Goal: Information Seeking & Learning: Learn about a topic

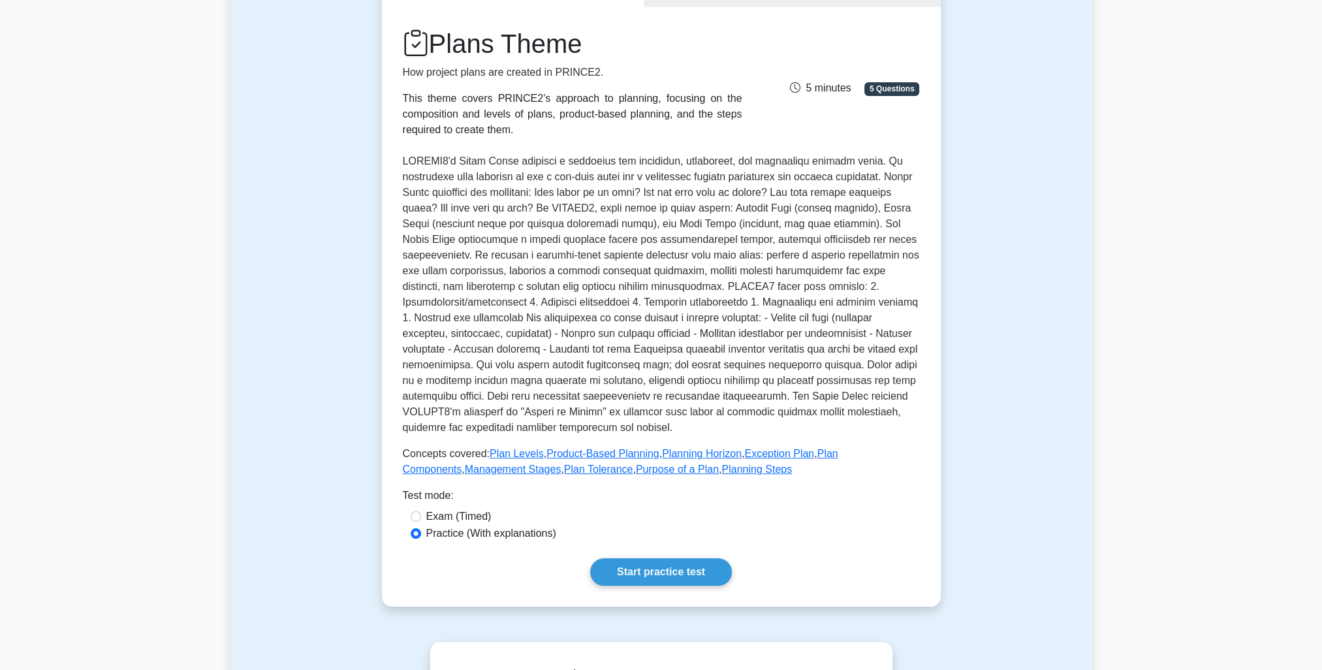
drag, startPoint x: 0, startPoint y: 0, endPoint x: 736, endPoint y: 531, distance: 907.8
click at [736, 531] on div "Practice (With explanations)" at bounding box center [661, 534] width 501 height 16
click at [672, 571] on link "Start practice test" at bounding box center [661, 571] width 142 height 27
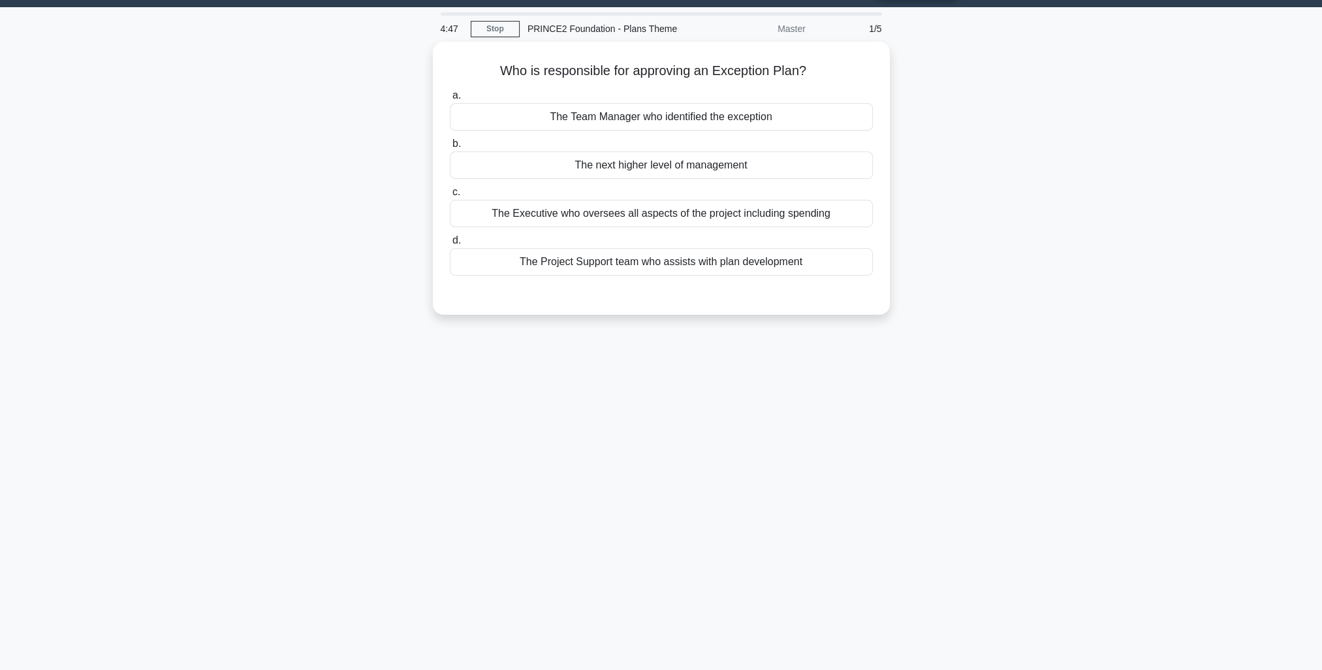
scroll to position [35, 0]
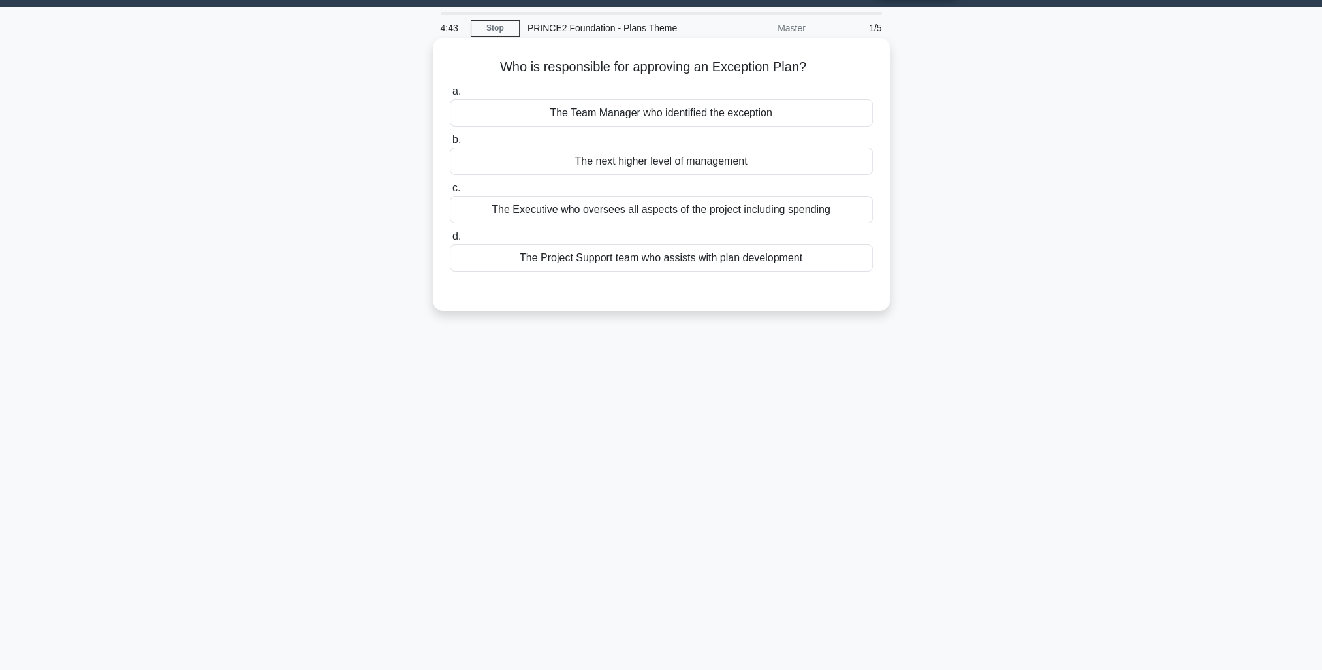
click at [724, 207] on div "The Executive who oversees all aspects of the project including spending" at bounding box center [661, 209] width 423 height 27
click at [450, 193] on input "c. The Executive who oversees all aspects of the project including spending" at bounding box center [450, 188] width 0 height 8
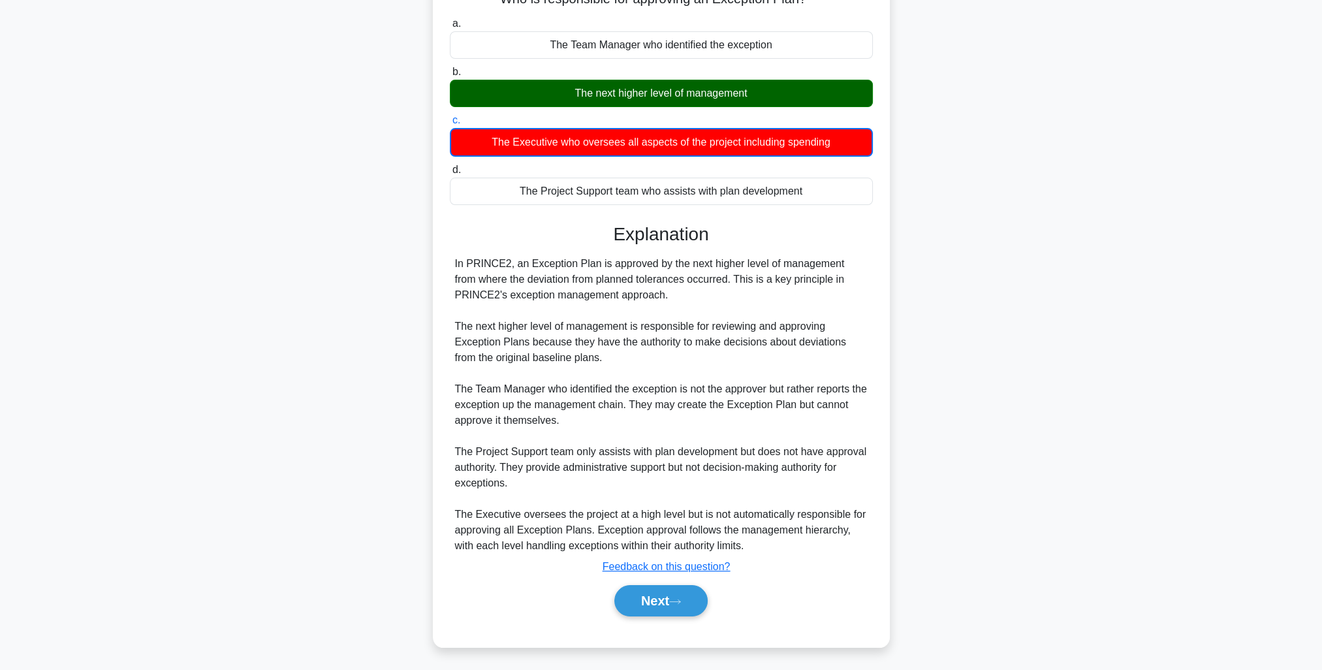
scroll to position [104, 0]
click at [650, 592] on button "Next" at bounding box center [660, 599] width 93 height 31
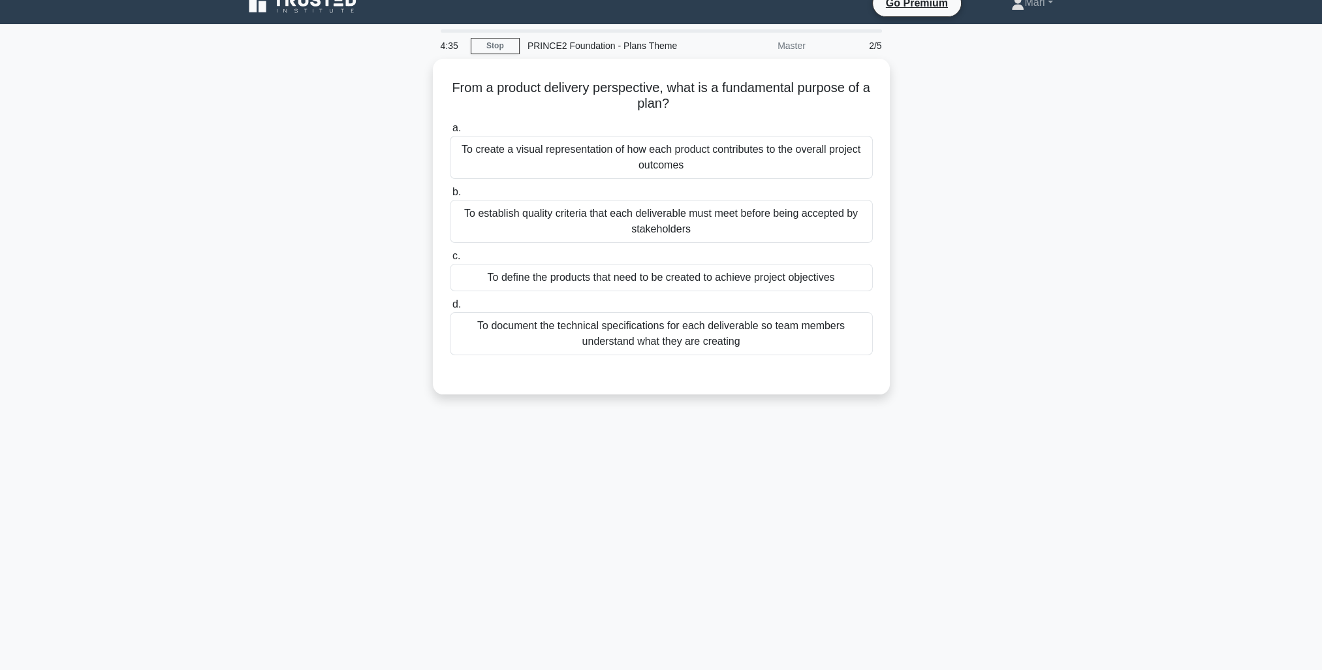
scroll to position [0, 0]
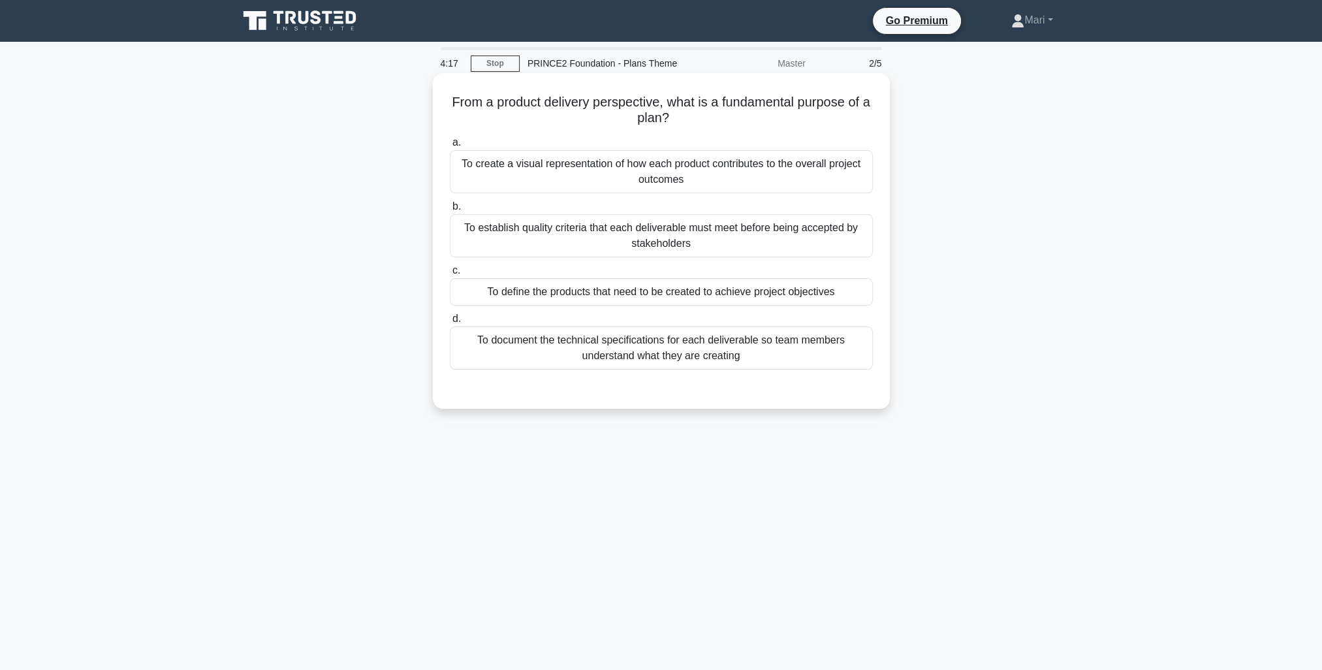
click at [802, 289] on div "To define the products that need to be created to achieve project objectives" at bounding box center [661, 291] width 423 height 27
click at [450, 275] on input "c. To define the products that need to be created to achieve project objectives" at bounding box center [450, 270] width 0 height 8
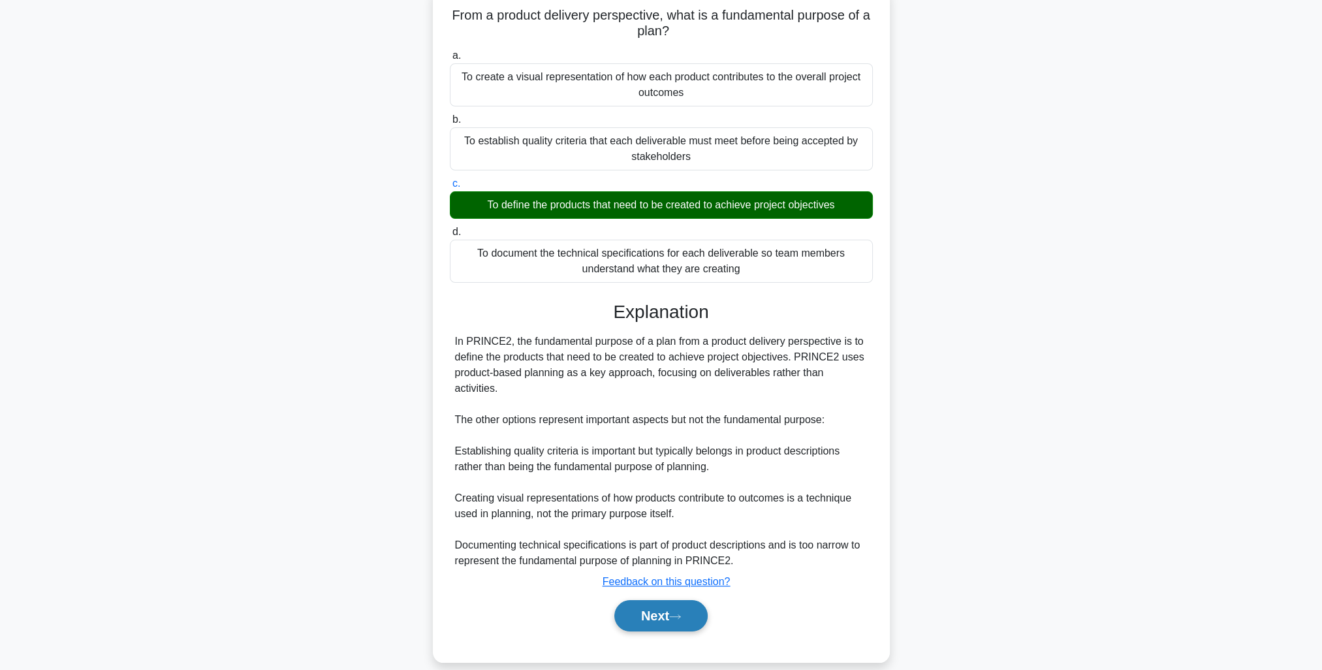
click at [678, 613] on icon at bounding box center [675, 616] width 12 height 7
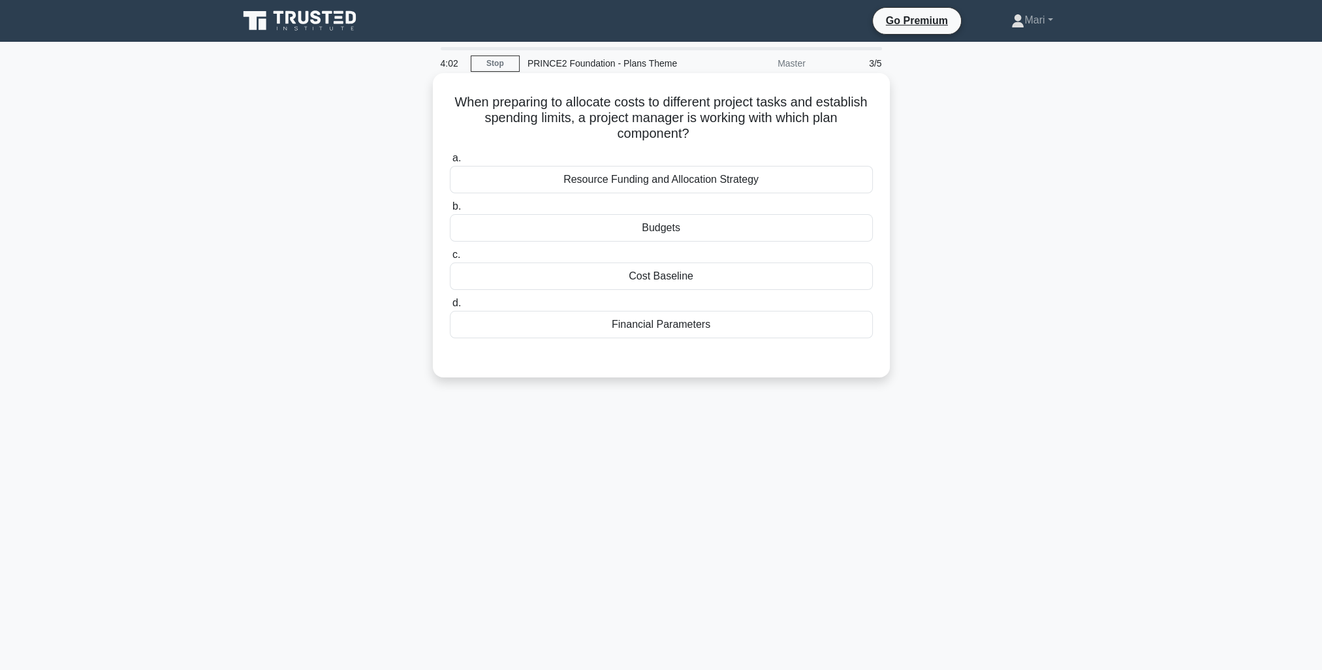
click at [687, 227] on div "Budgets" at bounding box center [661, 227] width 423 height 27
click at [450, 211] on input "b. Budgets" at bounding box center [450, 206] width 0 height 8
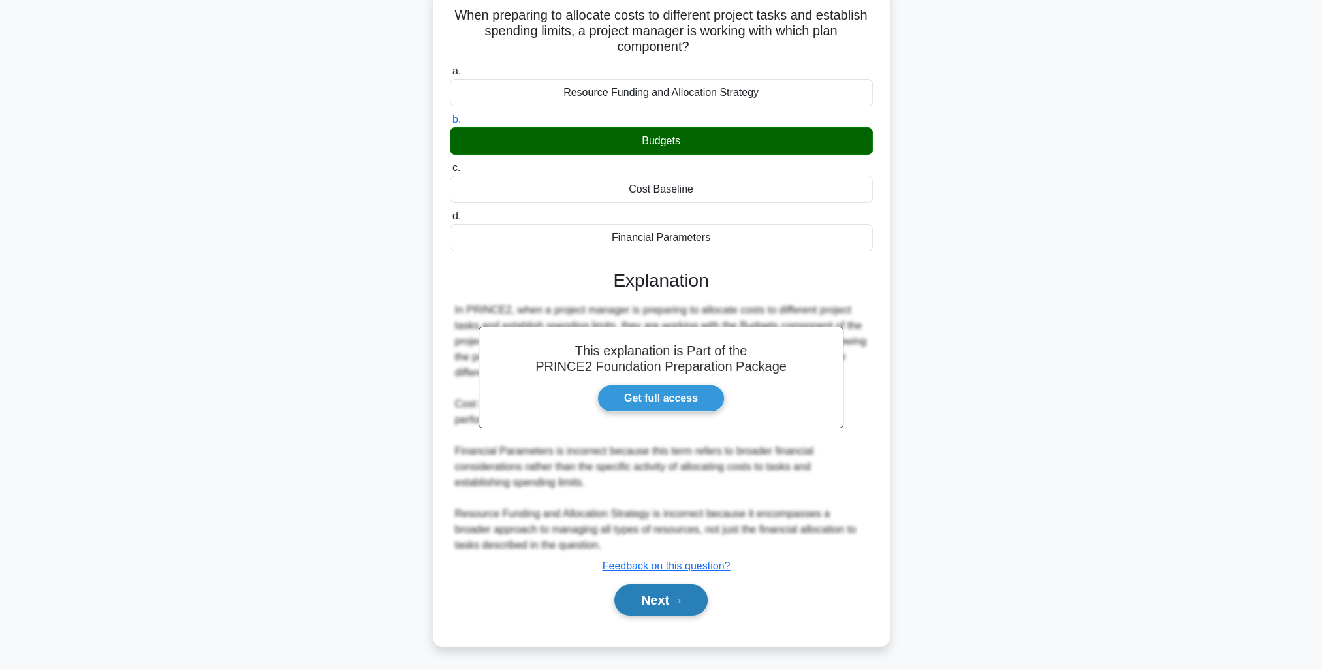
click at [666, 601] on button "Next" at bounding box center [660, 599] width 93 height 31
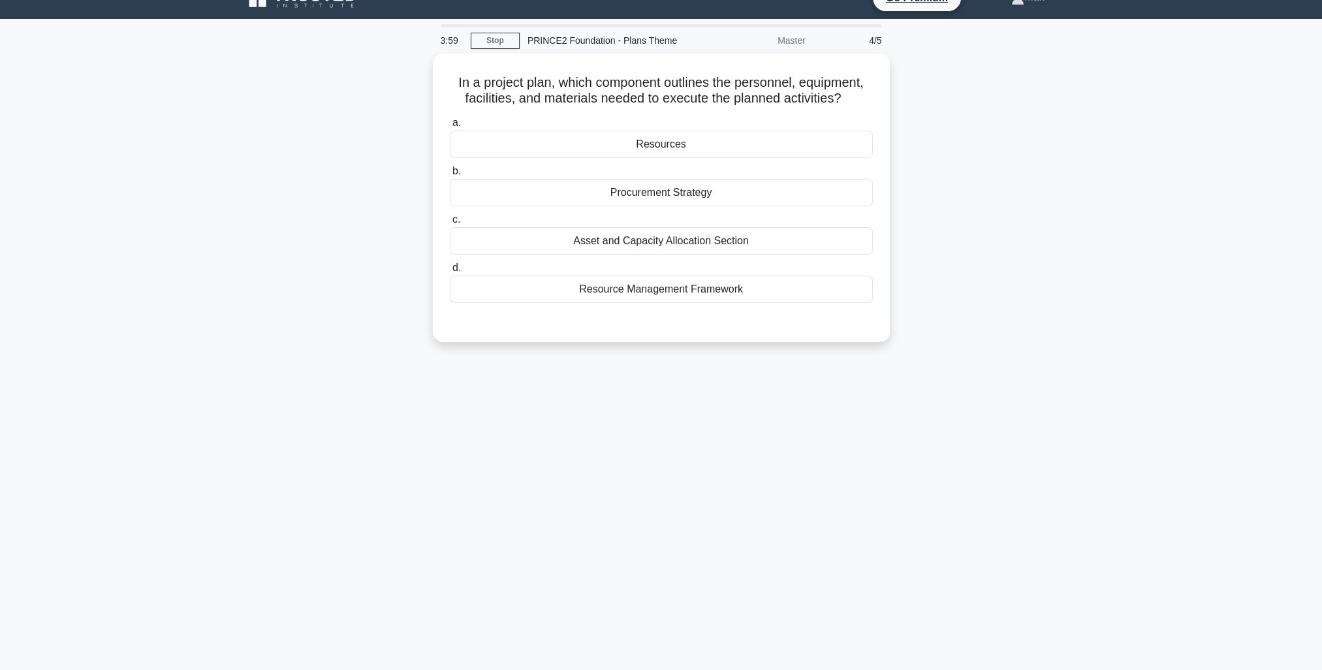
scroll to position [35, 0]
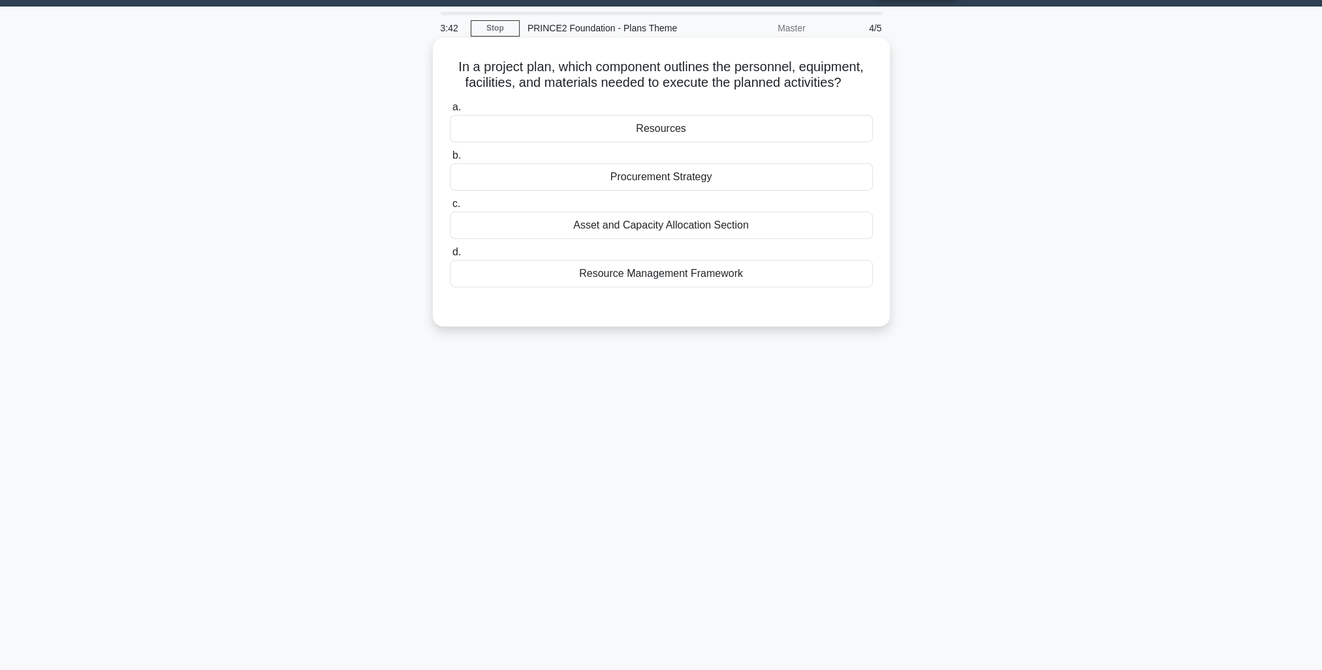
click at [683, 124] on div "Resources" at bounding box center [661, 128] width 423 height 27
click at [450, 112] on input "a. Resources" at bounding box center [450, 107] width 0 height 8
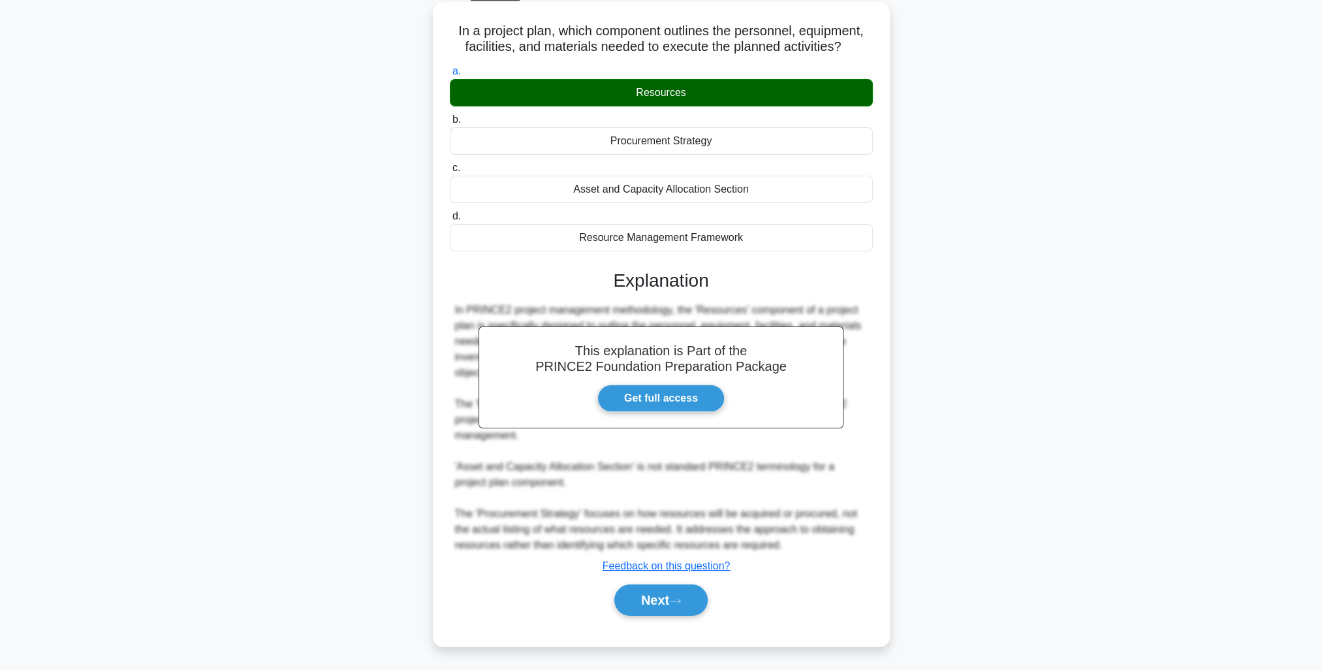
drag, startPoint x: 654, startPoint y: 595, endPoint x: 763, endPoint y: 622, distance: 111.6
click at [656, 596] on button "Next" at bounding box center [660, 599] width 93 height 31
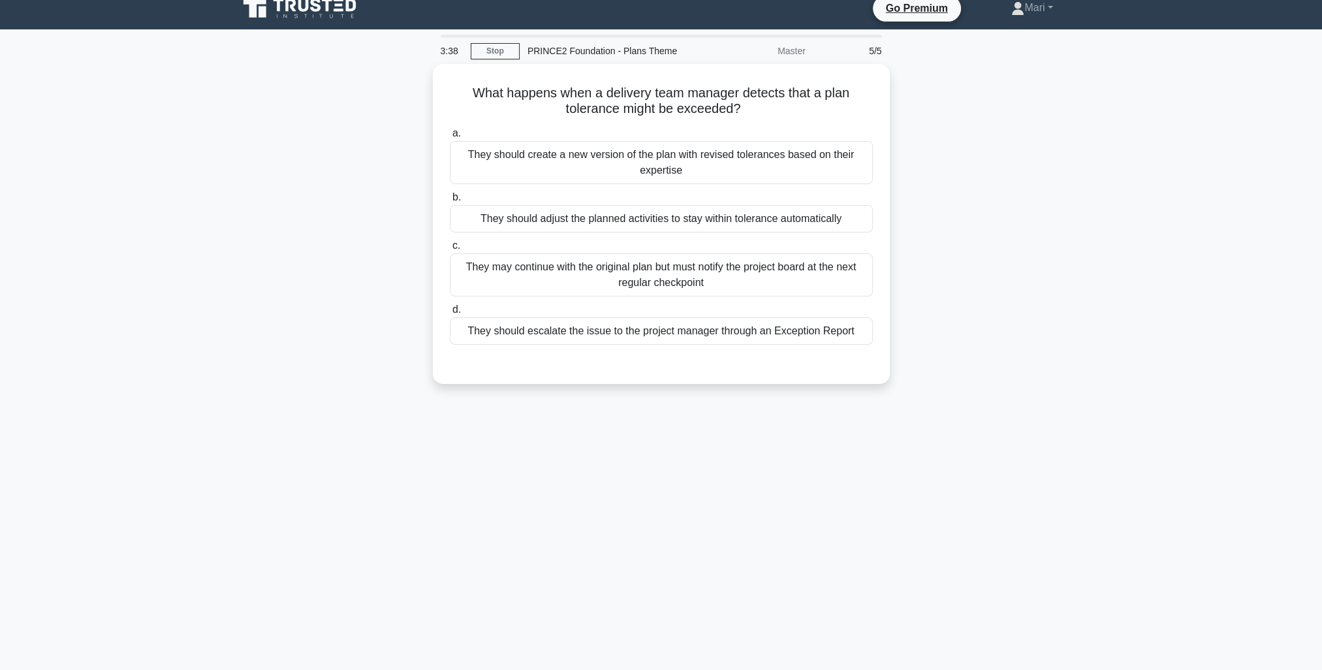
scroll to position [0, 0]
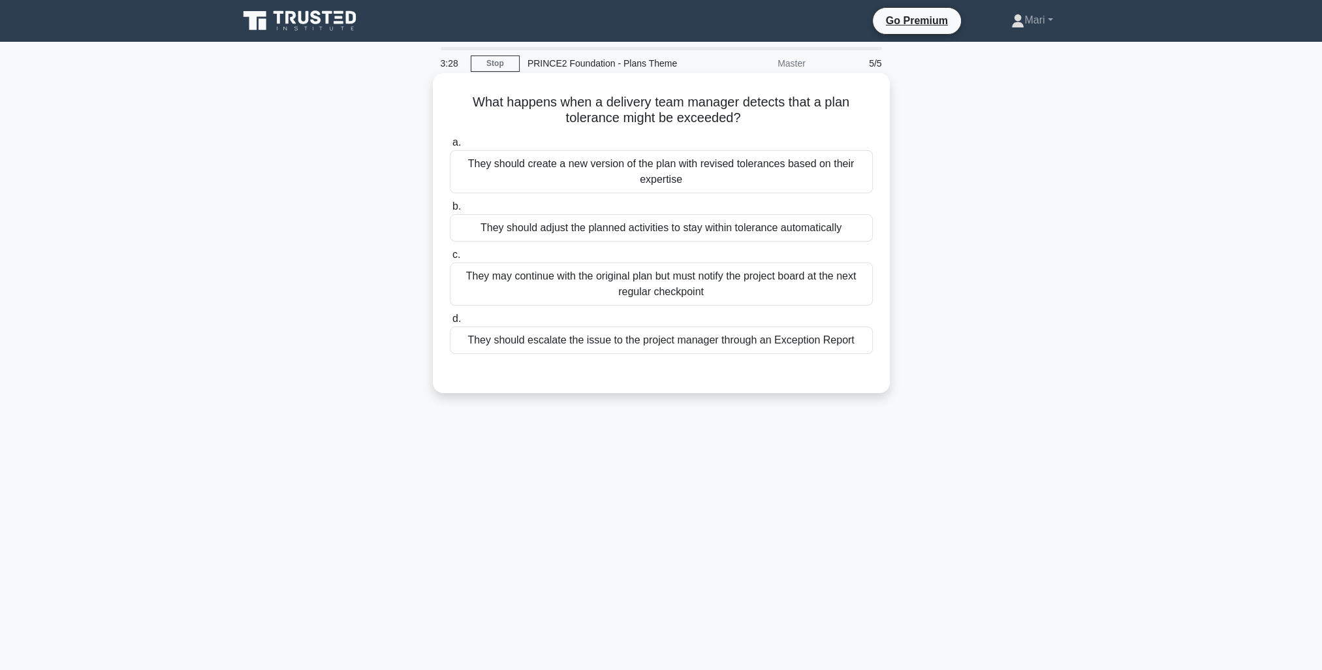
click at [750, 336] on div "They should escalate the issue to the project manager through an Exception Repo…" at bounding box center [661, 339] width 423 height 27
click at [450, 323] on input "d. They should escalate the issue to the project manager through an Exception R…" at bounding box center [450, 319] width 0 height 8
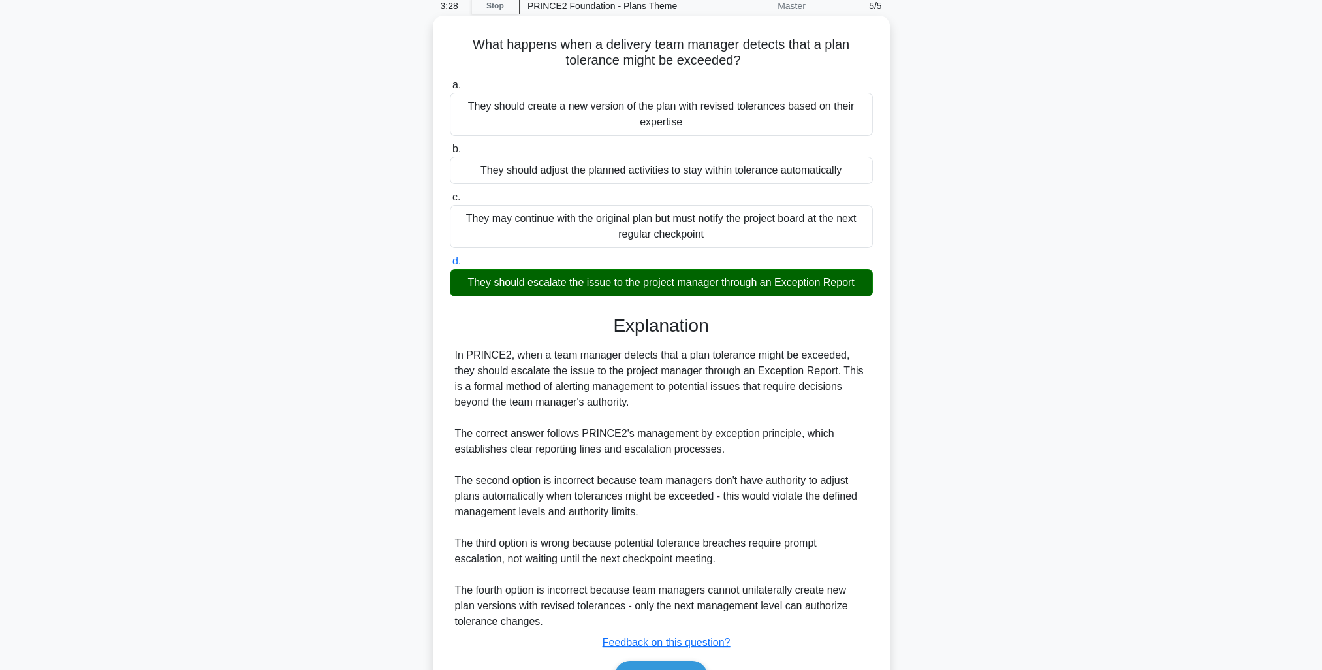
scroll to position [134, 0]
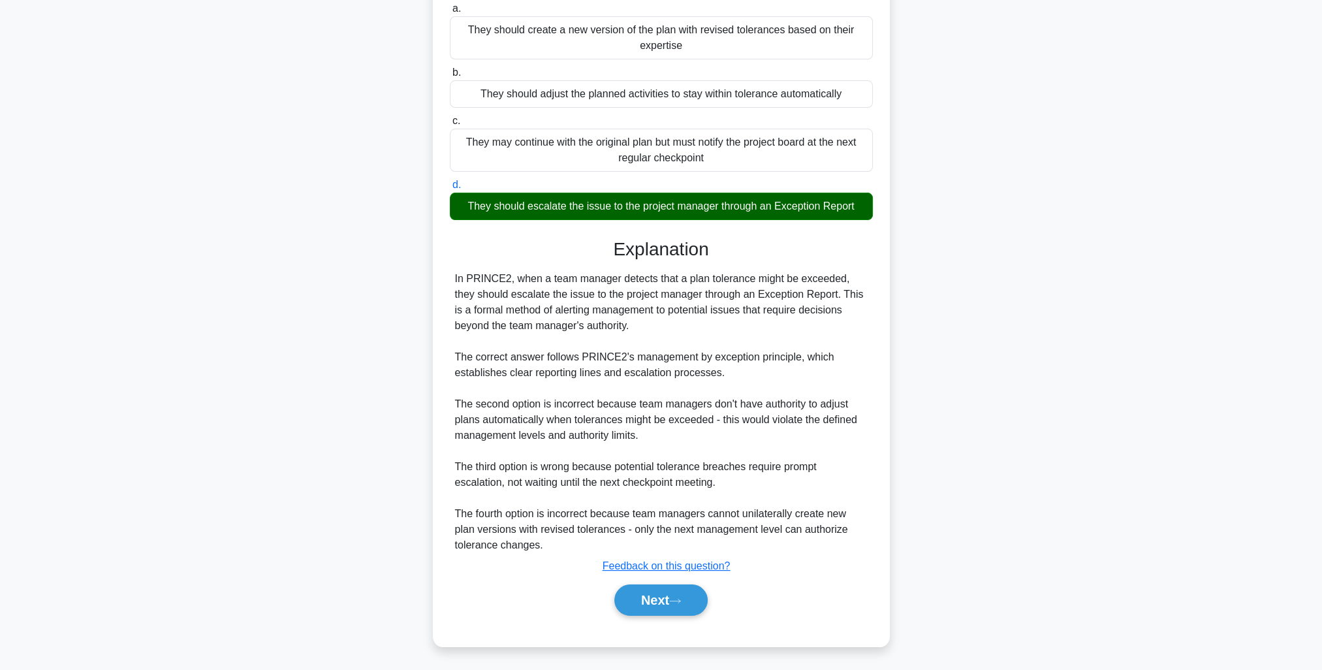
drag, startPoint x: 687, startPoint y: 600, endPoint x: 721, endPoint y: 605, distance: 34.9
click at [687, 600] on button "Next" at bounding box center [660, 599] width 93 height 31
click at [667, 603] on button "Next" at bounding box center [660, 599] width 93 height 31
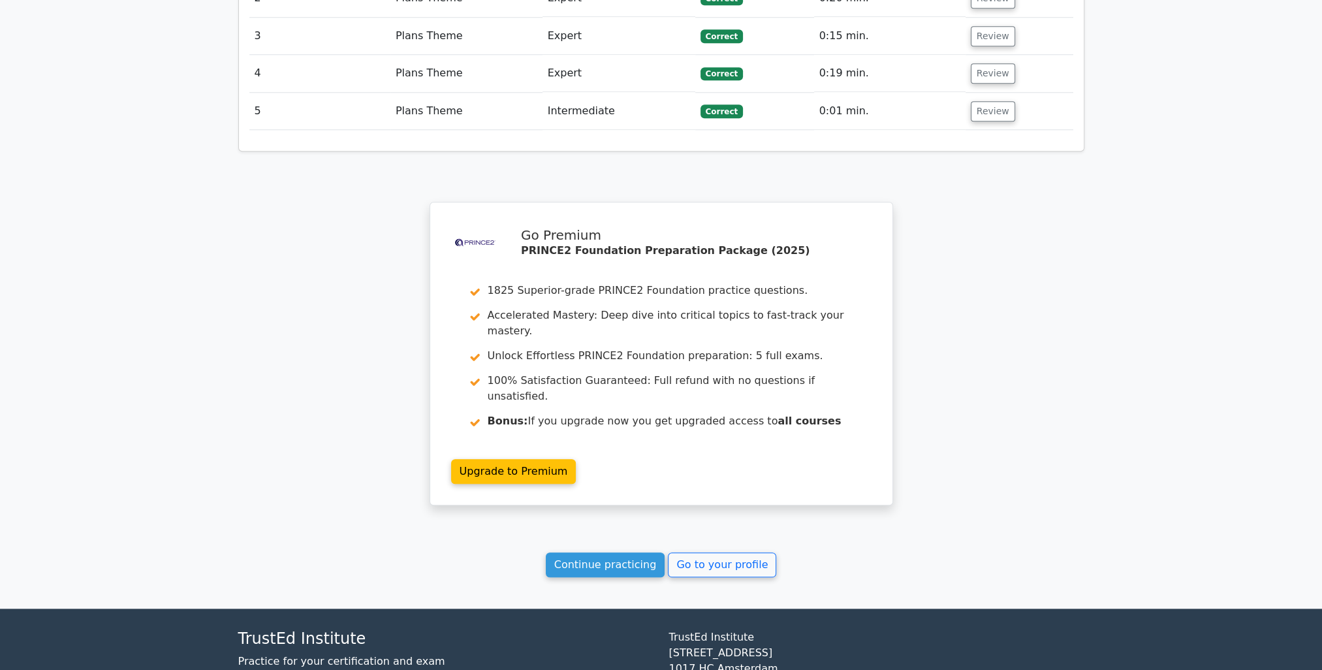
scroll to position [1703, 0]
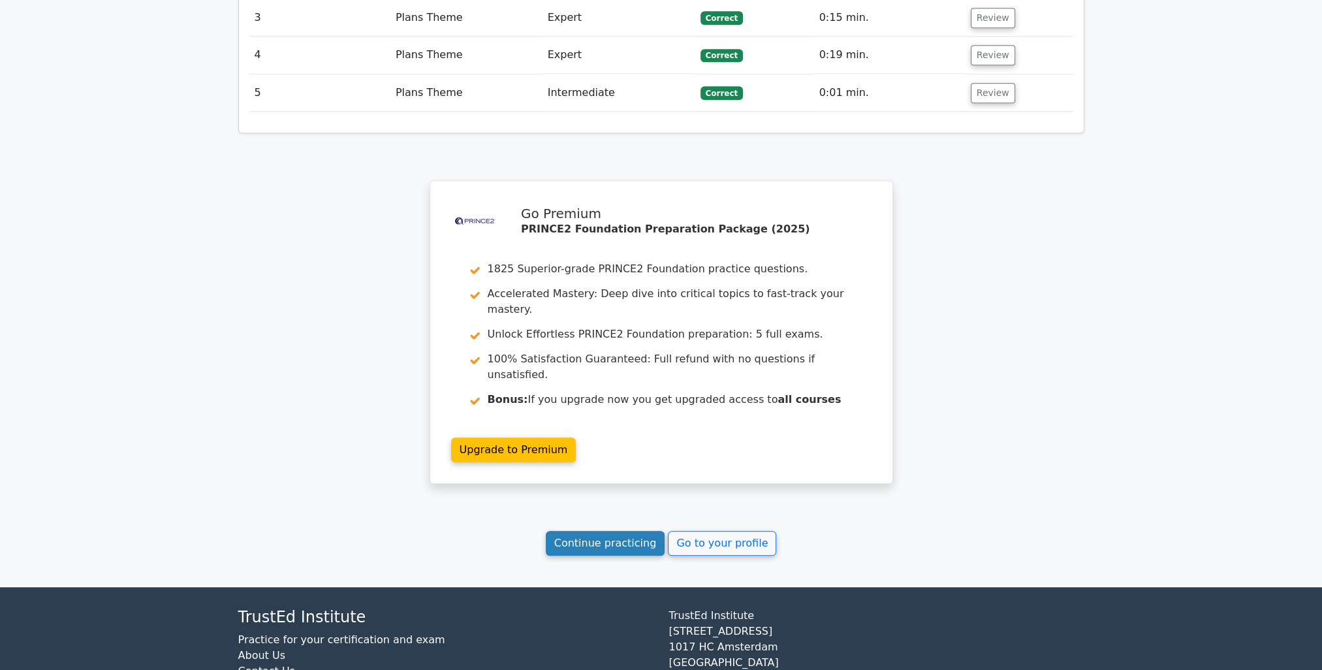
click at [608, 531] on link "Continue practicing" at bounding box center [605, 543] width 119 height 25
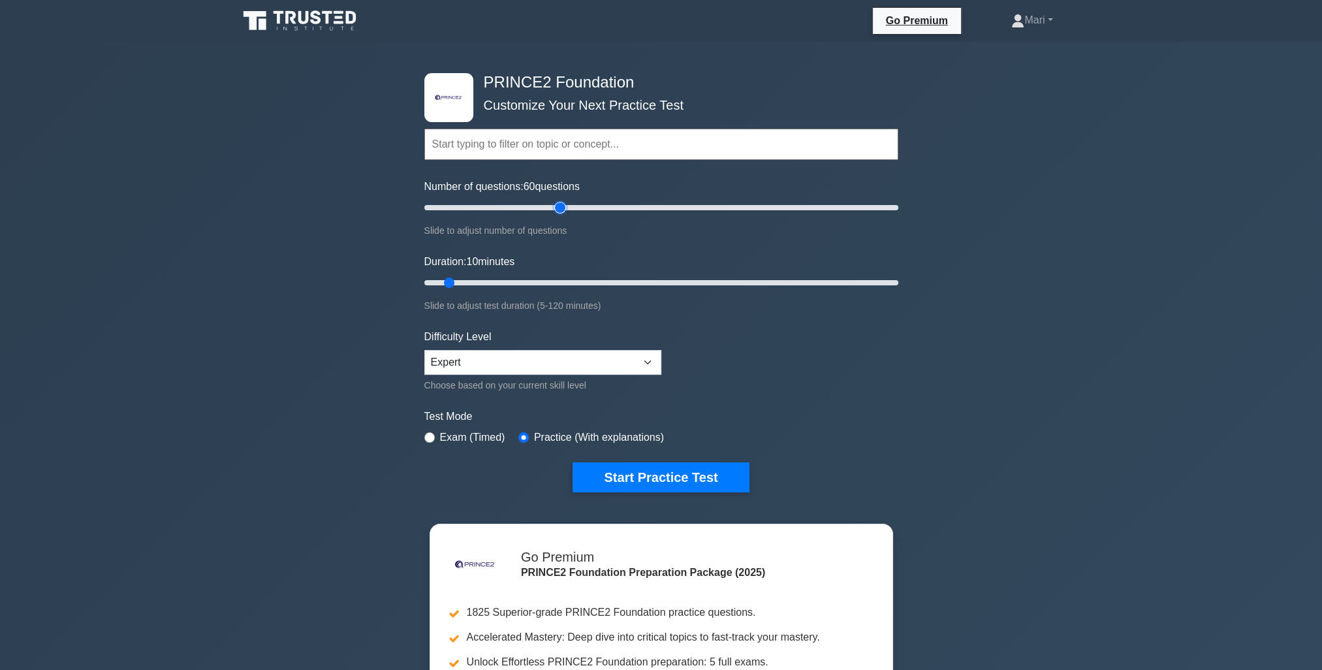
drag, startPoint x: 439, startPoint y: 206, endPoint x: 558, endPoint y: 203, distance: 118.9
type input "60"
click at [558, 203] on input "Number of questions: 60 questions" at bounding box center [661, 208] width 474 height 16
drag, startPoint x: 450, startPoint y: 280, endPoint x: 653, endPoint y: 277, distance: 203.1
type input "60"
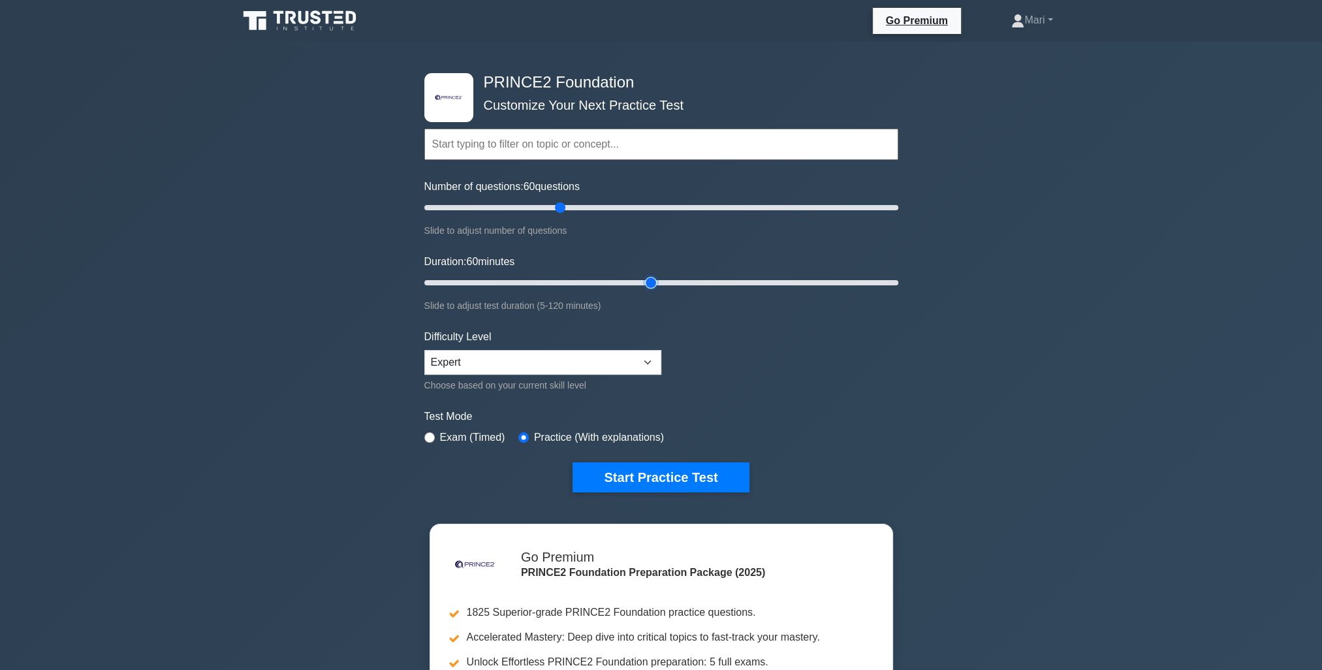
click at [653, 277] on input "Duration: 60 minutes" at bounding box center [661, 283] width 474 height 16
click at [659, 480] on button "Start Practice Test" at bounding box center [661, 477] width 176 height 30
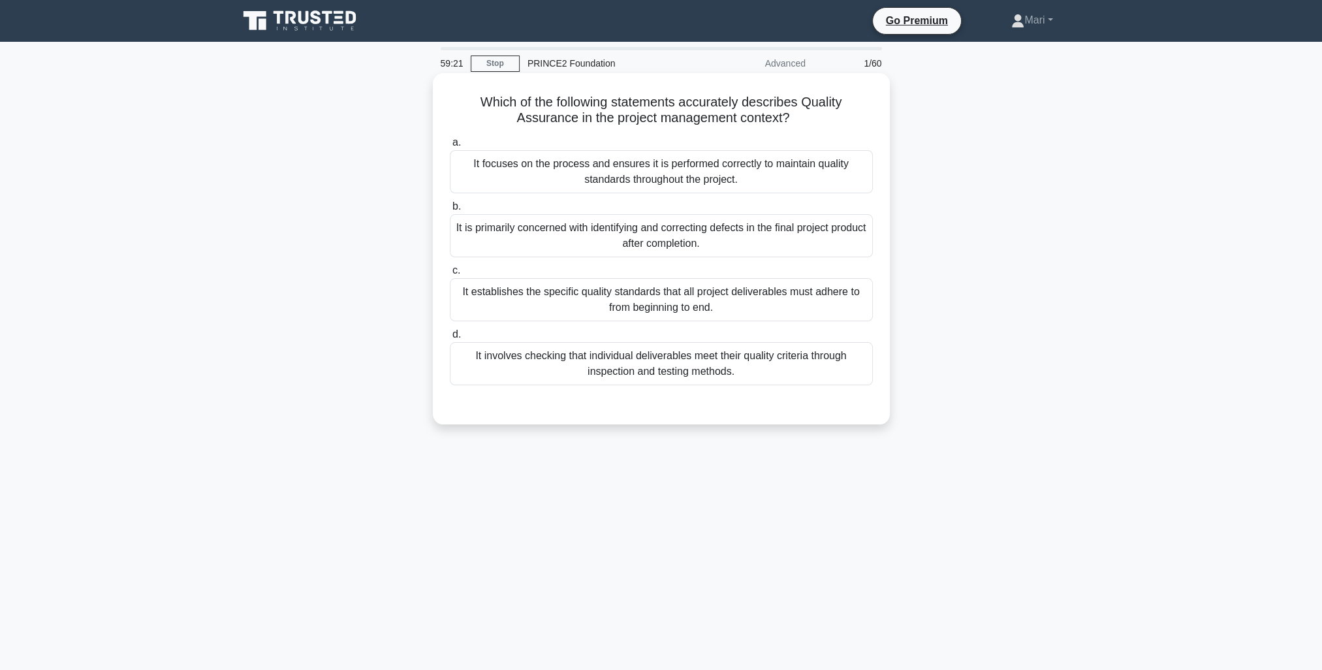
click at [799, 179] on div "It focuses on the process and ensures it is performed correctly to maintain qua…" at bounding box center [661, 171] width 423 height 43
click at [450, 147] on input "a. It focuses on the process and ensures it is performed correctly to maintain …" at bounding box center [450, 142] width 0 height 8
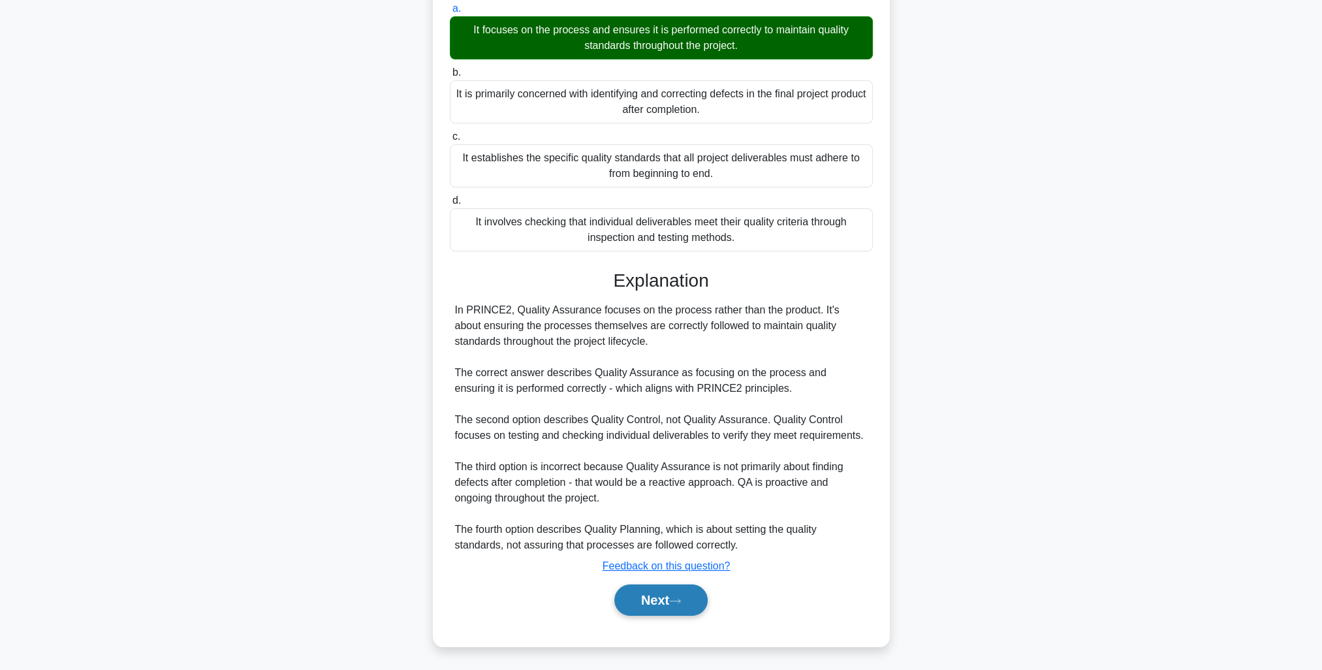
click at [670, 595] on button "Next" at bounding box center [660, 599] width 93 height 31
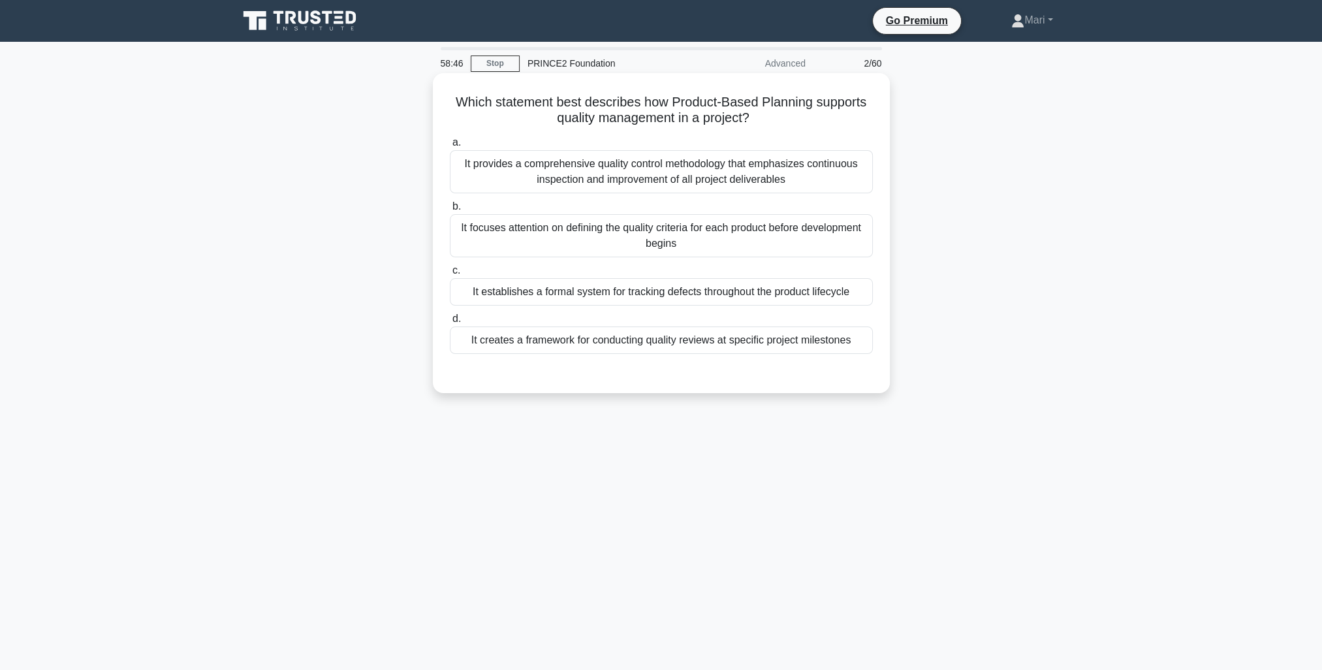
click at [675, 232] on div "It focuses attention on defining the quality criteria for each product before d…" at bounding box center [661, 235] width 423 height 43
click at [450, 211] on input "b. It focuses attention on defining the quality criteria for each product befor…" at bounding box center [450, 206] width 0 height 8
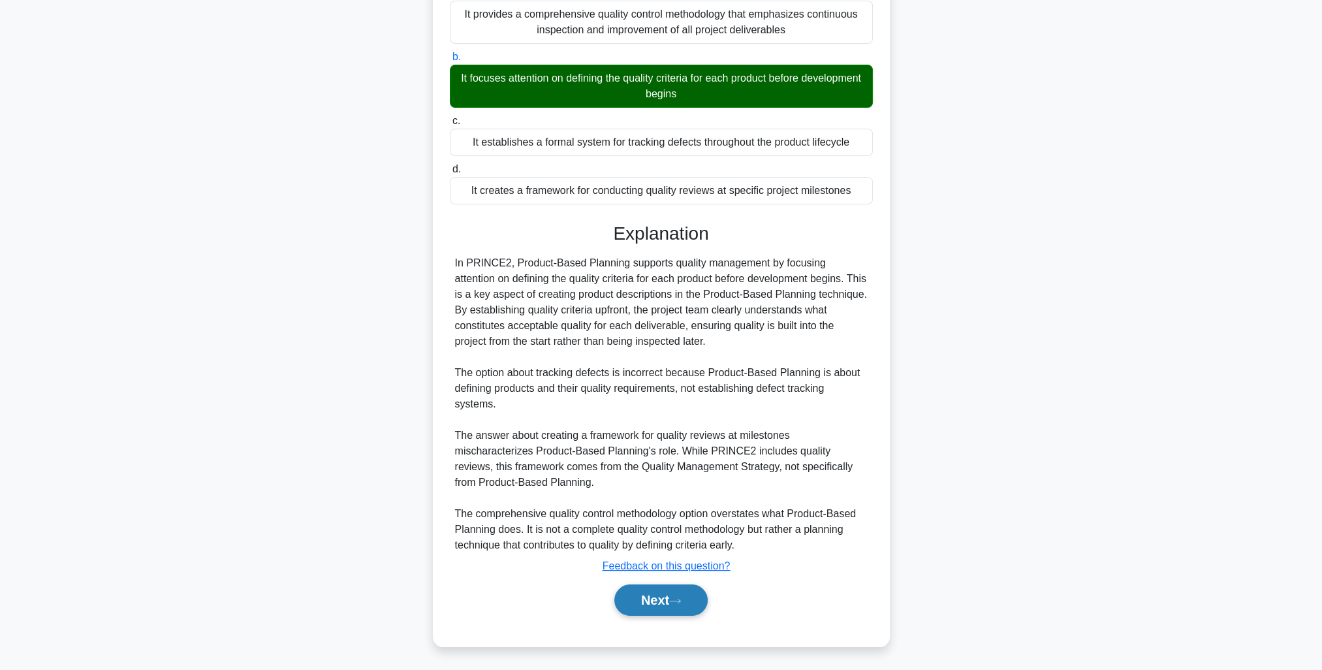
click at [690, 595] on button "Next" at bounding box center [660, 599] width 93 height 31
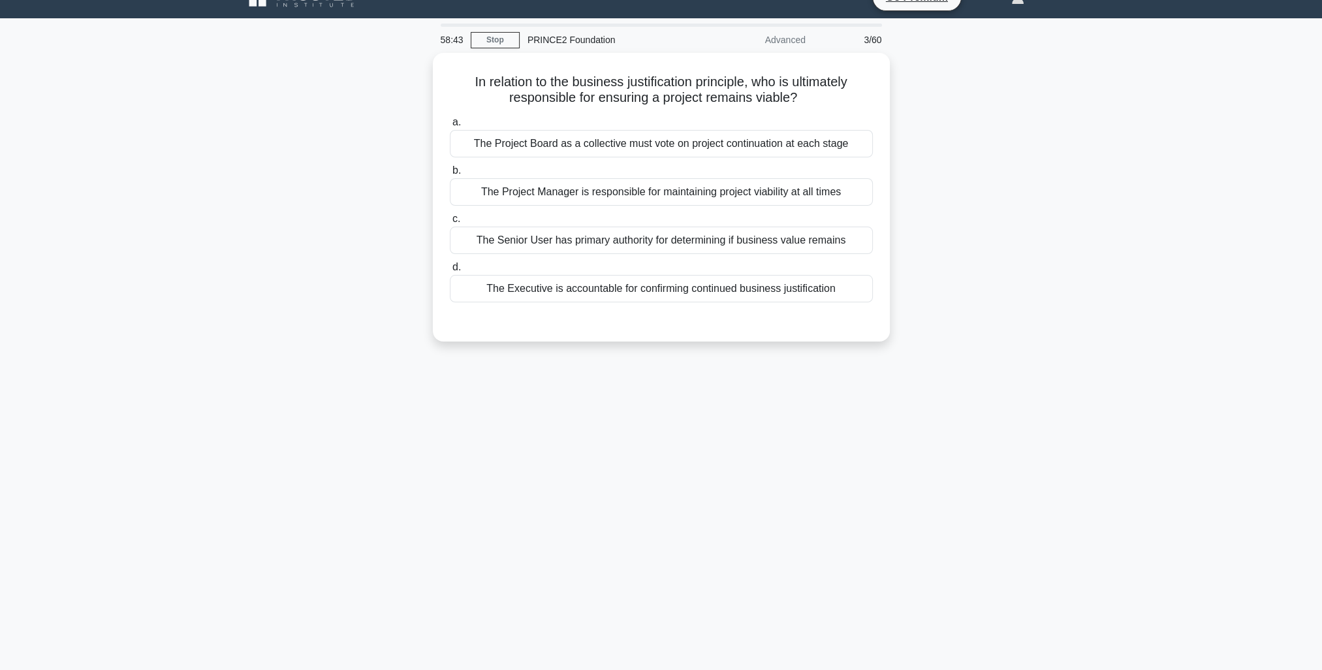
scroll to position [35, 0]
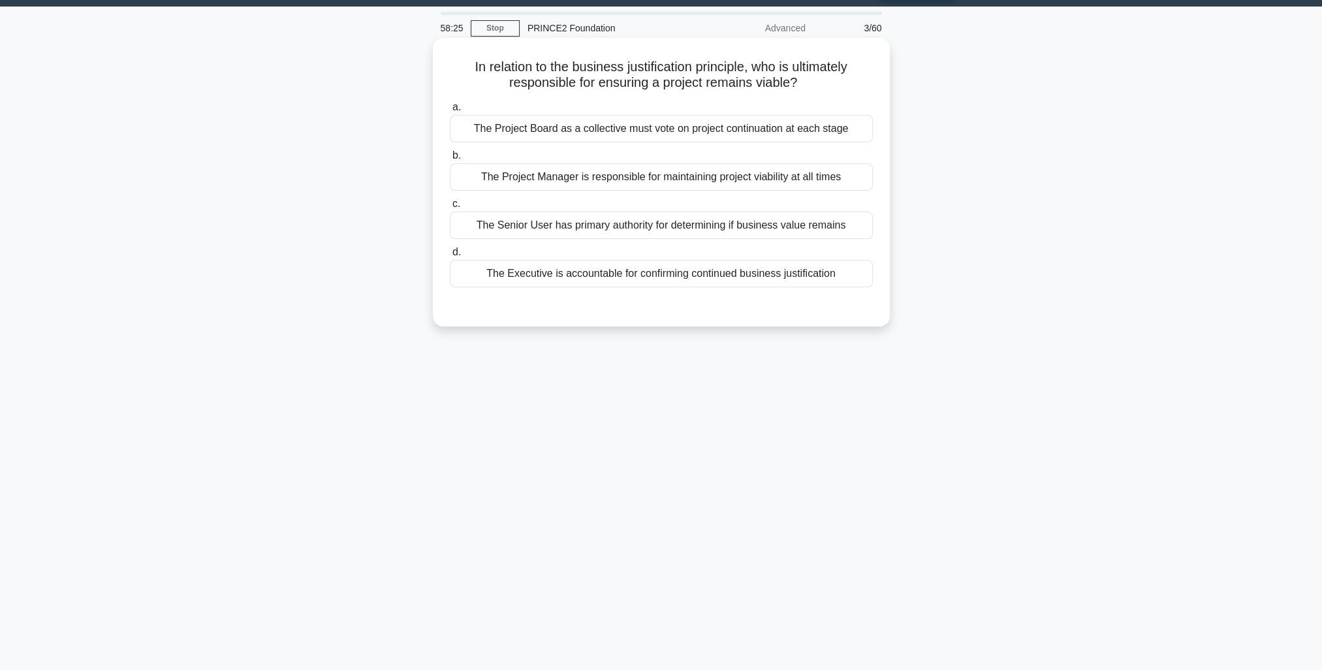
click at [736, 132] on div "The Project Board as a collective must vote on project continuation at each sta…" at bounding box center [661, 128] width 423 height 27
click at [450, 112] on input "a. The Project Board as a collective must vote on project continuation at each …" at bounding box center [450, 107] width 0 height 8
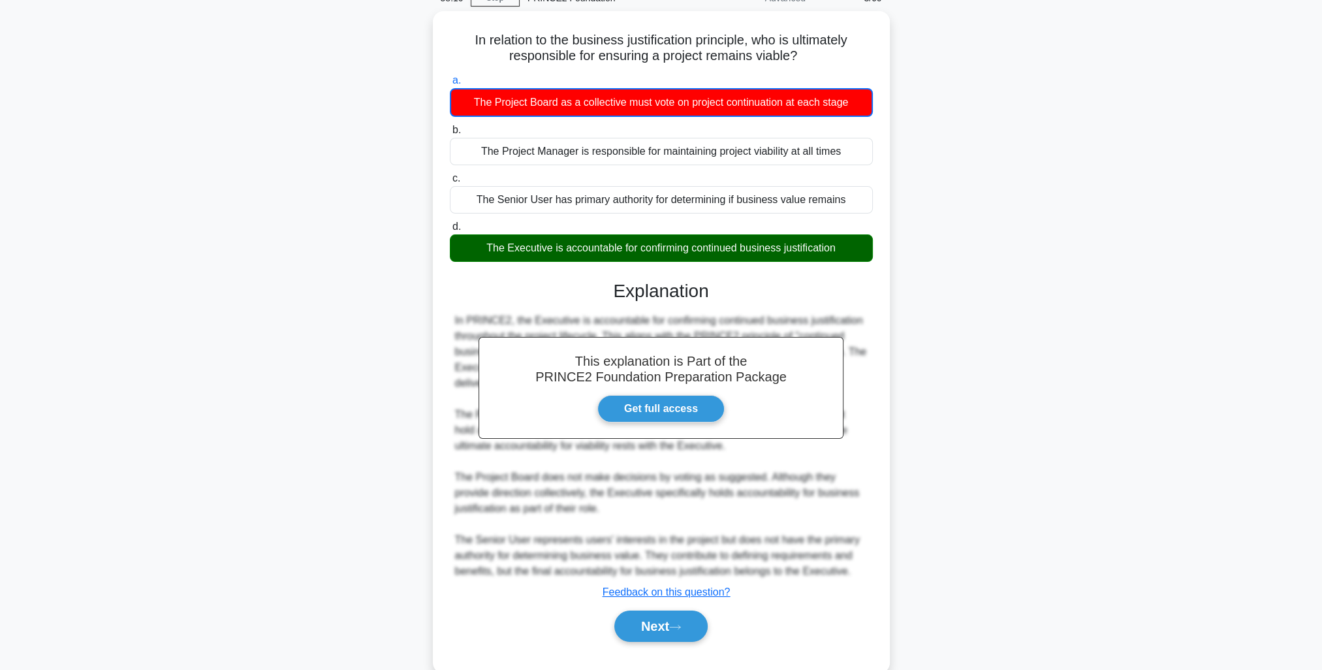
scroll to position [88, 0]
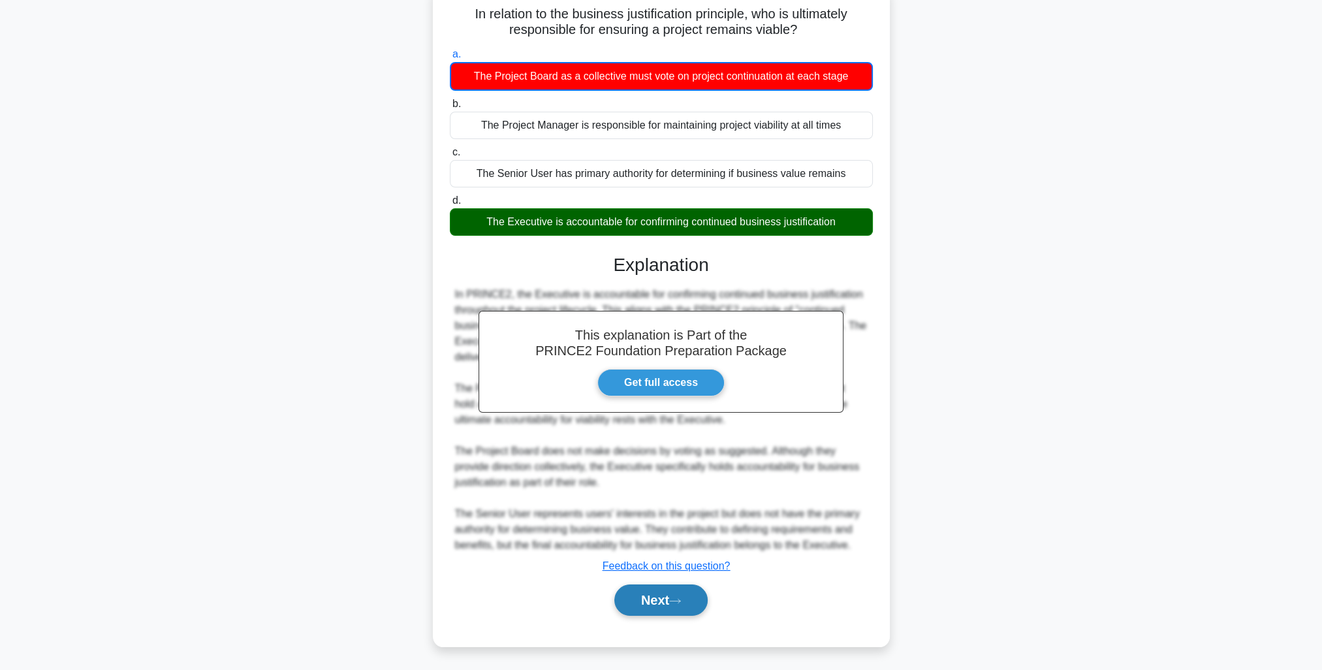
click at [672, 593] on button "Next" at bounding box center [660, 599] width 93 height 31
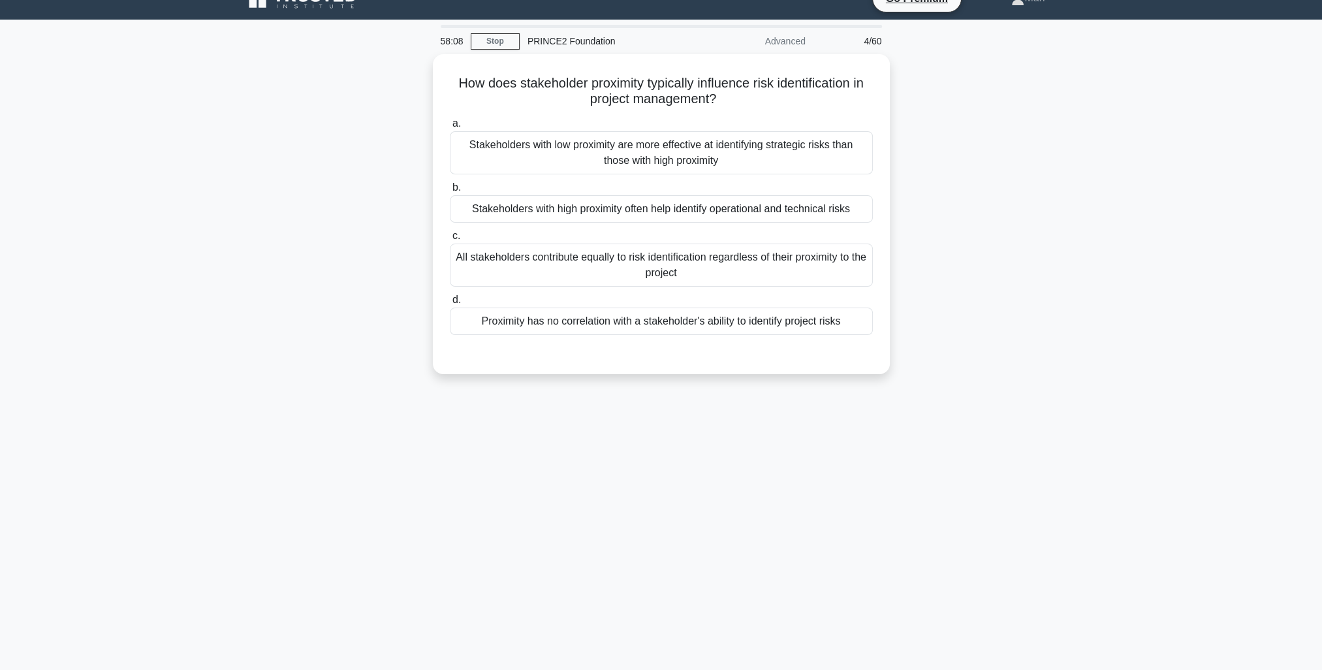
scroll to position [0, 0]
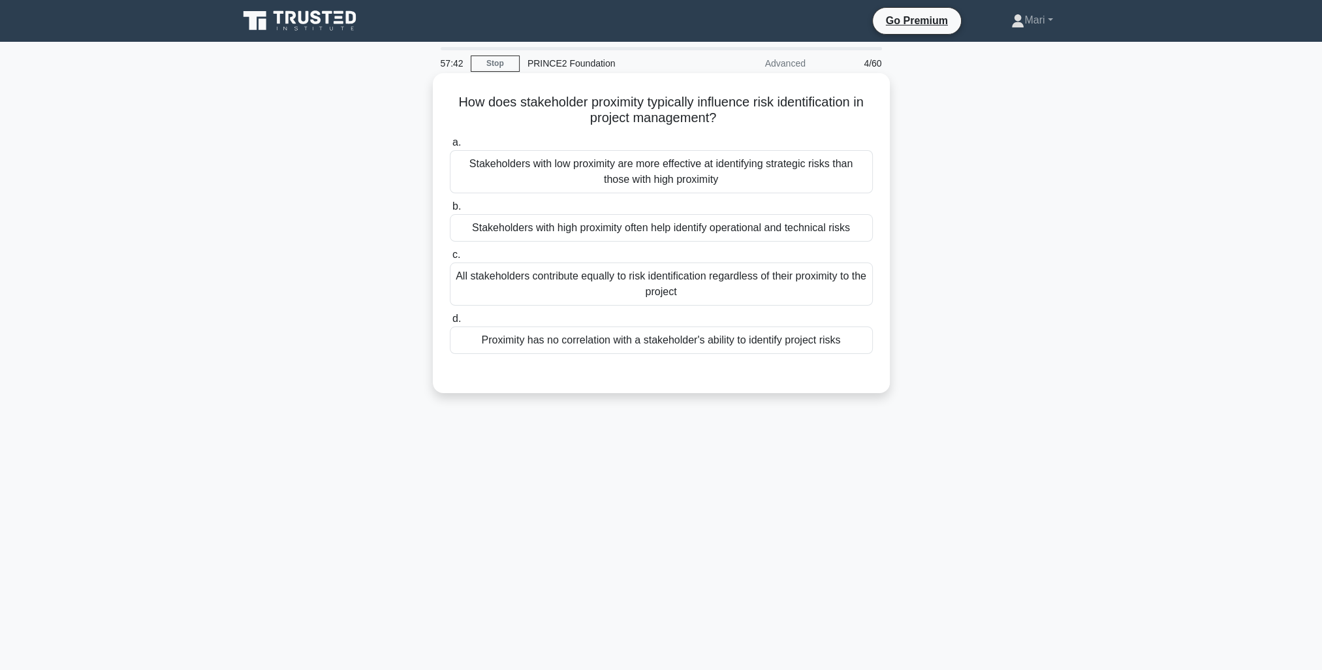
click at [750, 340] on div "Proximity has no correlation with a stakeholder's ability to identify project r…" at bounding box center [661, 339] width 423 height 27
click at [450, 323] on input "d. Proximity has no correlation with a stakeholder's ability to identify projec…" at bounding box center [450, 319] width 0 height 8
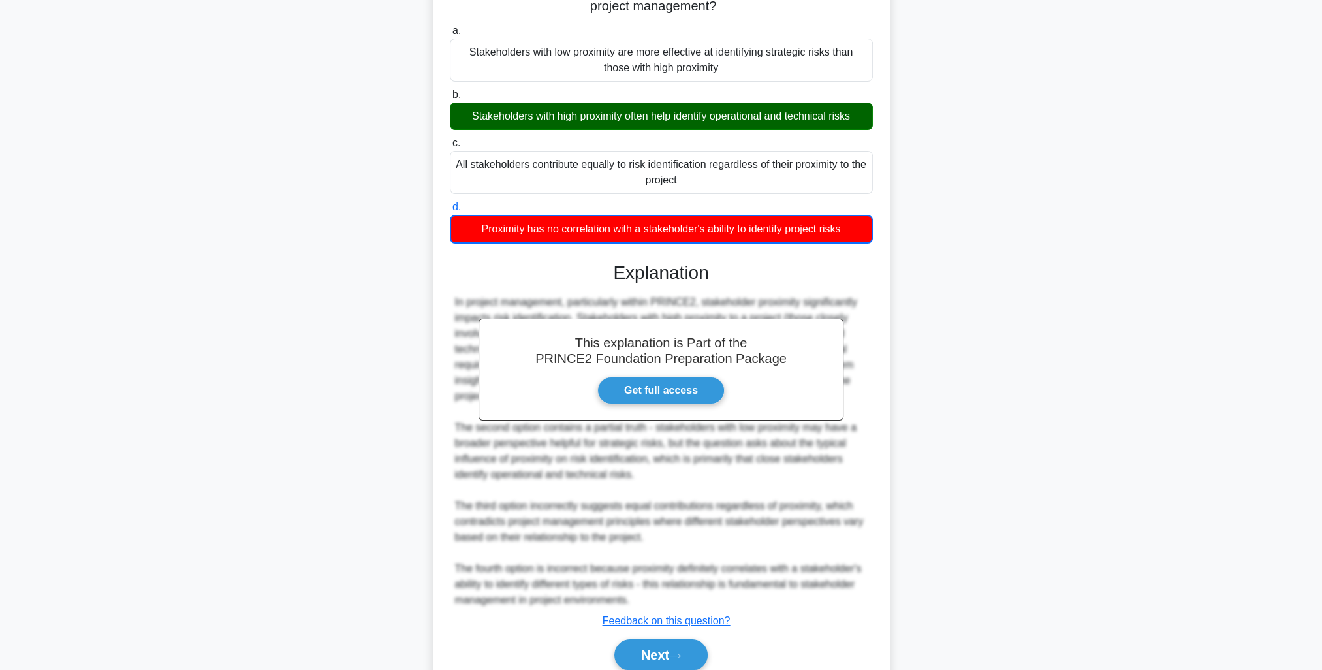
scroll to position [166, 0]
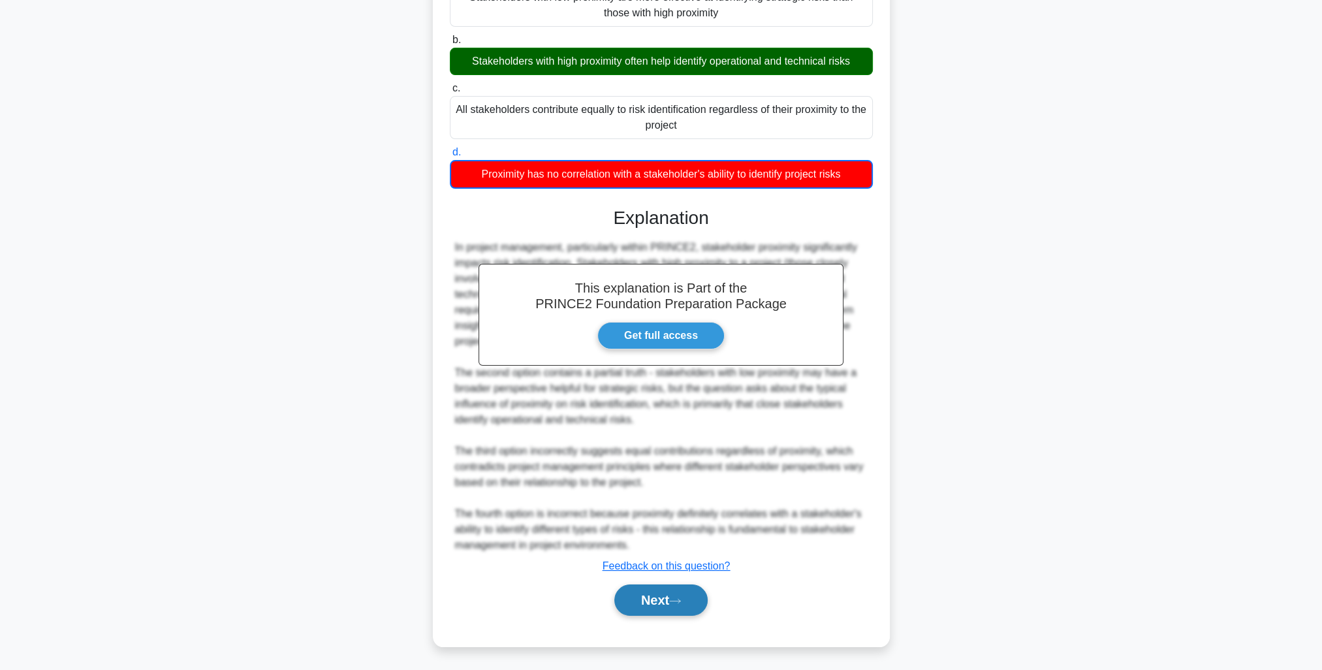
click at [679, 594] on button "Next" at bounding box center [660, 599] width 93 height 31
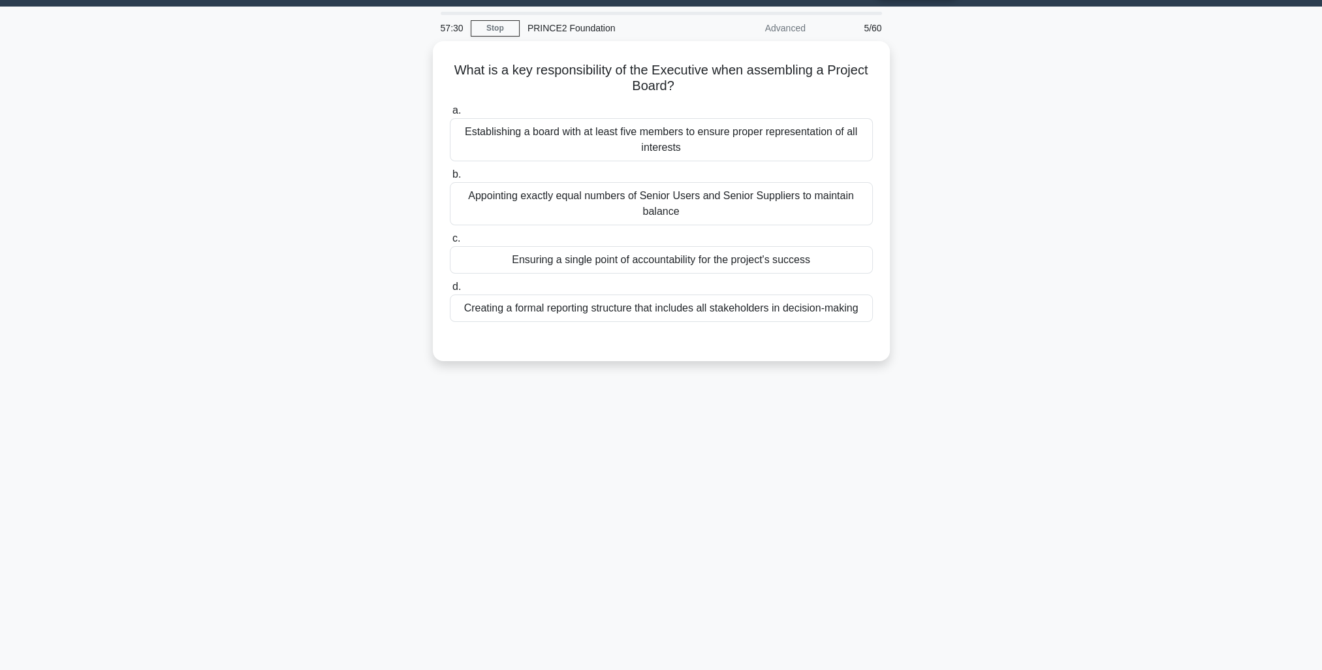
scroll to position [0, 0]
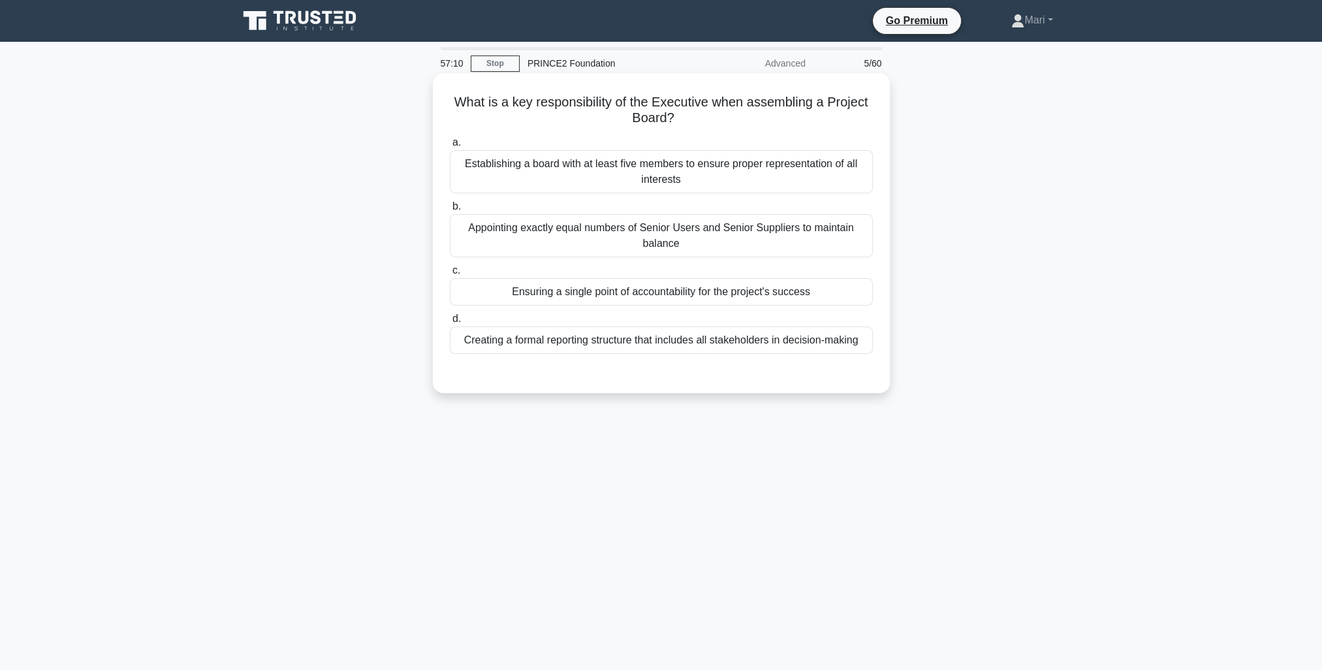
click at [783, 297] on div "Ensuring a single point of accountability for the project's success" at bounding box center [661, 291] width 423 height 27
click at [450, 275] on input "c. Ensuring a single point of accountability for the project's success" at bounding box center [450, 270] width 0 height 8
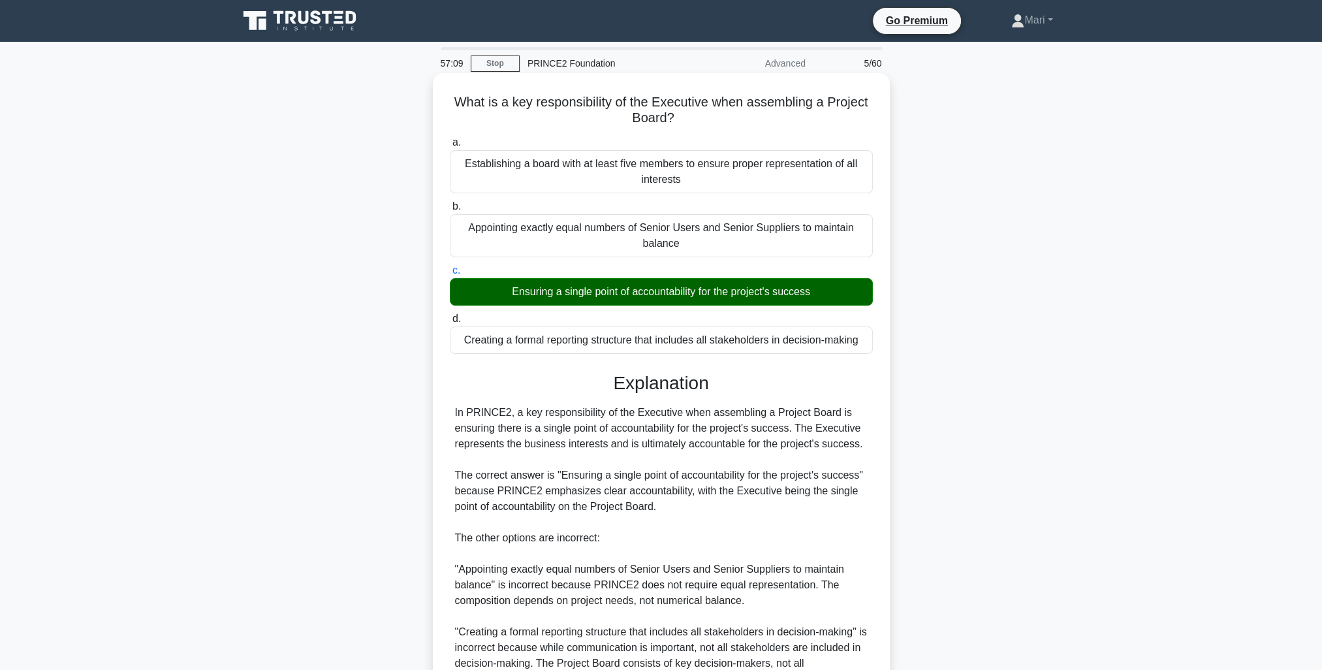
scroll to position [212, 0]
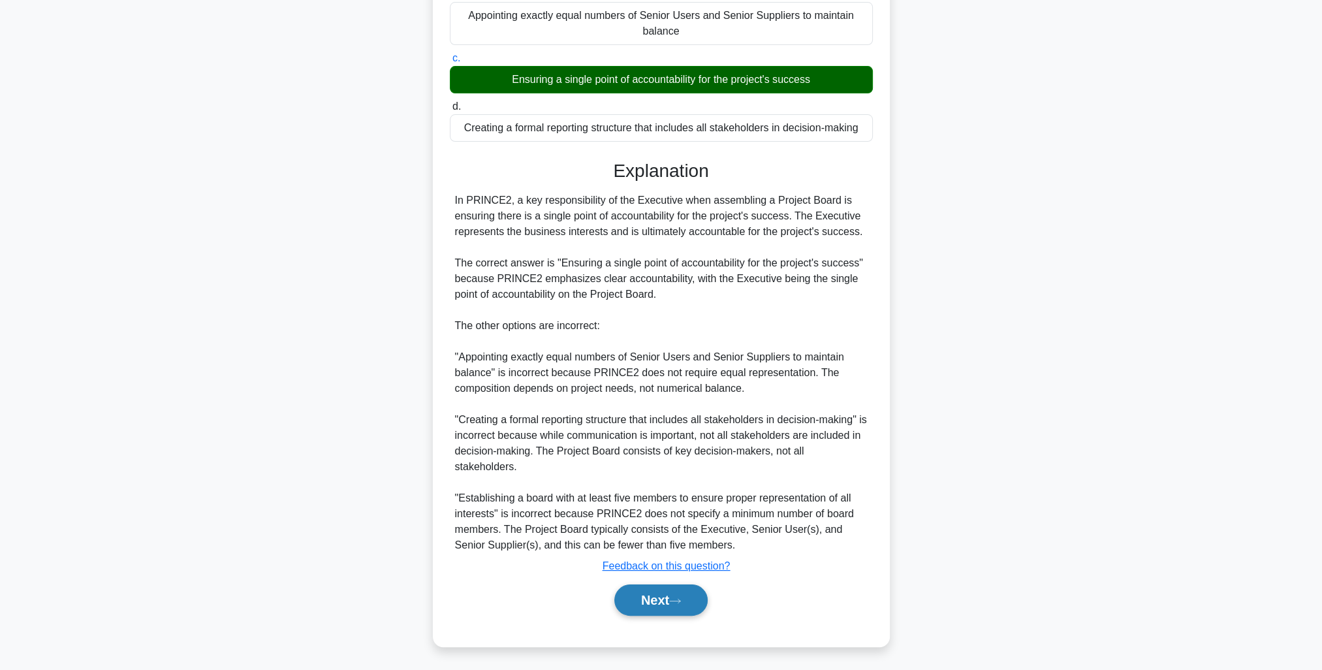
click at [689, 598] on button "Next" at bounding box center [660, 599] width 93 height 31
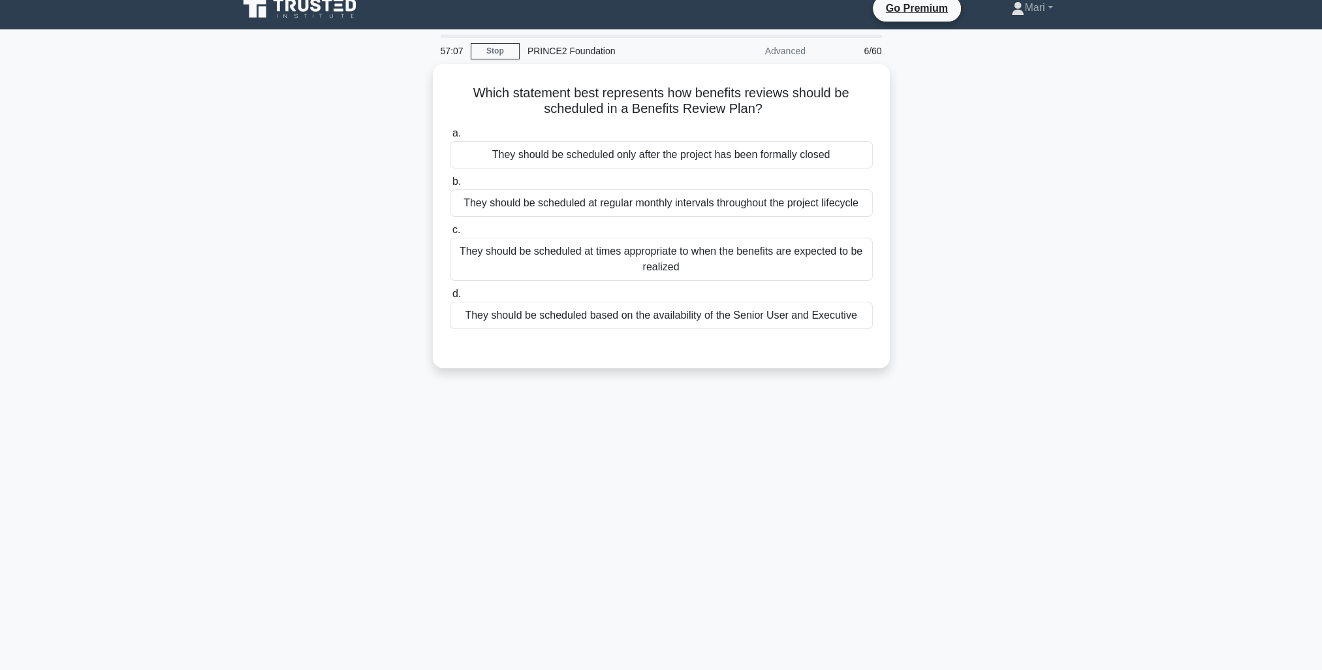
scroll to position [0, 0]
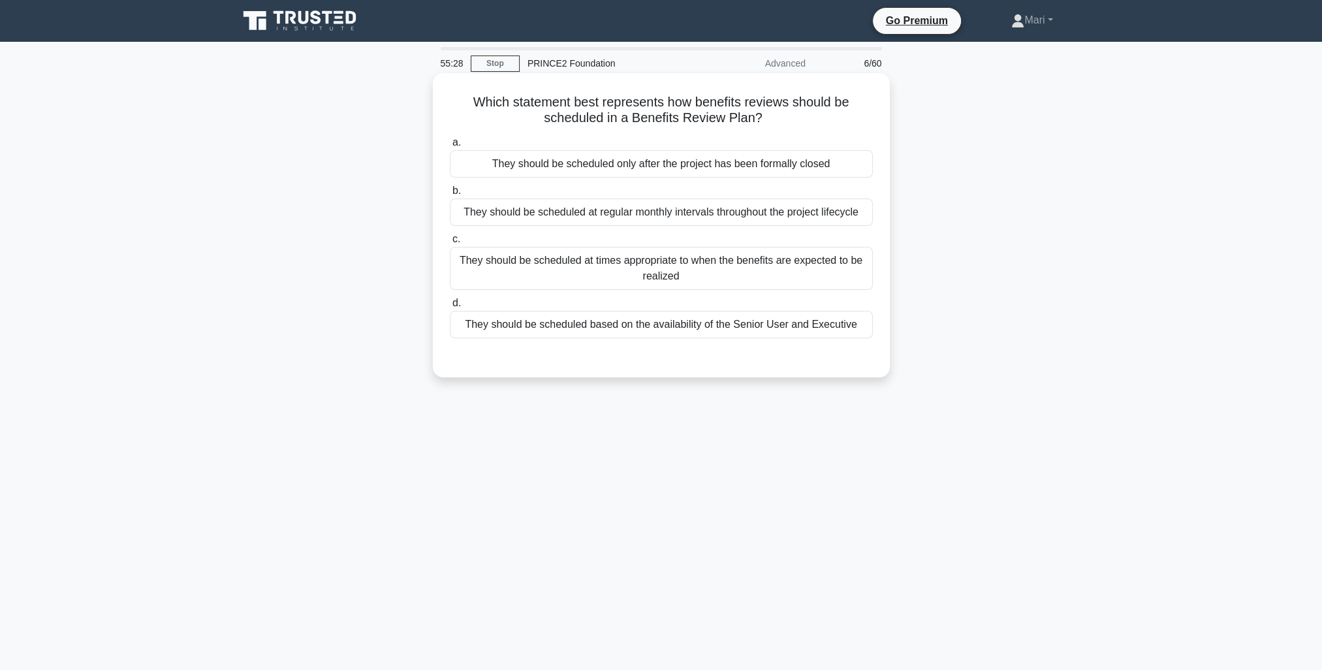
click at [828, 215] on div "They should be scheduled at regular monthly intervals throughout the project li…" at bounding box center [661, 211] width 423 height 27
click at [450, 195] on input "b. They should be scheduled at regular monthly intervals throughout the project…" at bounding box center [450, 191] width 0 height 8
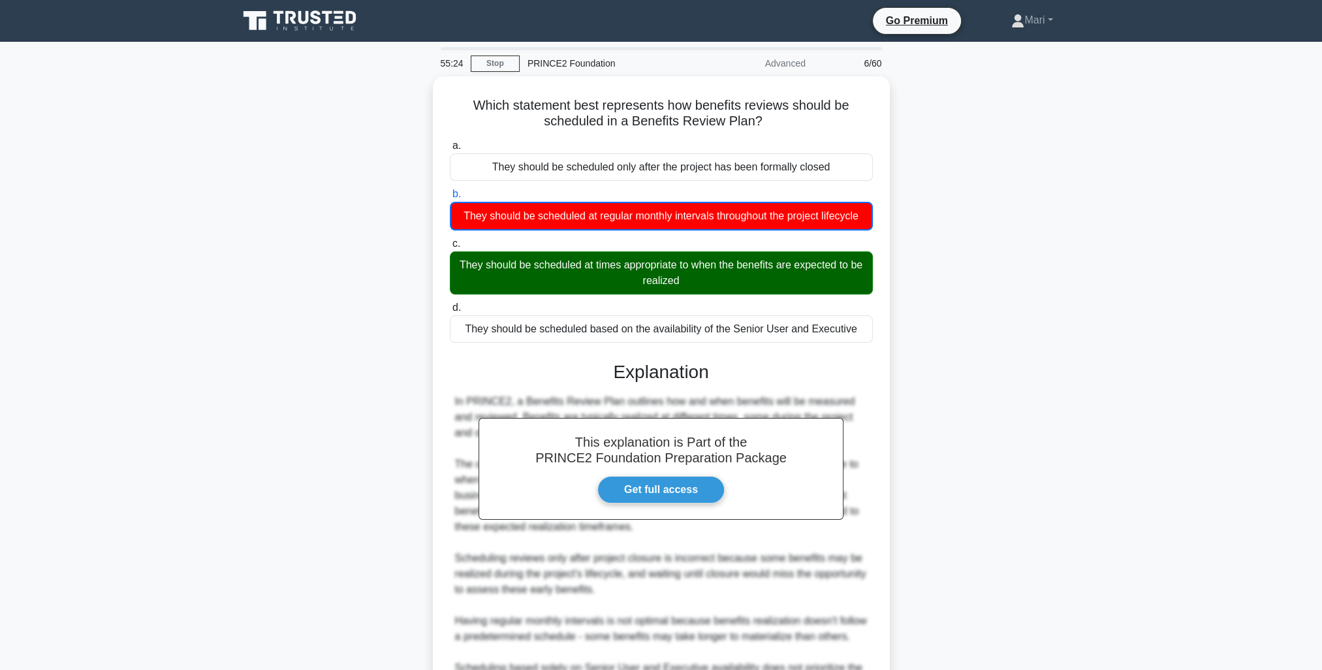
scroll to position [166, 0]
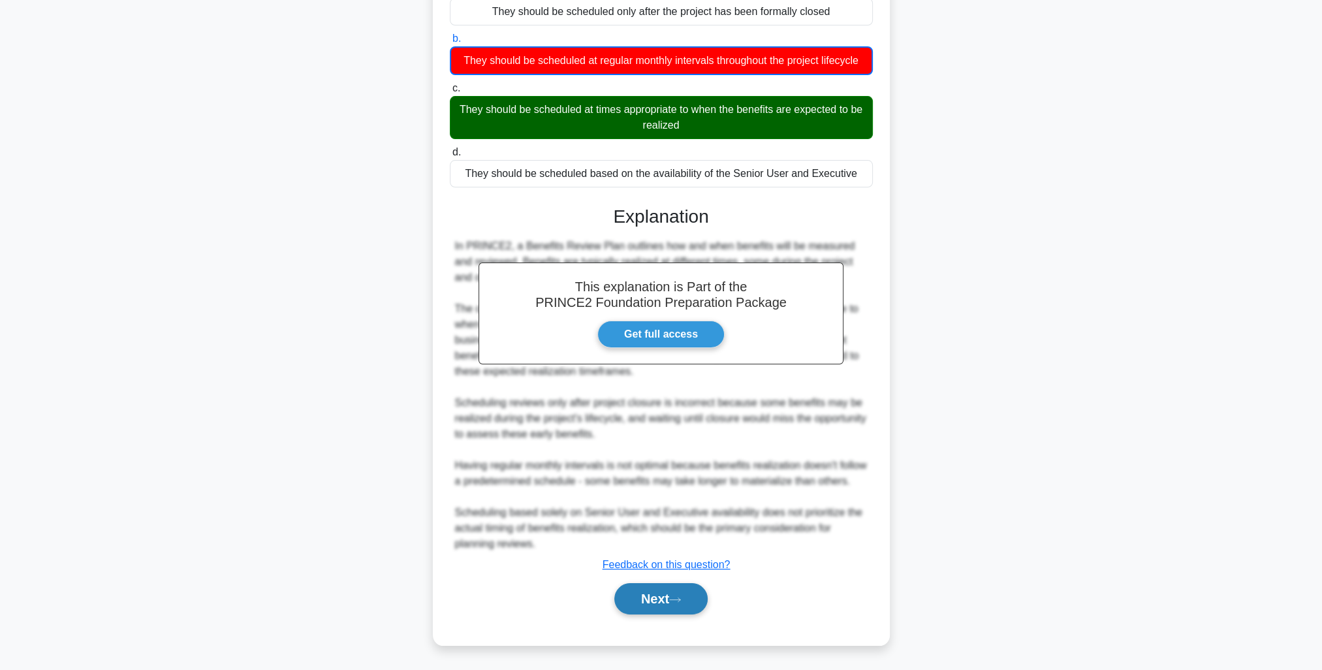
click at [669, 601] on button "Next" at bounding box center [660, 598] width 93 height 31
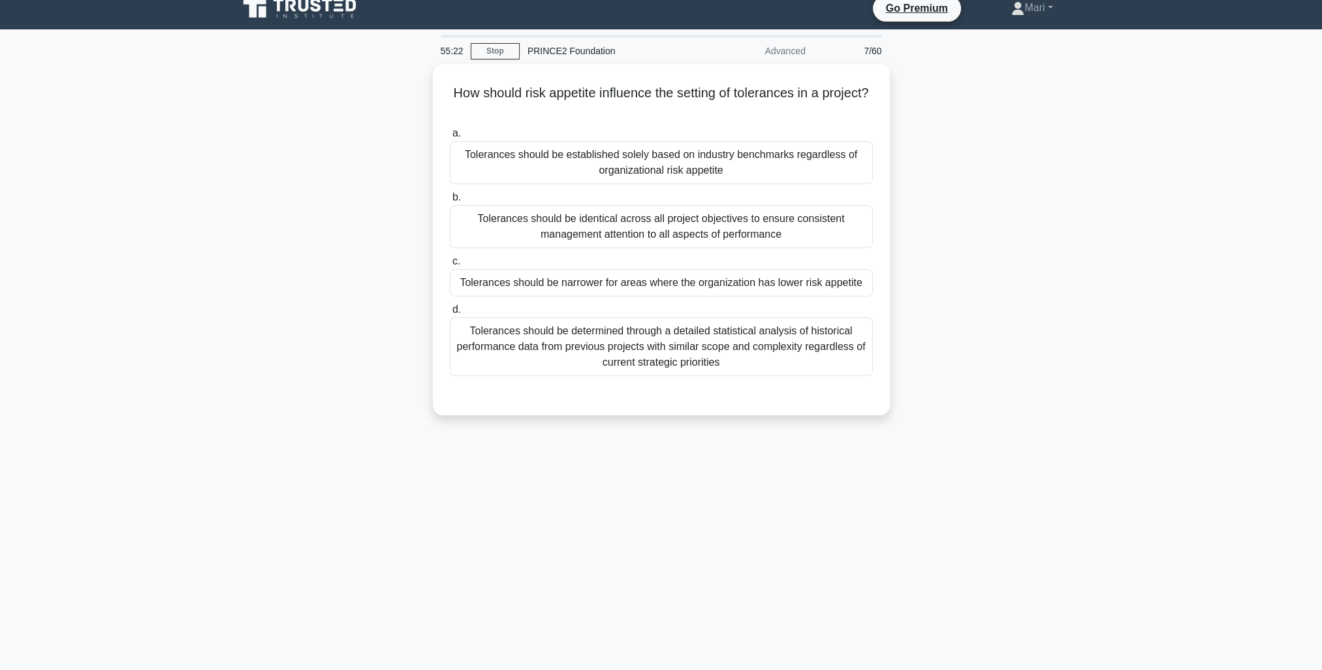
scroll to position [0, 0]
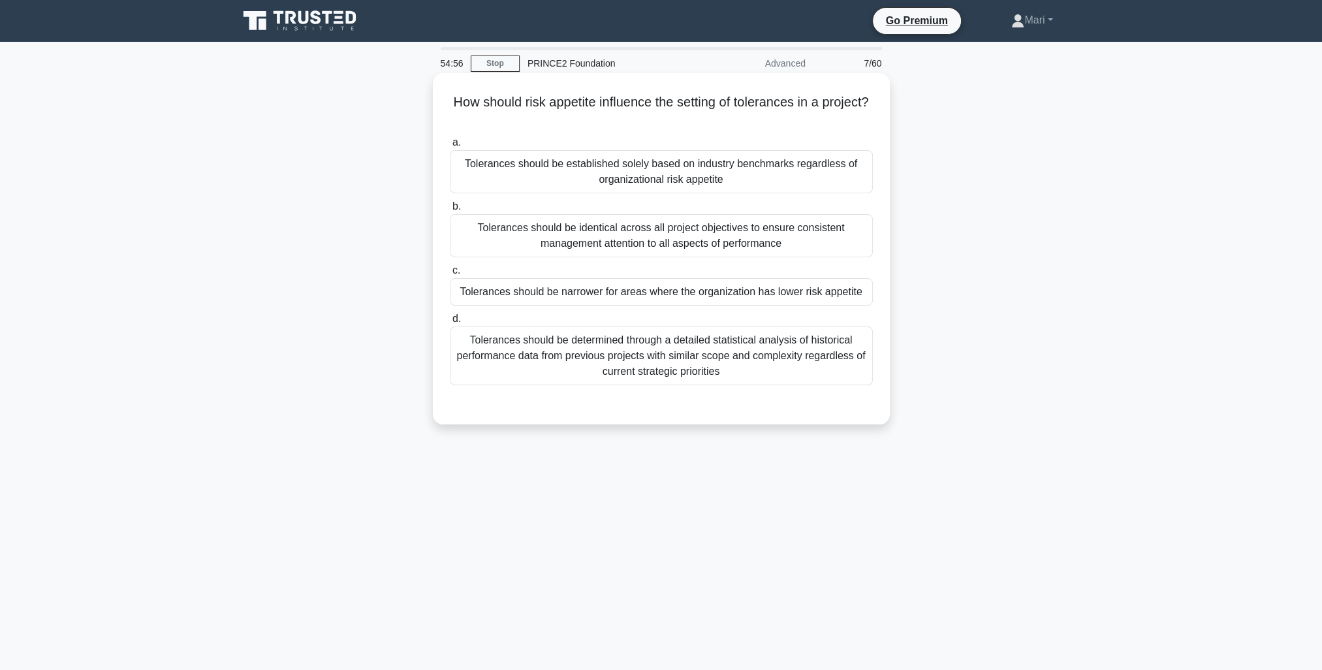
click at [773, 360] on div "Tolerances should be determined through a detailed statistical analysis of hist…" at bounding box center [661, 355] width 423 height 59
click at [450, 323] on input "d. Tolerances should be determined through a detailed statistical analysis of h…" at bounding box center [450, 319] width 0 height 8
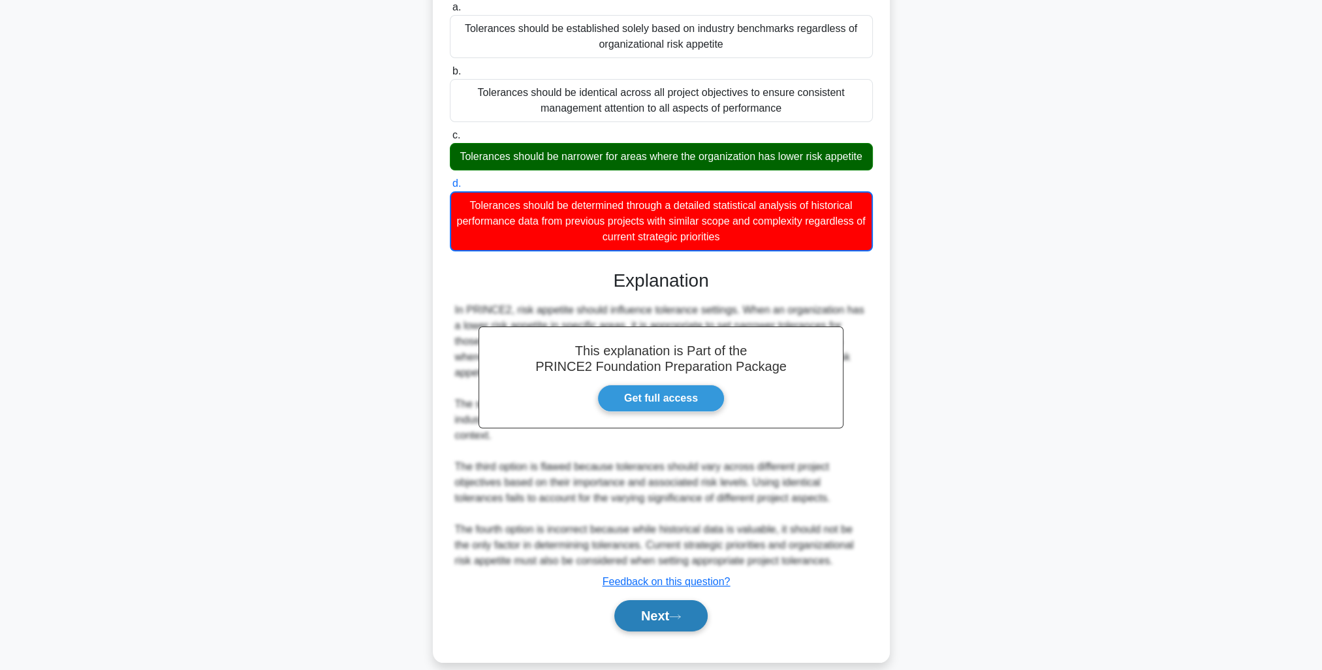
click at [681, 613] on icon at bounding box center [675, 616] width 12 height 7
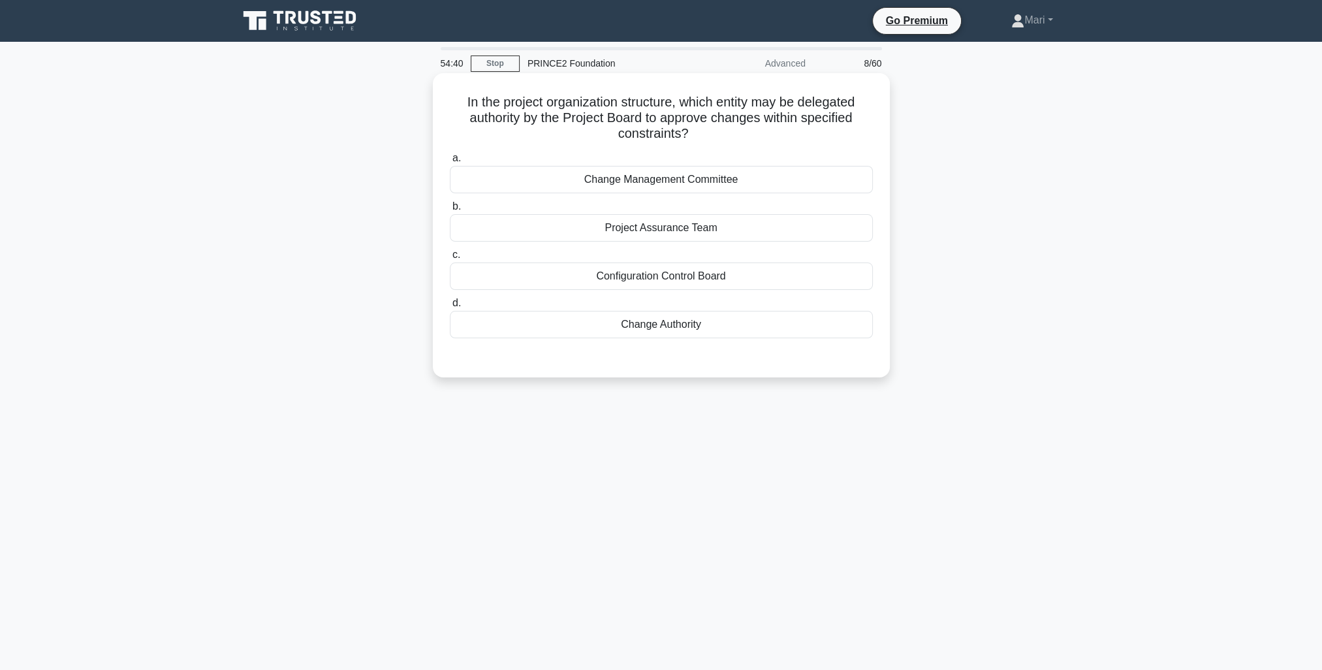
click at [695, 317] on div "Change Authority" at bounding box center [661, 324] width 423 height 27
drag, startPoint x: 695, startPoint y: 317, endPoint x: 726, endPoint y: 332, distance: 34.8
click at [723, 330] on div "Change Authority" at bounding box center [661, 324] width 423 height 27
click at [450, 308] on input "d. Change Authority" at bounding box center [450, 303] width 0 height 8
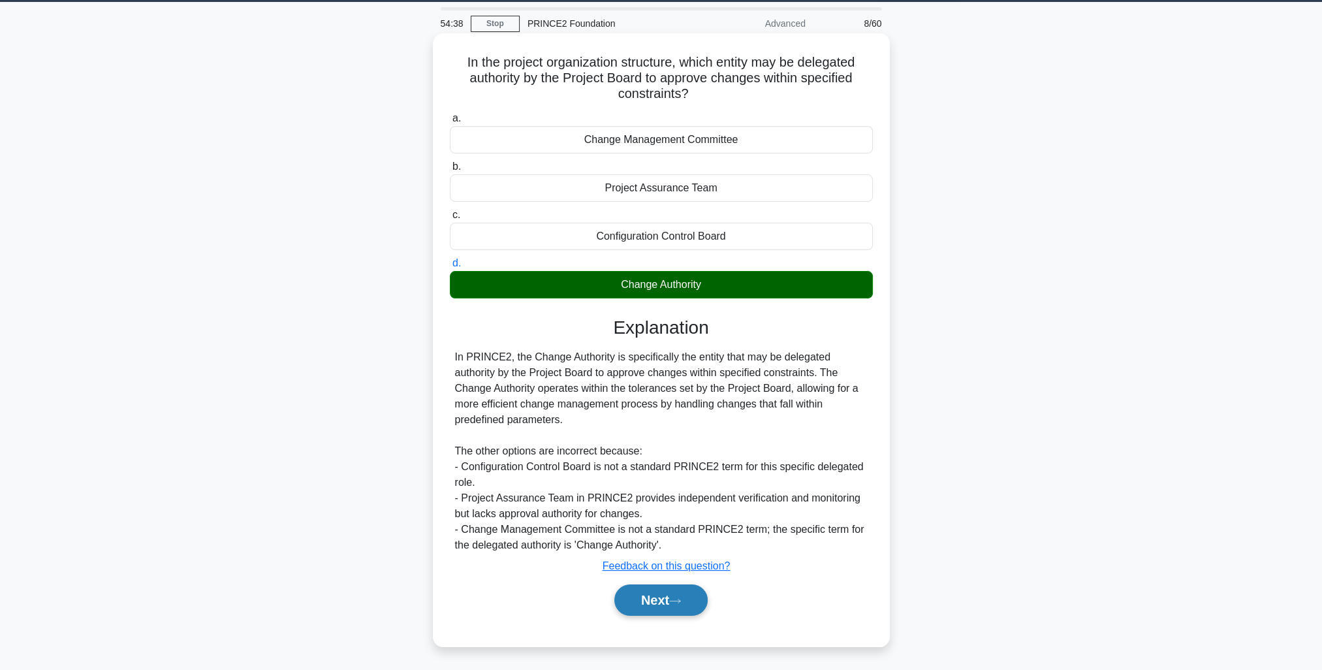
drag, startPoint x: 651, startPoint y: 592, endPoint x: 691, endPoint y: 588, distance: 40.7
click at [651, 592] on button "Next" at bounding box center [660, 599] width 93 height 31
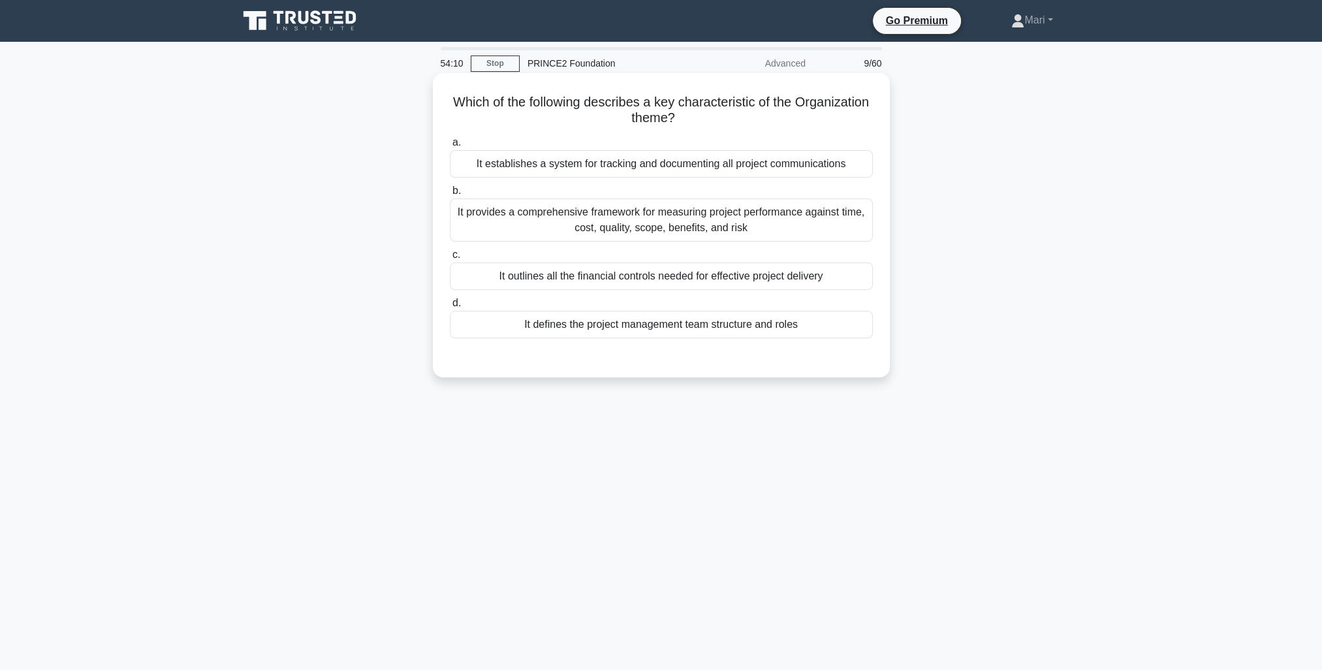
click at [677, 227] on div "It provides a comprehensive framework for measuring project performance against…" at bounding box center [661, 219] width 423 height 43
click at [450, 195] on input "b. It provides a comprehensive framework for measuring project performance agai…" at bounding box center [450, 191] width 0 height 8
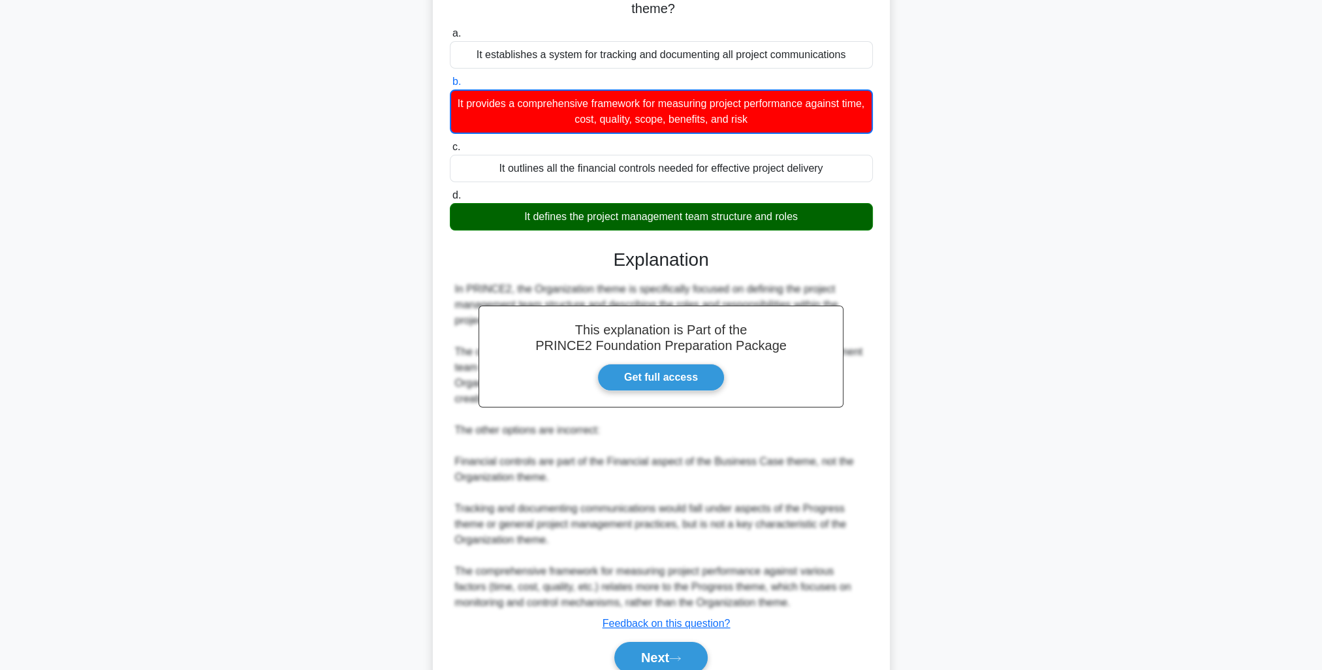
scroll to position [166, 0]
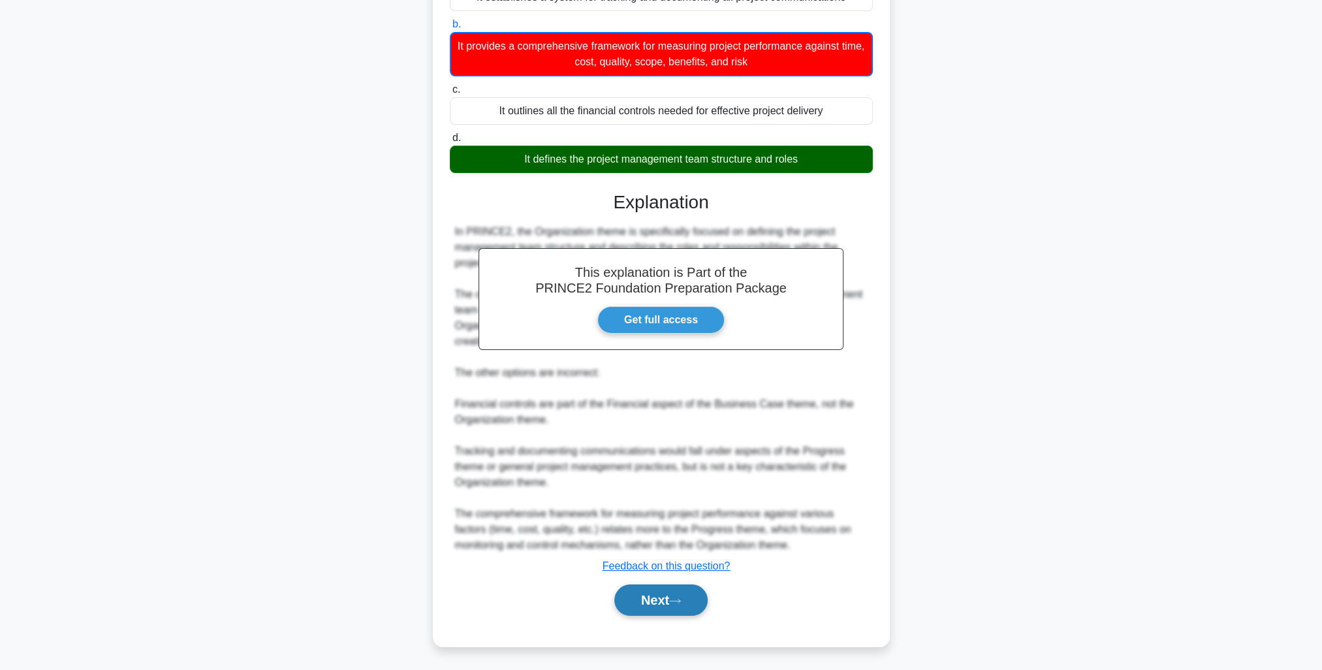
click at [666, 594] on button "Next" at bounding box center [660, 599] width 93 height 31
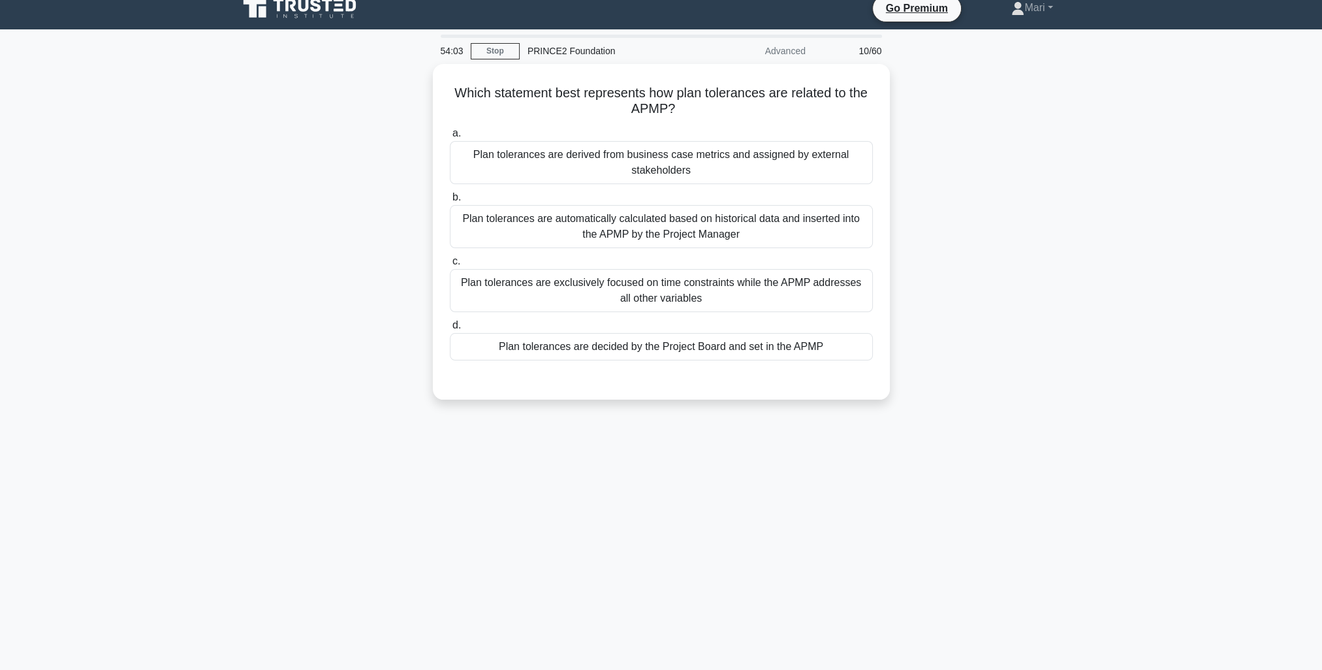
scroll to position [0, 0]
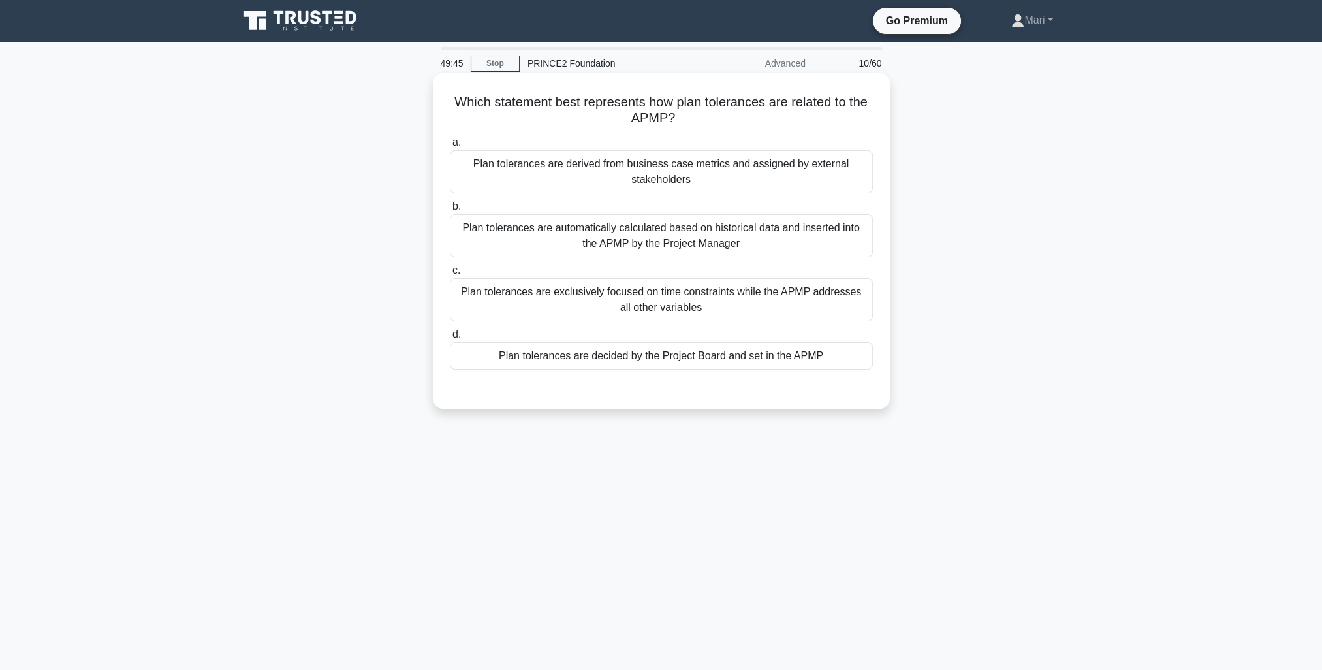
click at [774, 181] on div "Plan tolerances are derived from business case metrics and assigned by external…" at bounding box center [661, 171] width 423 height 43
click at [450, 147] on input "a. Plan tolerances are derived from business case metrics and assigned by exter…" at bounding box center [450, 142] width 0 height 8
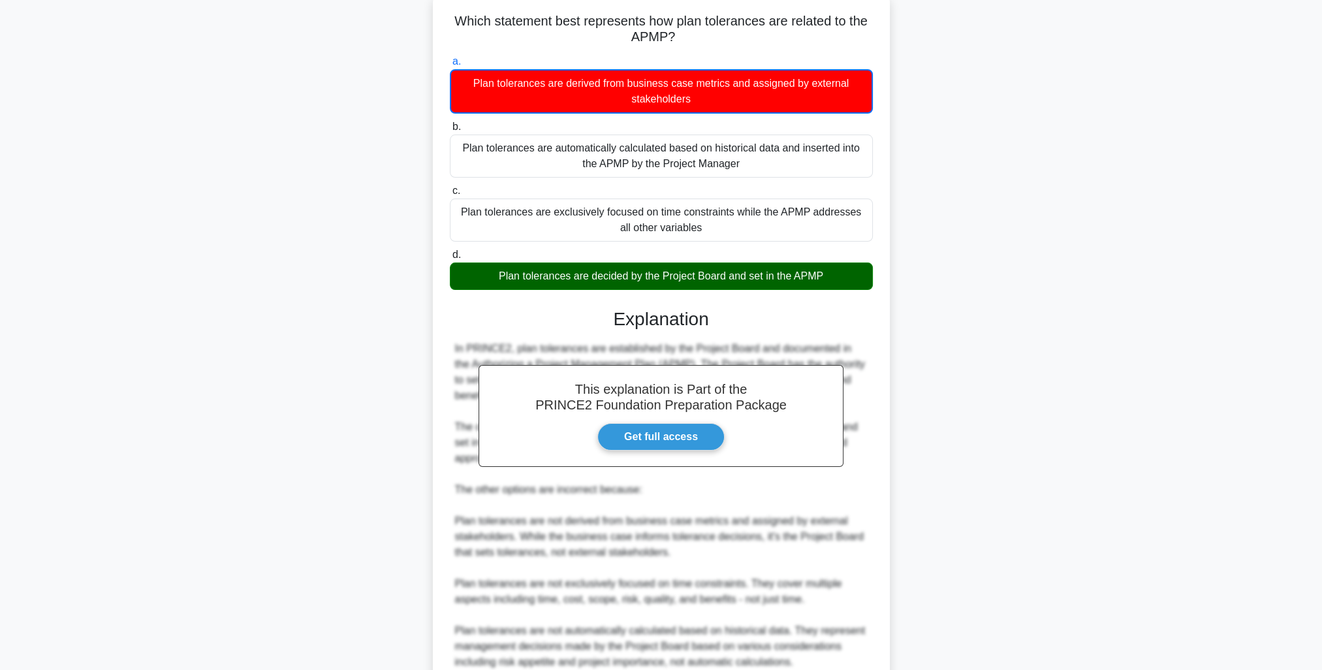
scroll to position [198, 0]
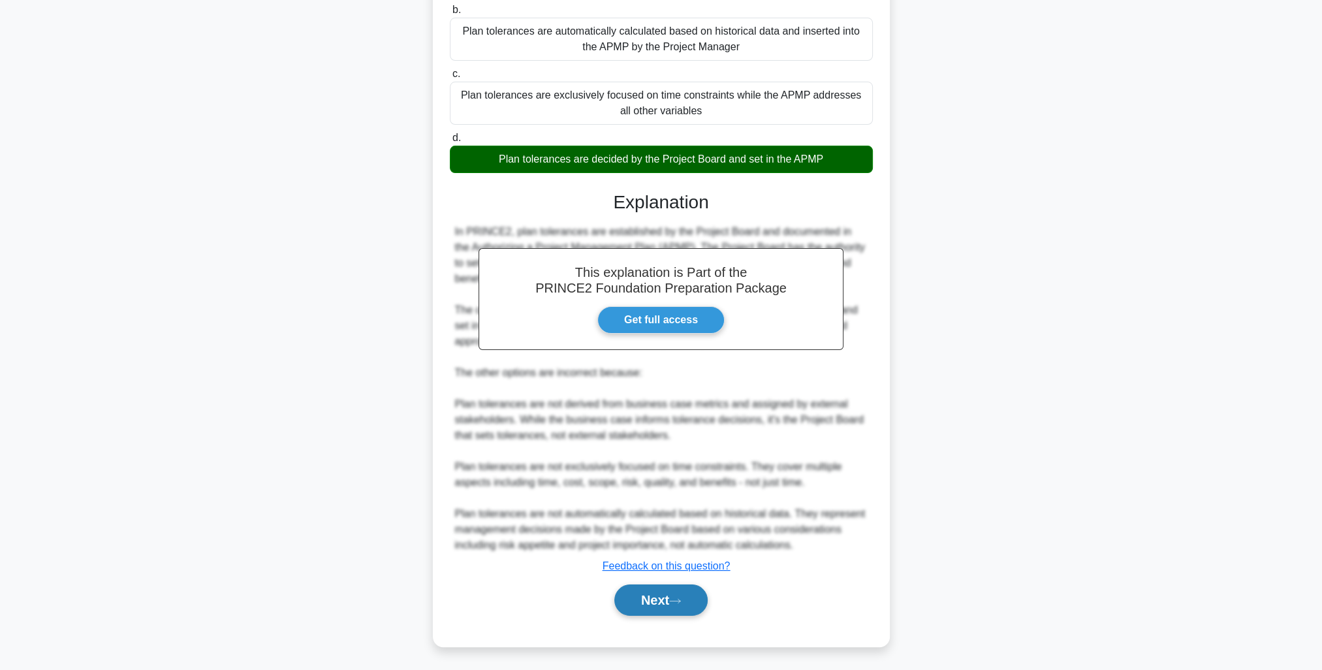
drag, startPoint x: 665, startPoint y: 607, endPoint x: 676, endPoint y: 610, distance: 11.4
click at [667, 610] on button "Next" at bounding box center [660, 599] width 93 height 31
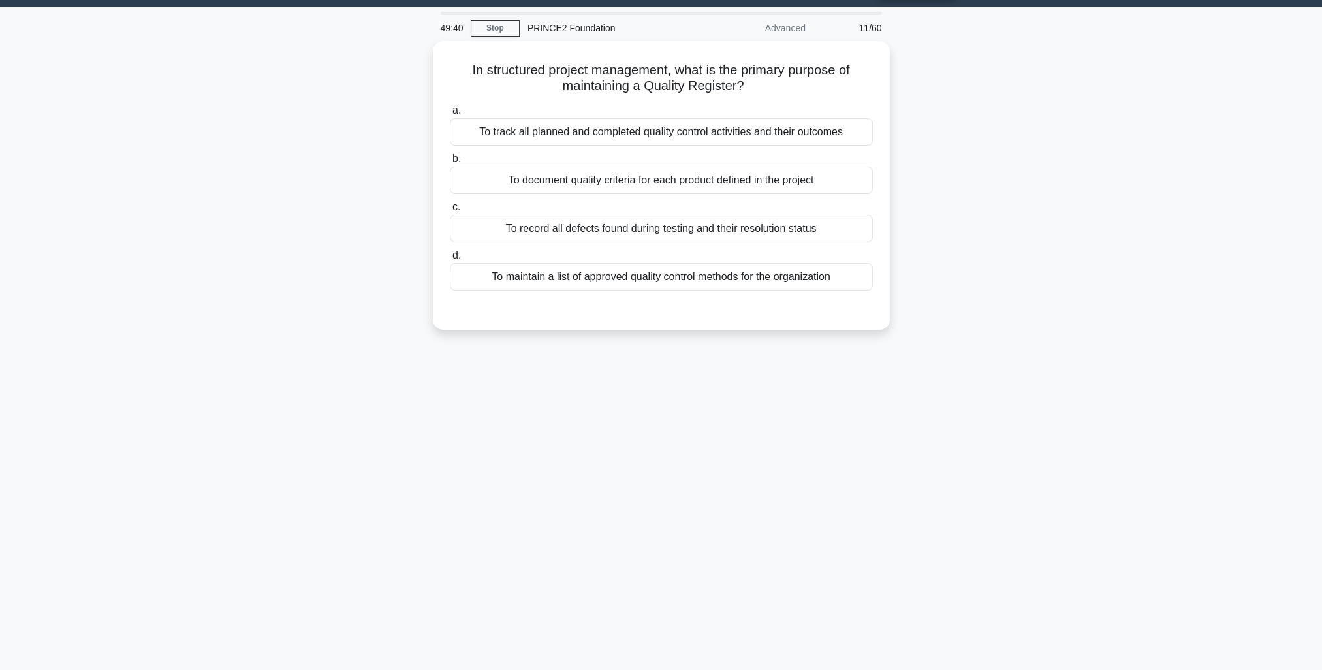
scroll to position [35, 0]
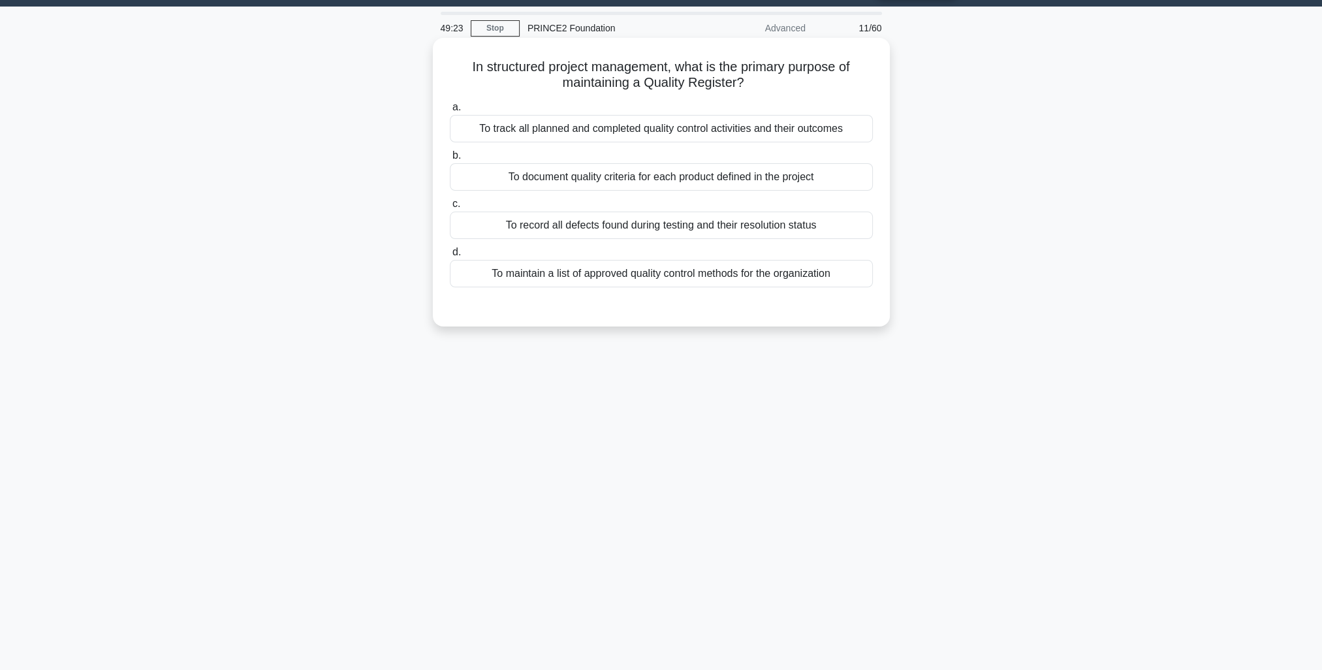
drag, startPoint x: 814, startPoint y: 128, endPoint x: 825, endPoint y: 143, distance: 19.1
click at [813, 128] on div "To track all planned and completed quality control activities and their outcomes" at bounding box center [661, 128] width 423 height 27
click at [450, 112] on input "a. To track all planned and completed quality control activities and their outc…" at bounding box center [450, 107] width 0 height 8
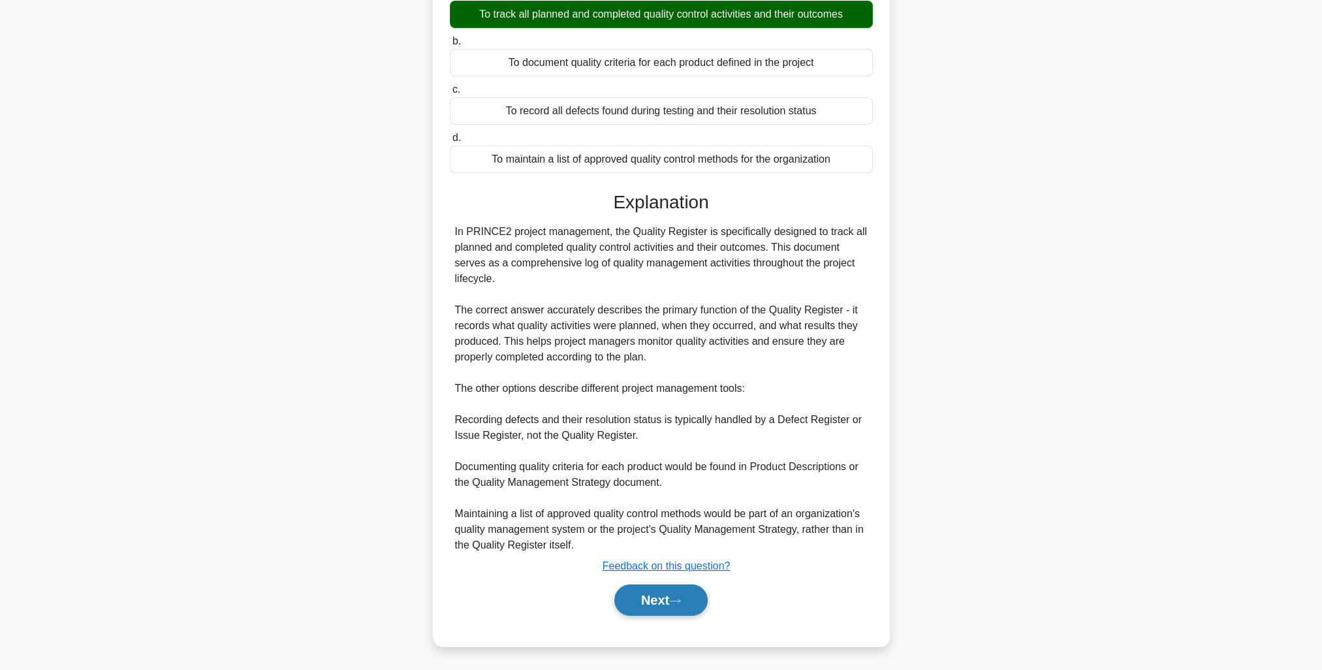
click at [670, 600] on button "Next" at bounding box center [660, 599] width 93 height 31
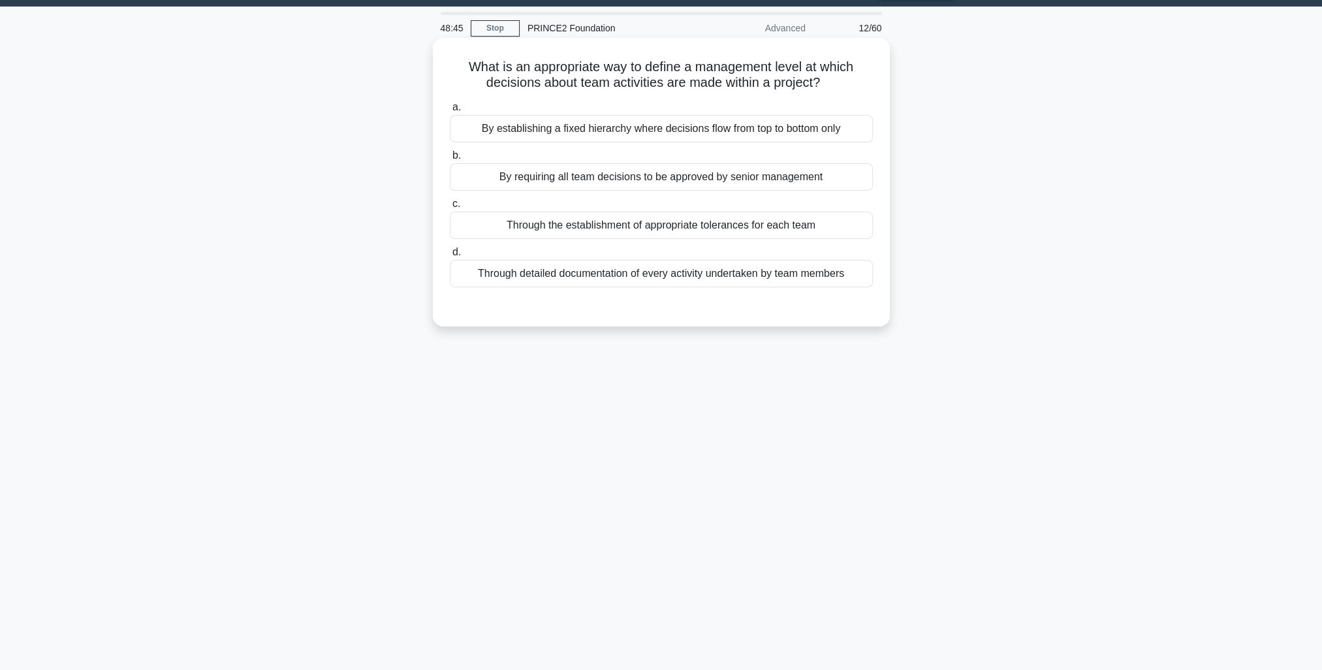
click at [782, 230] on div "Through the establishment of appropriate tolerances for each team" at bounding box center [661, 225] width 423 height 27
click at [450, 208] on input "c. Through the establishment of appropriate tolerances for each team" at bounding box center [450, 204] width 0 height 8
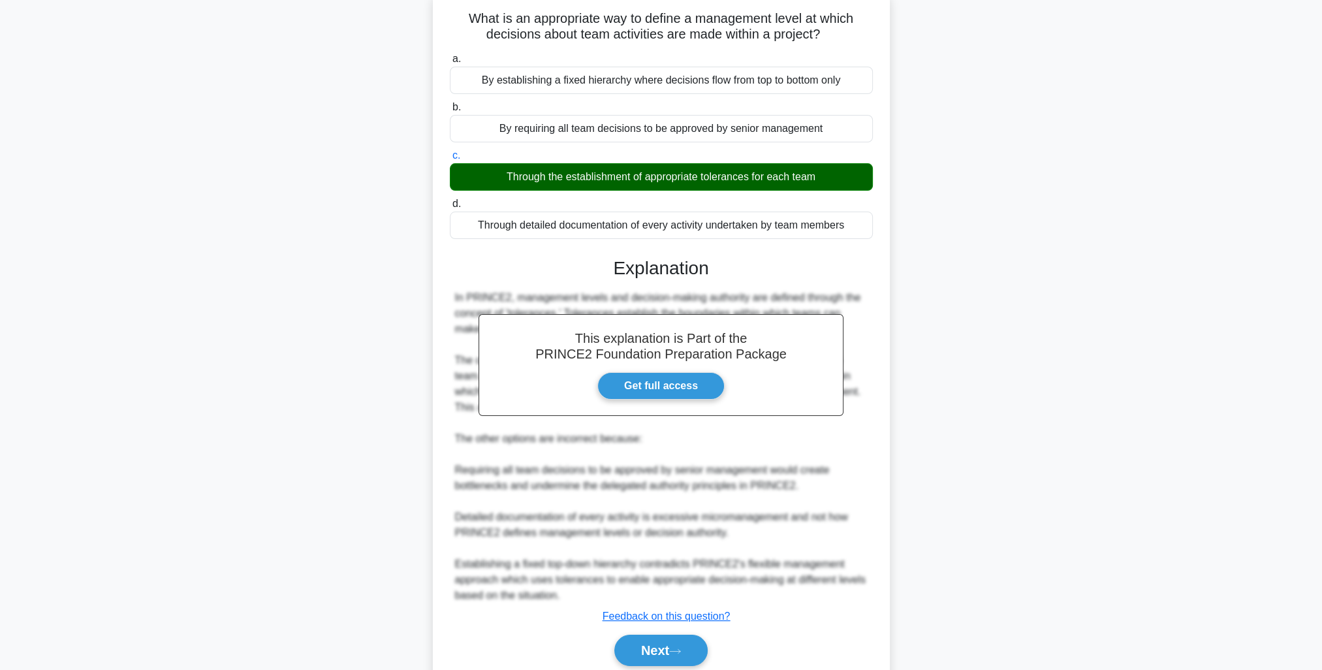
scroll to position [134, 0]
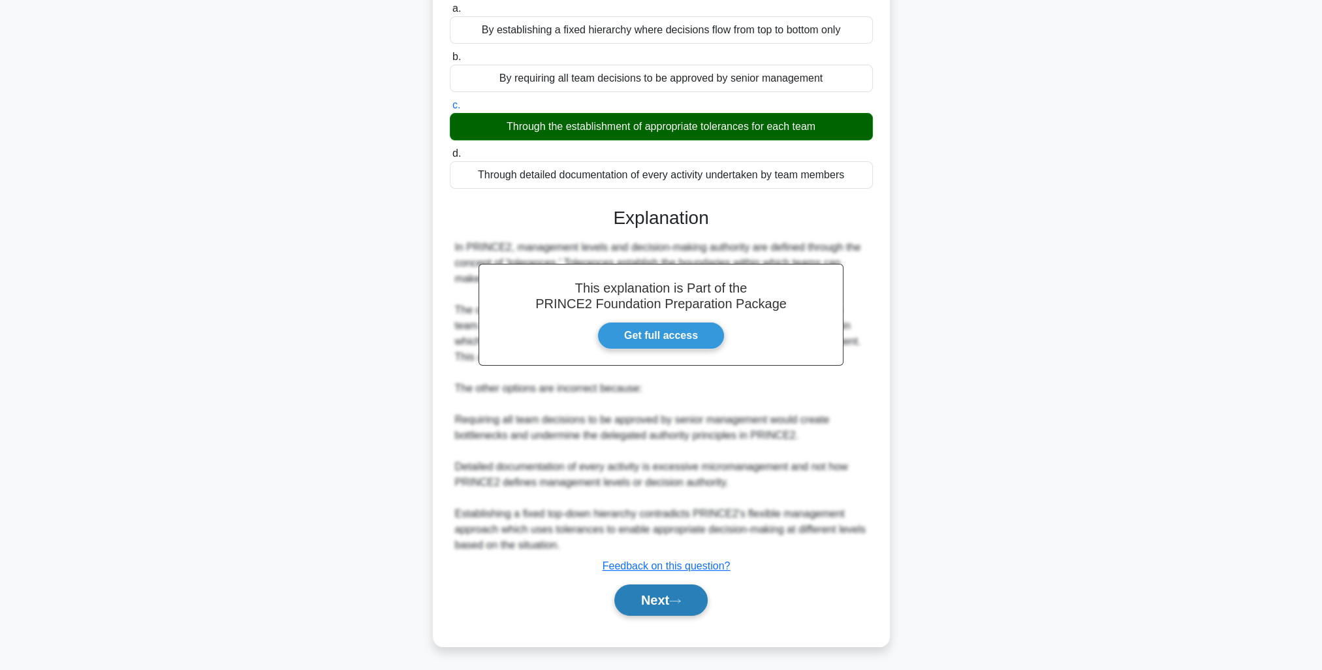
click at [676, 597] on icon at bounding box center [675, 600] width 12 height 7
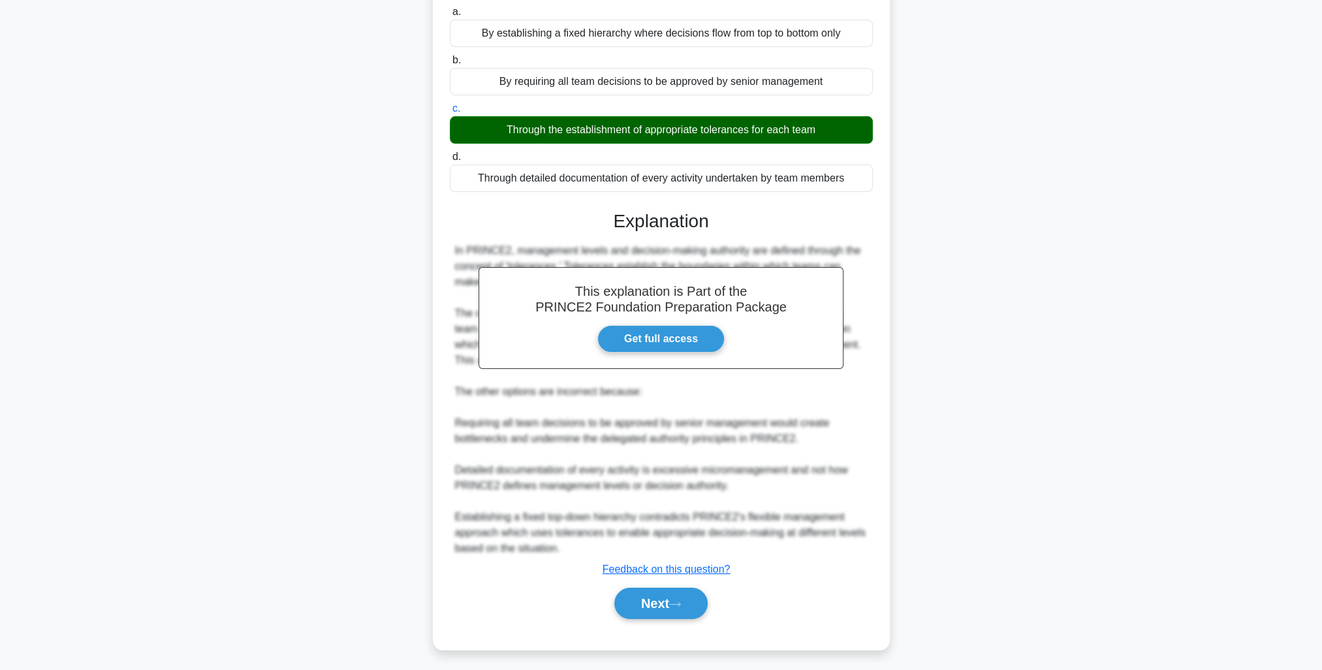
scroll to position [35, 0]
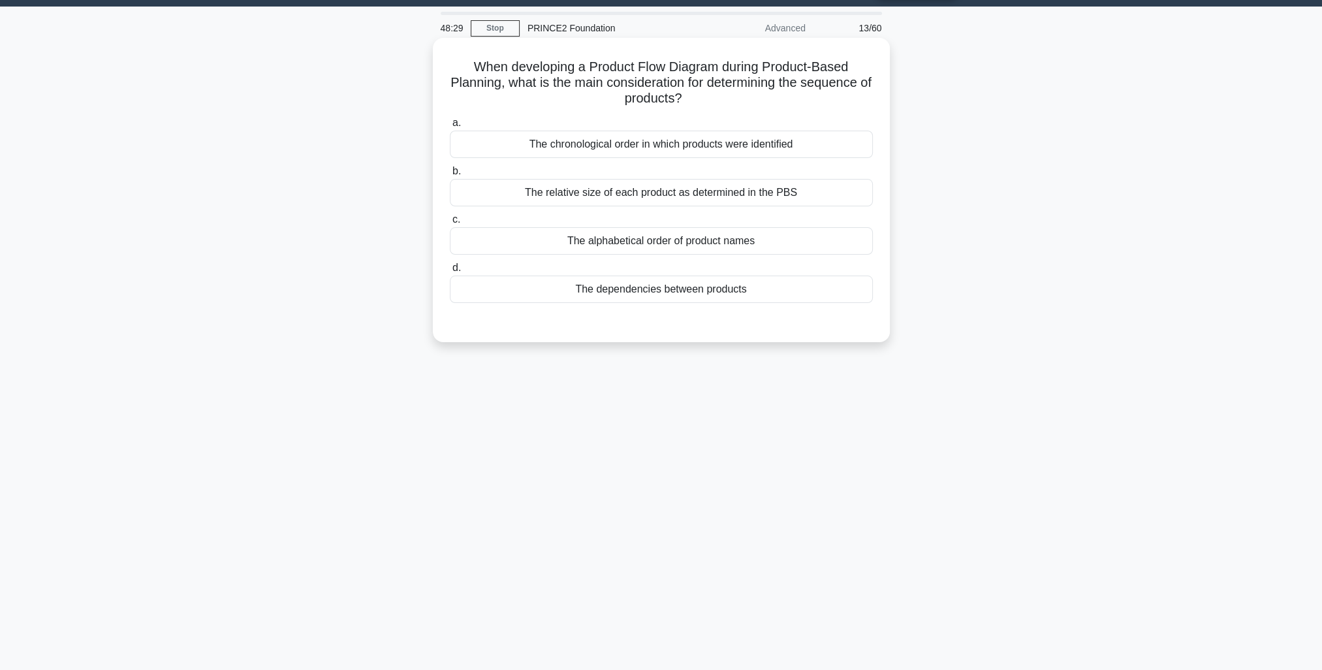
click at [817, 294] on div "The dependencies between products" at bounding box center [661, 289] width 423 height 27
click at [450, 272] on input "d. The dependencies between products" at bounding box center [450, 268] width 0 height 8
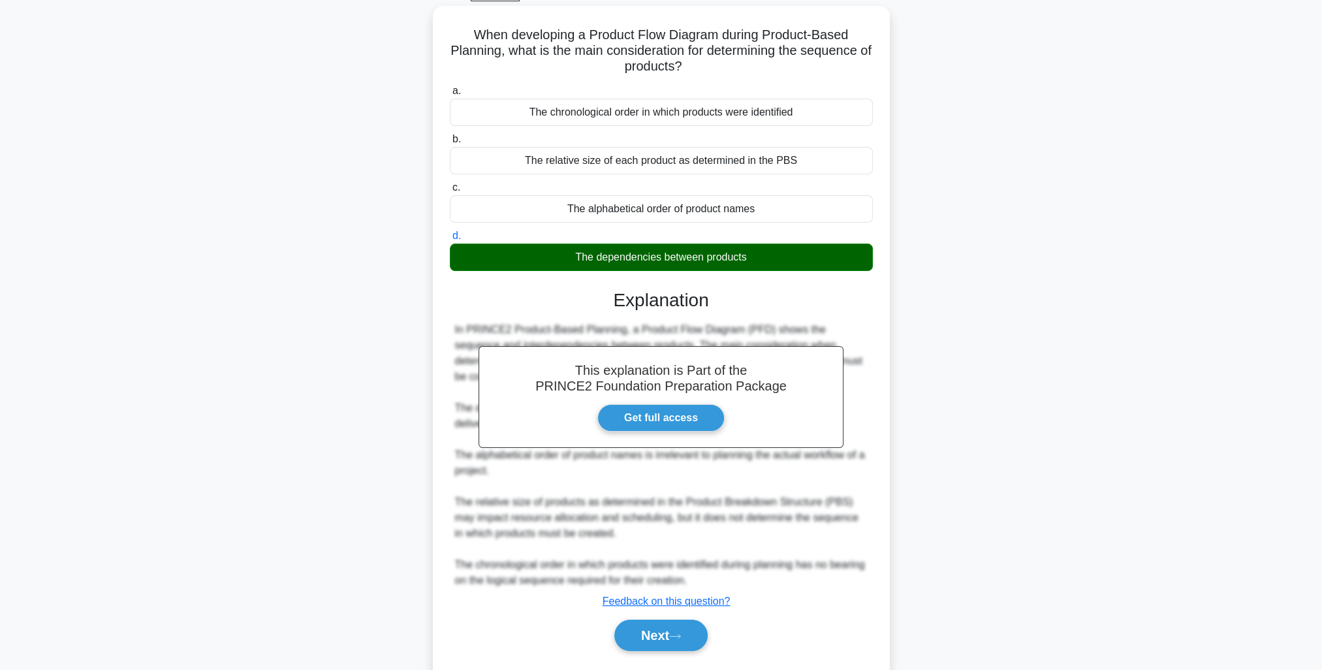
scroll to position [103, 0]
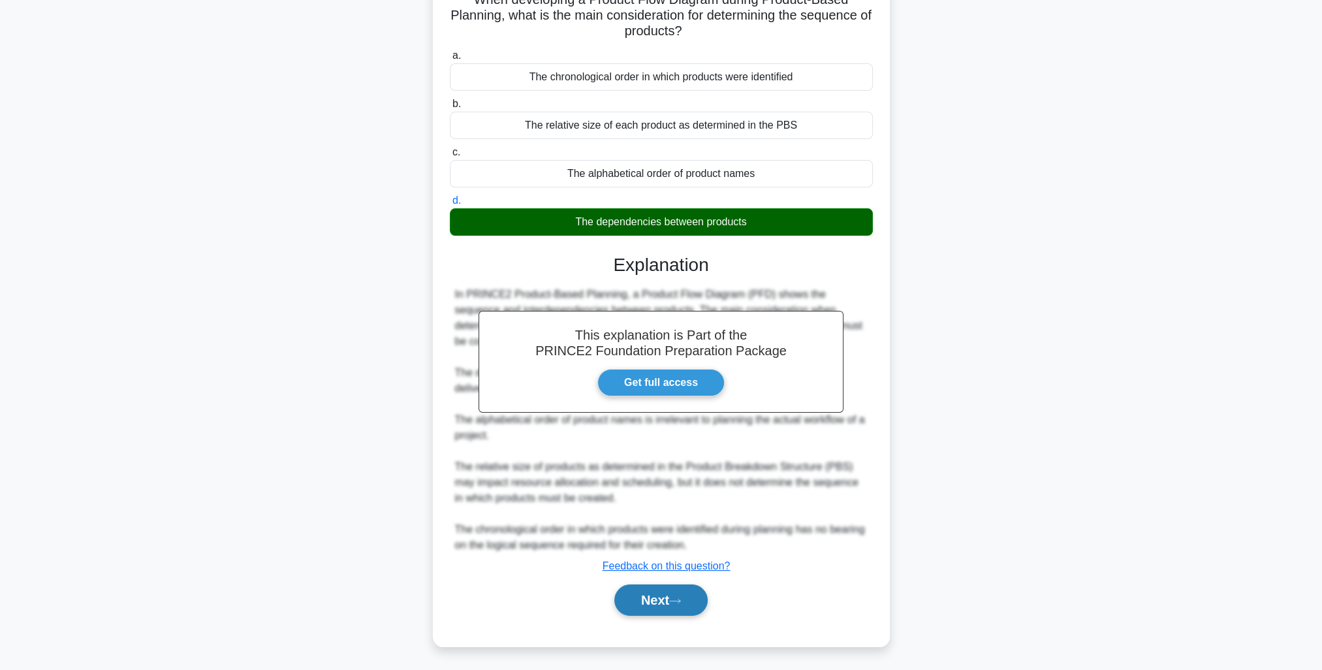
click at [661, 605] on button "Next" at bounding box center [660, 599] width 93 height 31
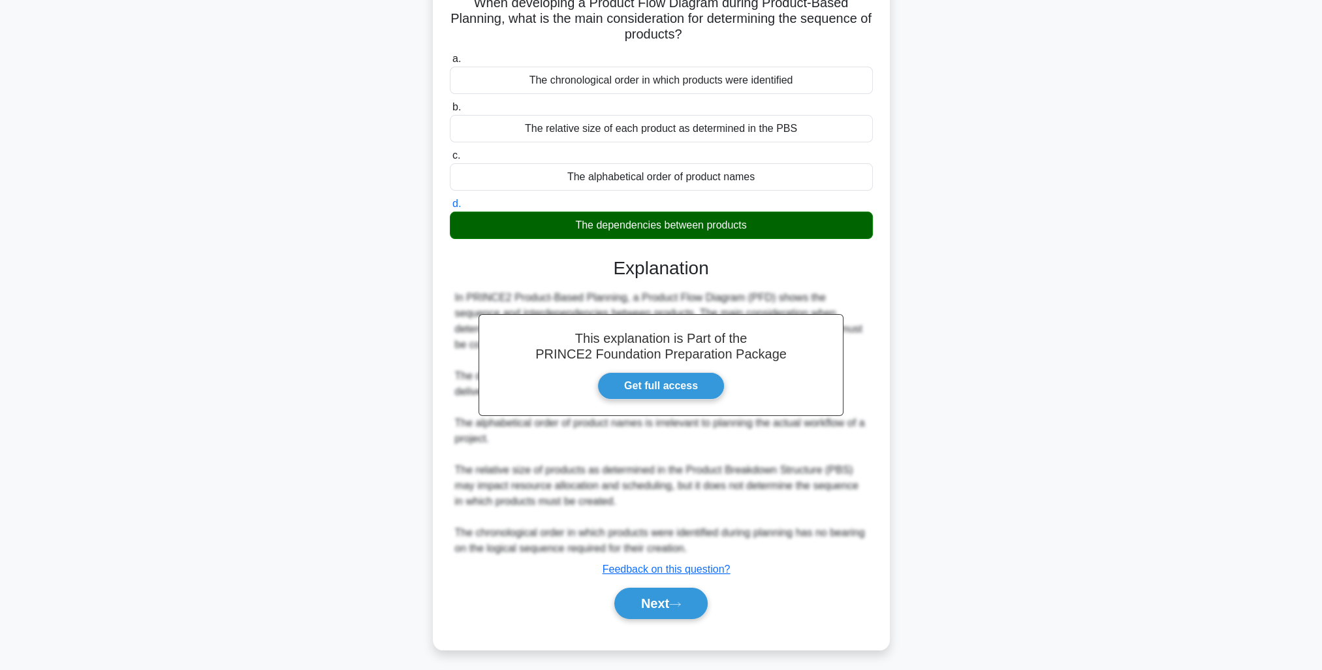
scroll to position [35, 0]
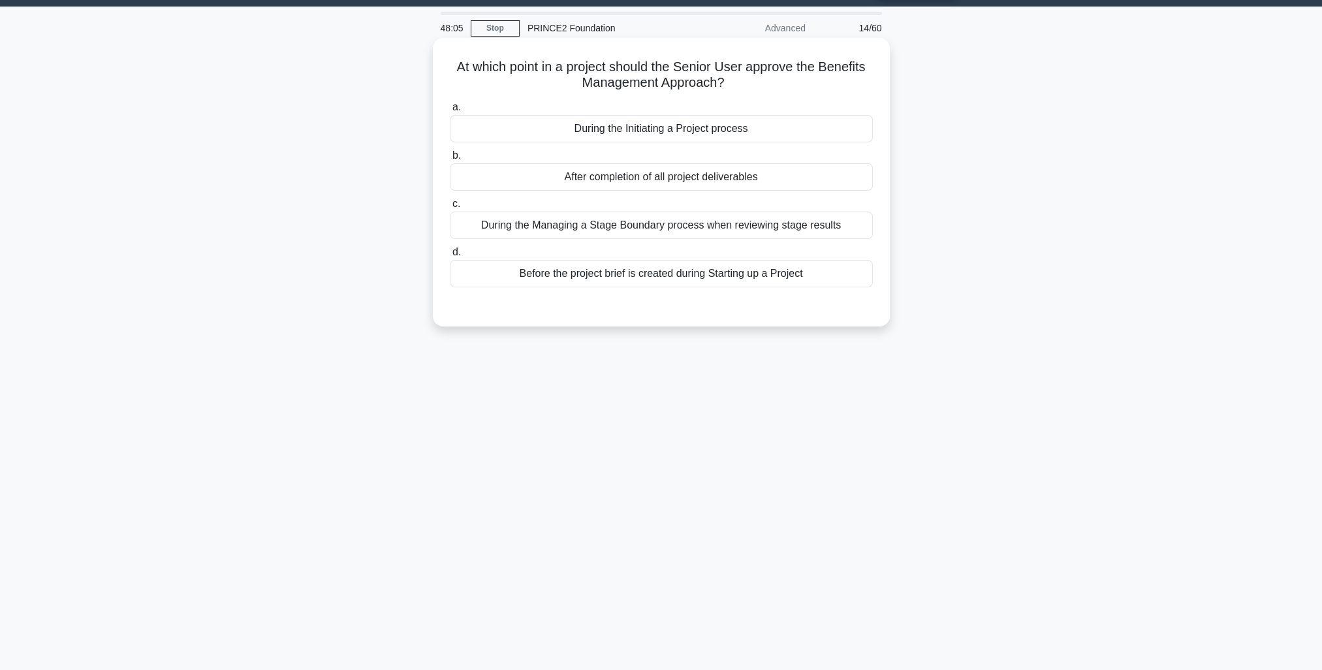
click at [768, 131] on div "During the Initiating a Project process" at bounding box center [661, 128] width 423 height 27
click at [450, 112] on input "a. During the Initiating a Project process" at bounding box center [450, 107] width 0 height 8
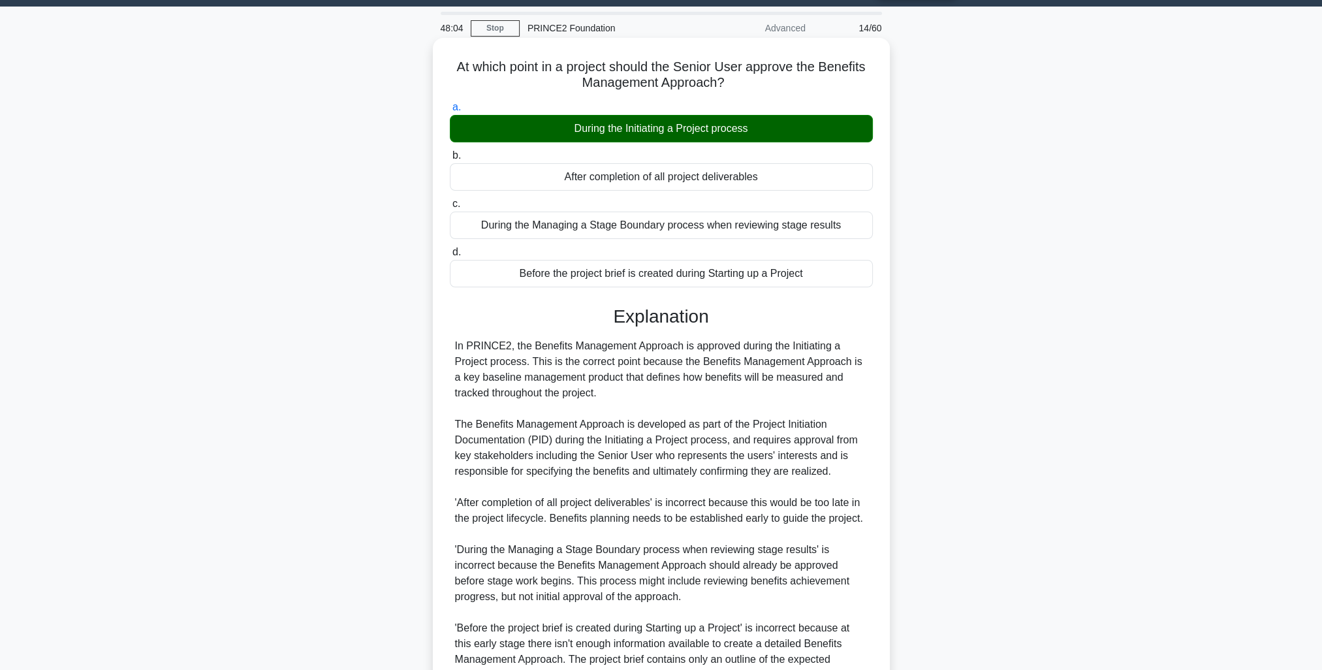
scroll to position [165, 0]
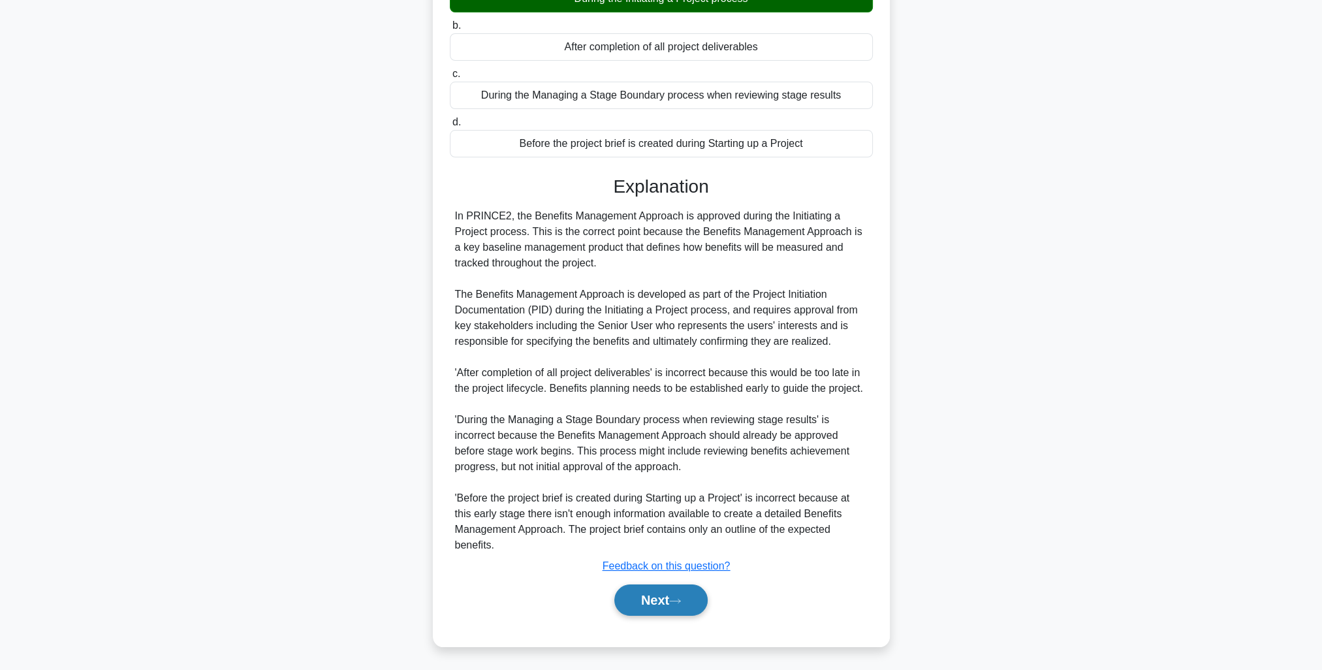
click at [681, 602] on icon at bounding box center [675, 600] width 12 height 7
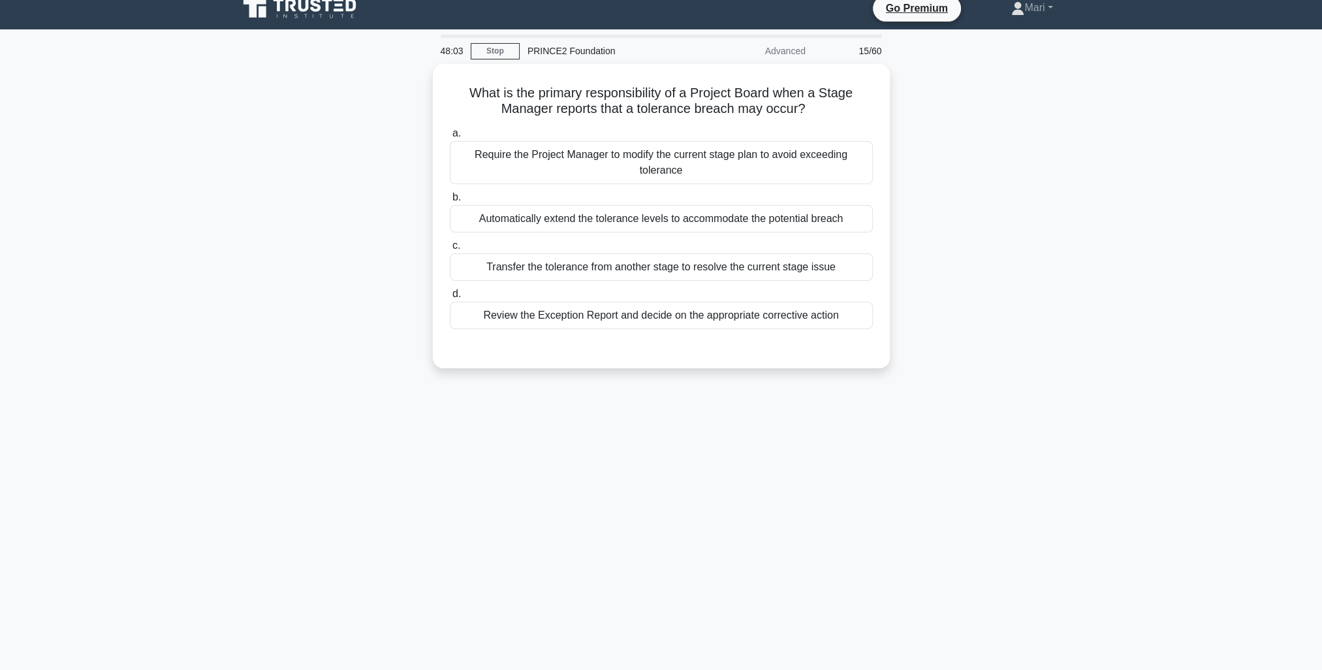
scroll to position [0, 0]
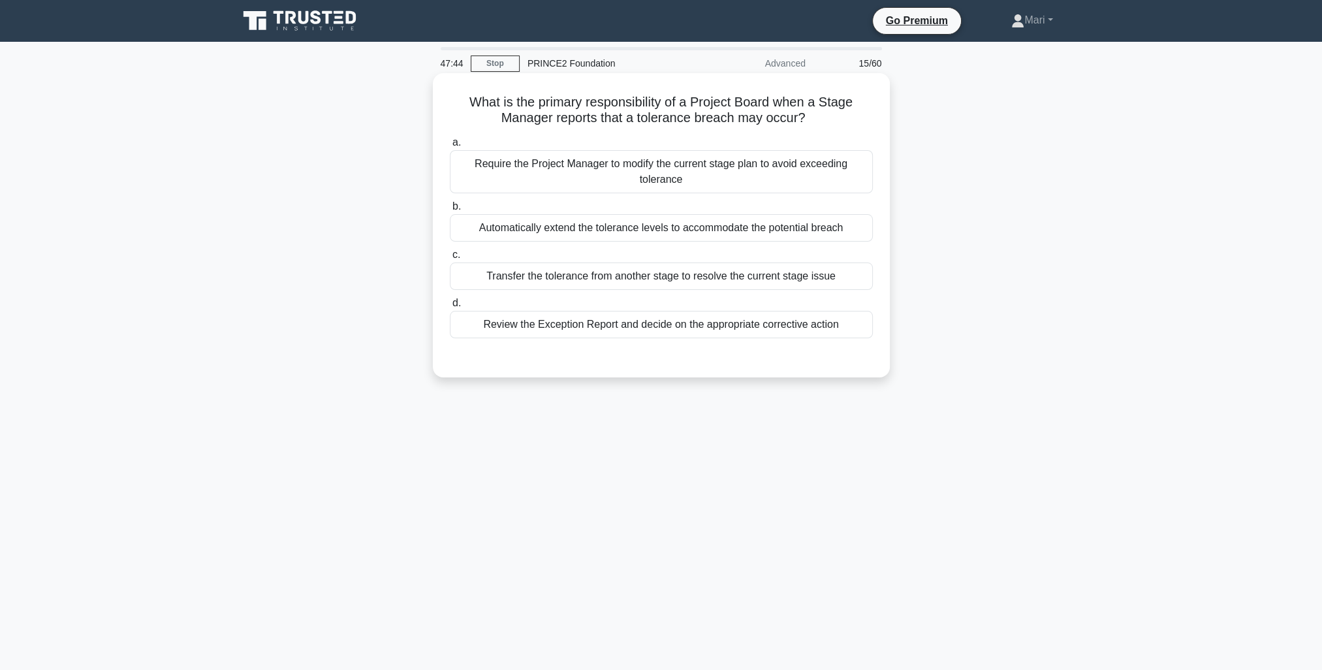
click at [785, 333] on div "Review the Exception Report and decide on the appropriate corrective action" at bounding box center [661, 324] width 423 height 27
drag, startPoint x: 785, startPoint y: 333, endPoint x: 776, endPoint y: 324, distance: 12.9
click at [776, 324] on div "Review the Exception Report and decide on the appropriate corrective action" at bounding box center [661, 324] width 423 height 27
click at [450, 308] on input "d. Review the Exception Report and decide on the appropriate corrective action" at bounding box center [450, 303] width 0 height 8
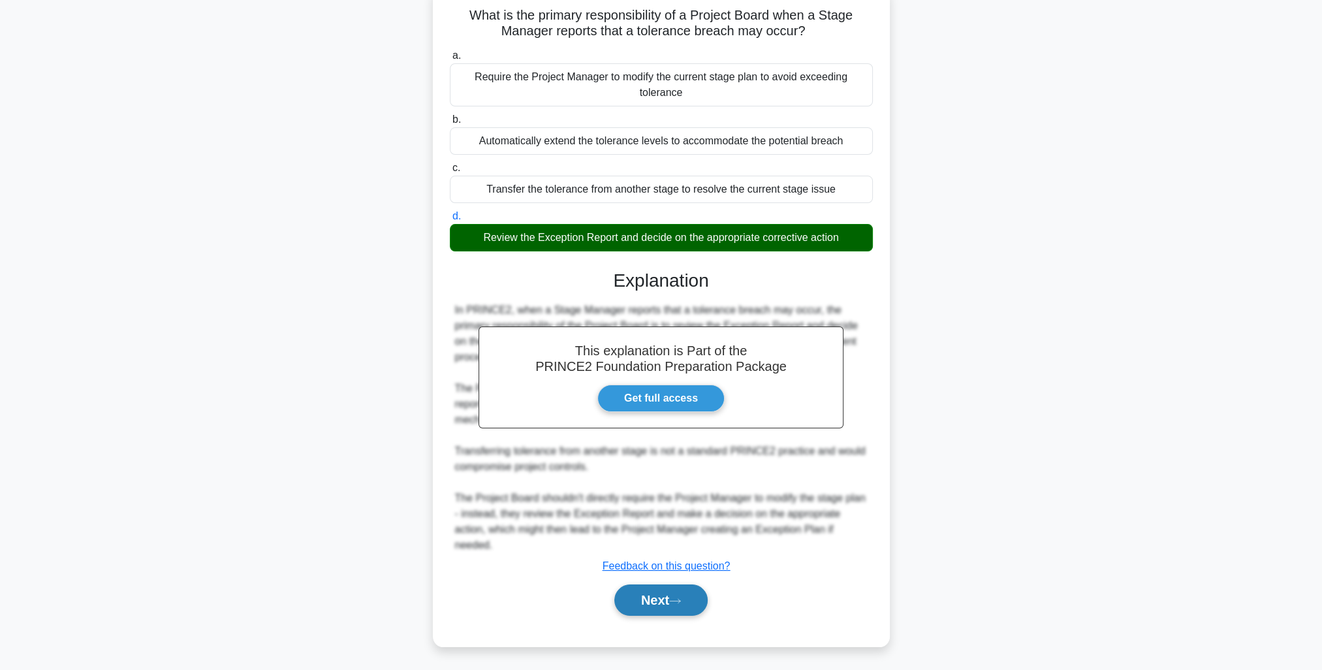
click at [681, 600] on icon at bounding box center [675, 600] width 12 height 7
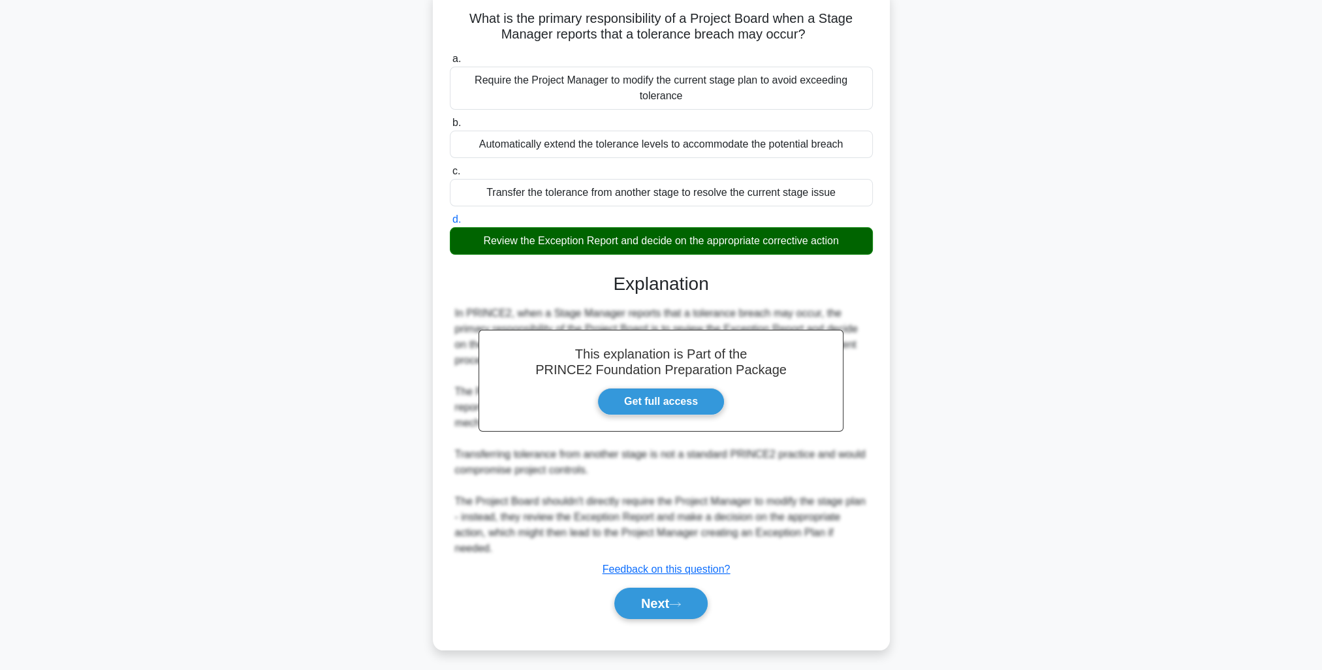
scroll to position [35, 0]
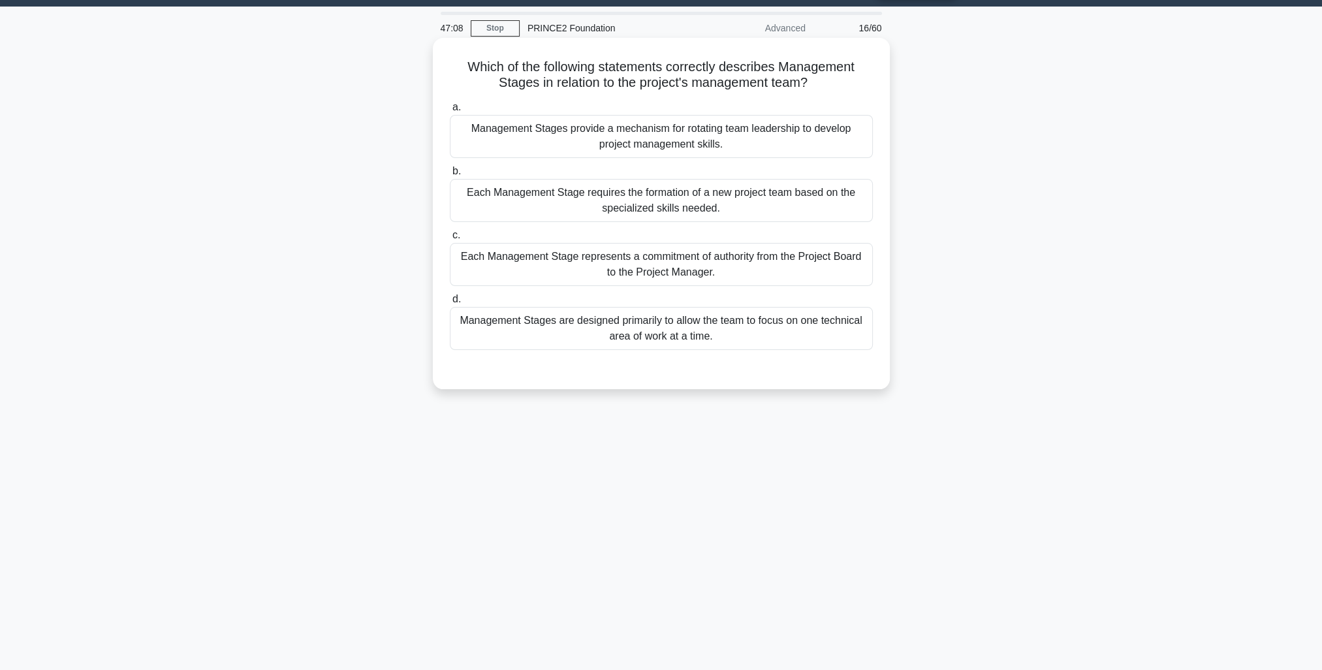
click at [783, 264] on div "Each Management Stage represents a commitment of authority from the Project Boa…" at bounding box center [661, 264] width 423 height 43
click at [450, 240] on input "c. Each Management Stage represents a commitment of authority from the Project …" at bounding box center [450, 235] width 0 height 8
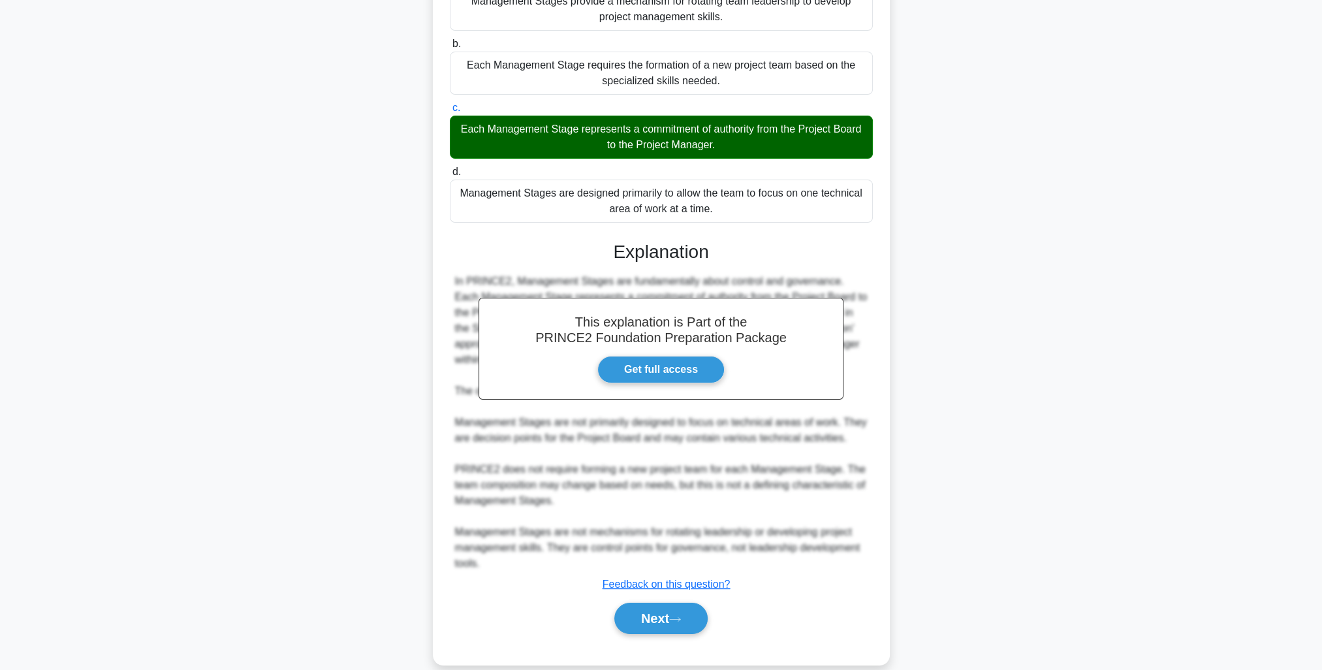
scroll to position [181, 0]
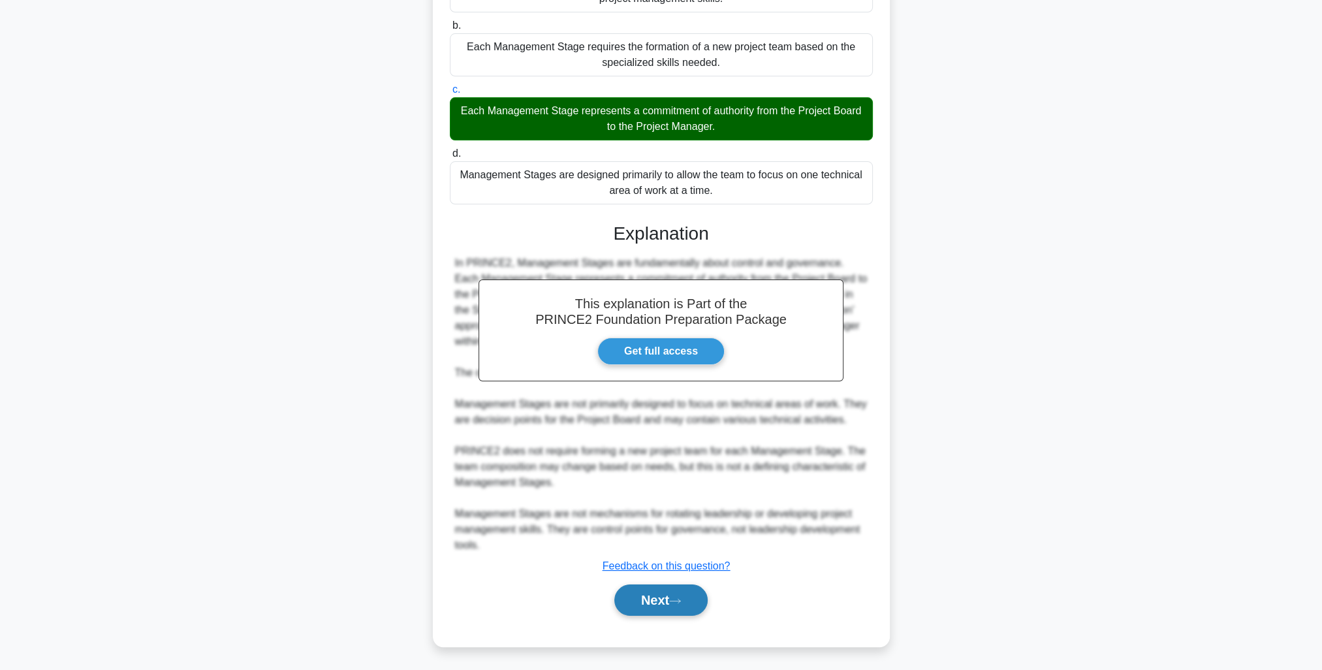
click at [655, 598] on button "Next" at bounding box center [660, 599] width 93 height 31
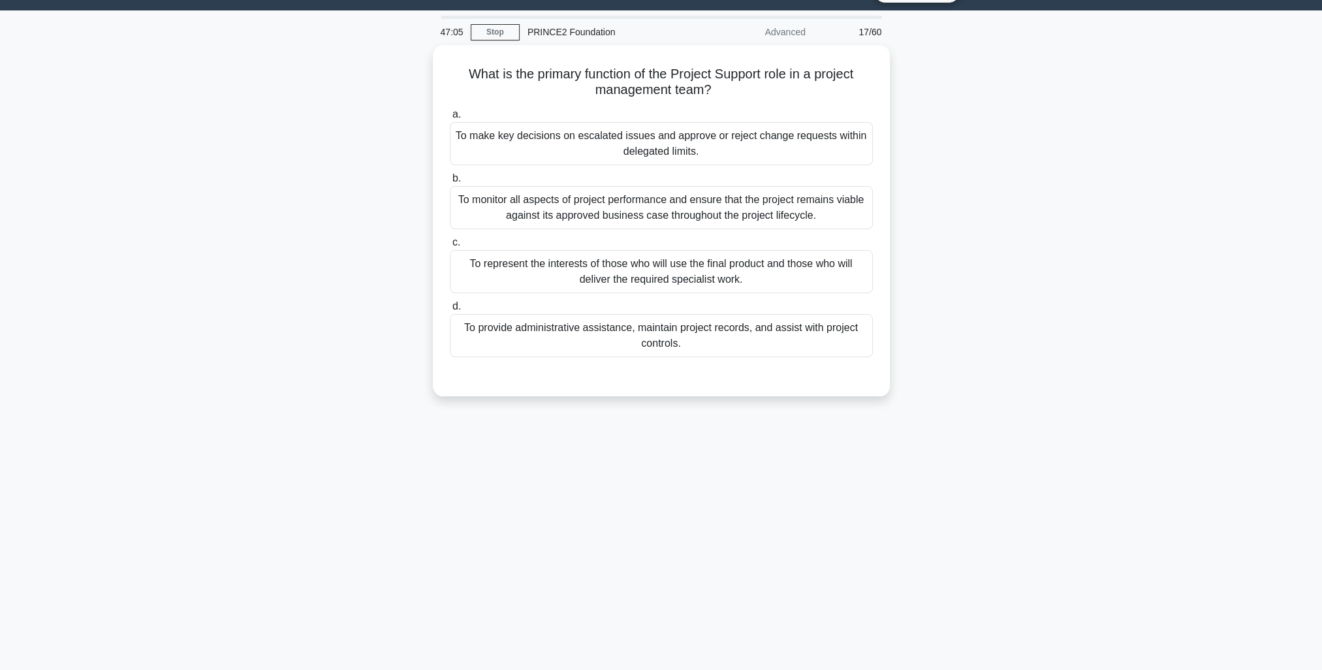
scroll to position [35, 0]
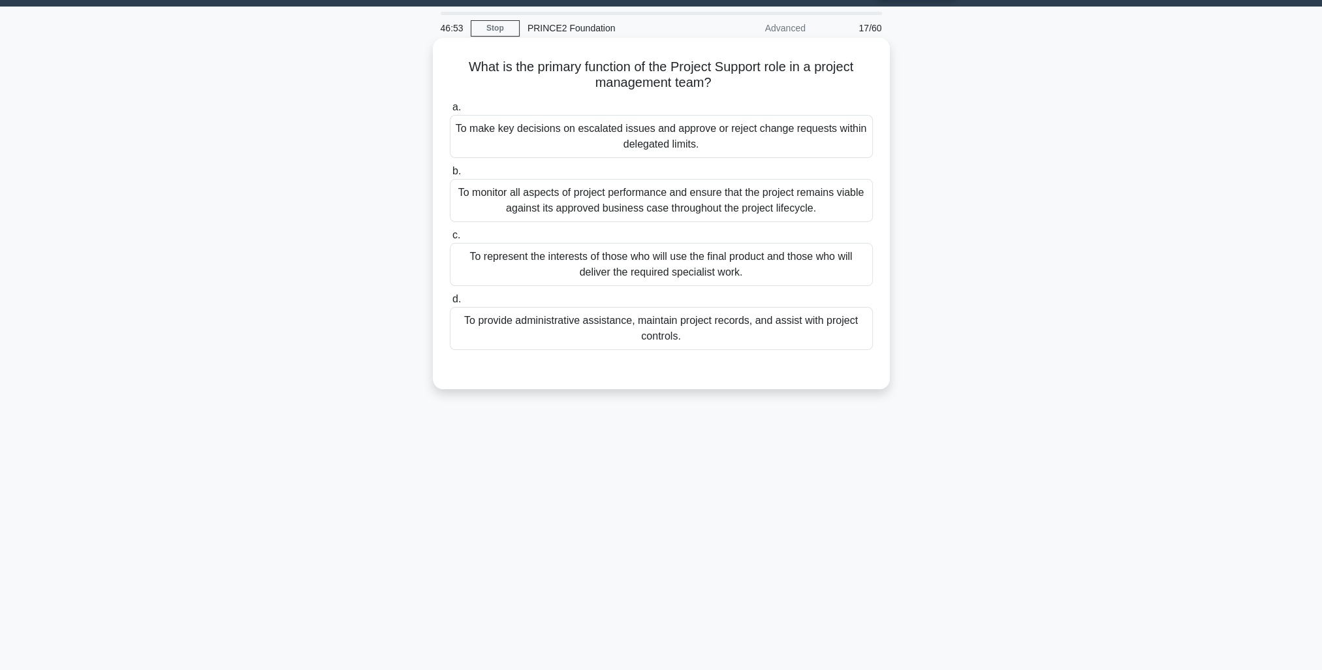
click at [795, 328] on div "To provide administrative assistance, maintain project records, and assist with…" at bounding box center [661, 328] width 423 height 43
click at [450, 304] on input "d. To provide administrative assistance, maintain project records, and assist w…" at bounding box center [450, 299] width 0 height 8
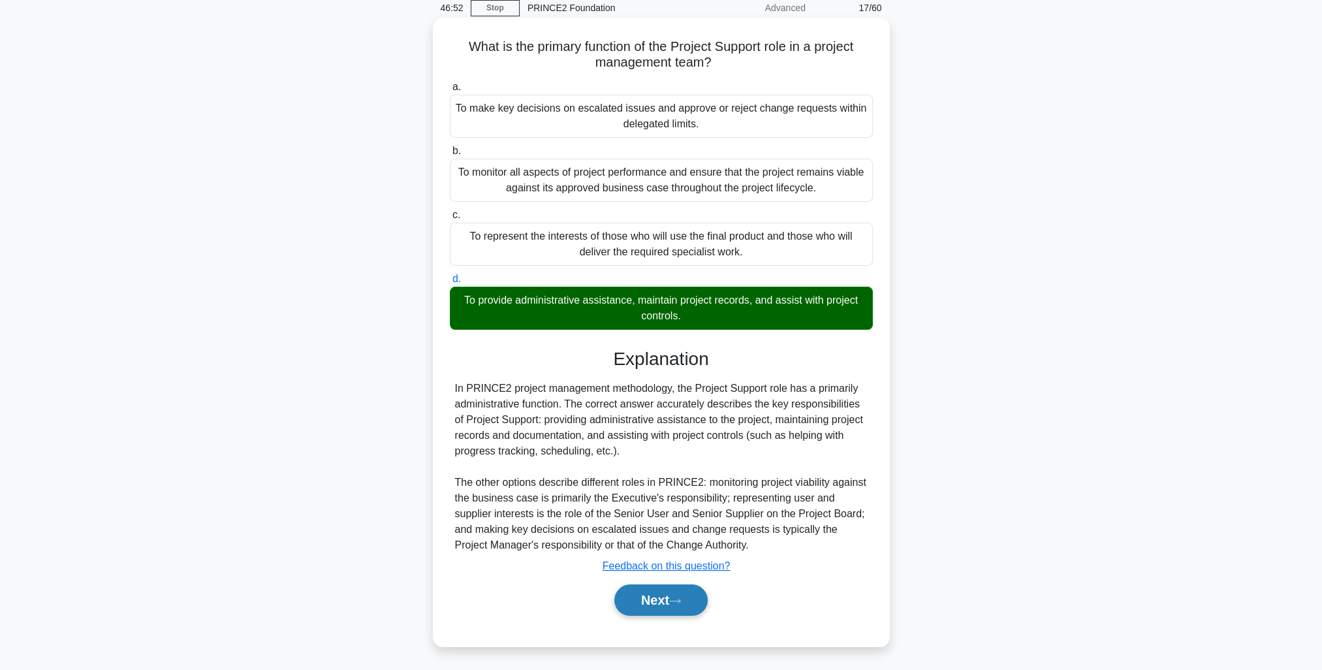
drag, startPoint x: 689, startPoint y: 597, endPoint x: 701, endPoint y: 599, distance: 11.4
click at [689, 597] on button "Next" at bounding box center [660, 599] width 93 height 31
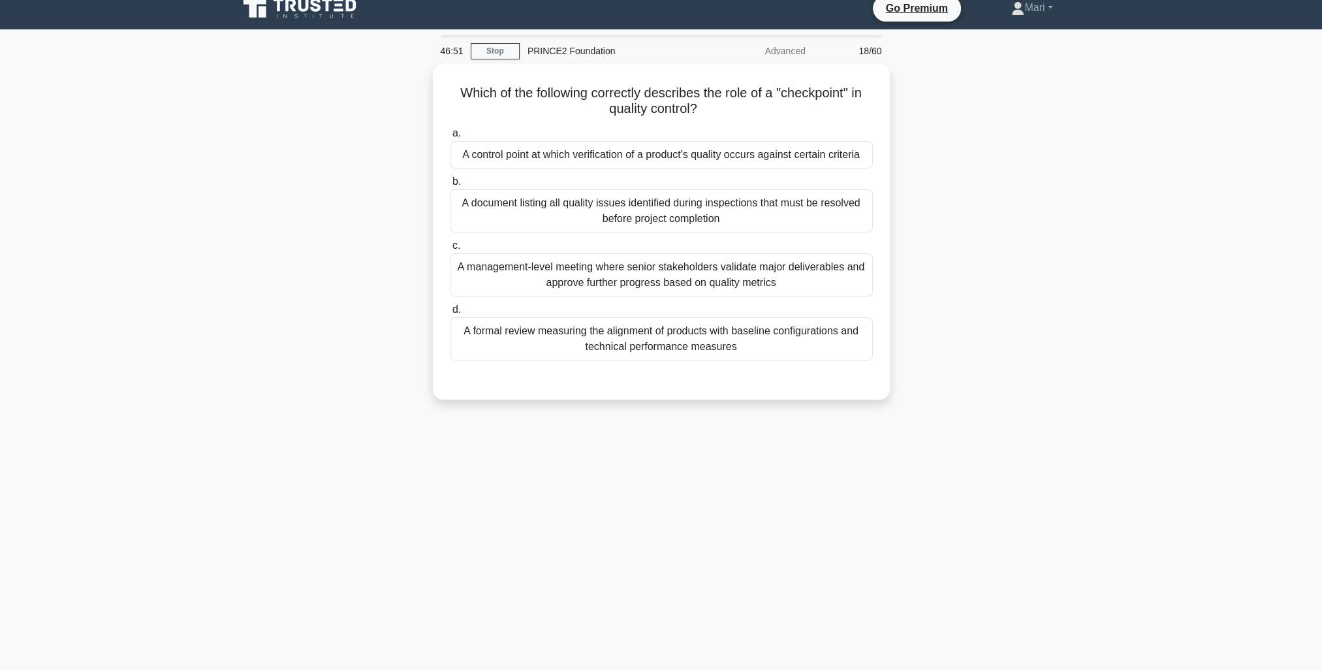
scroll to position [0, 0]
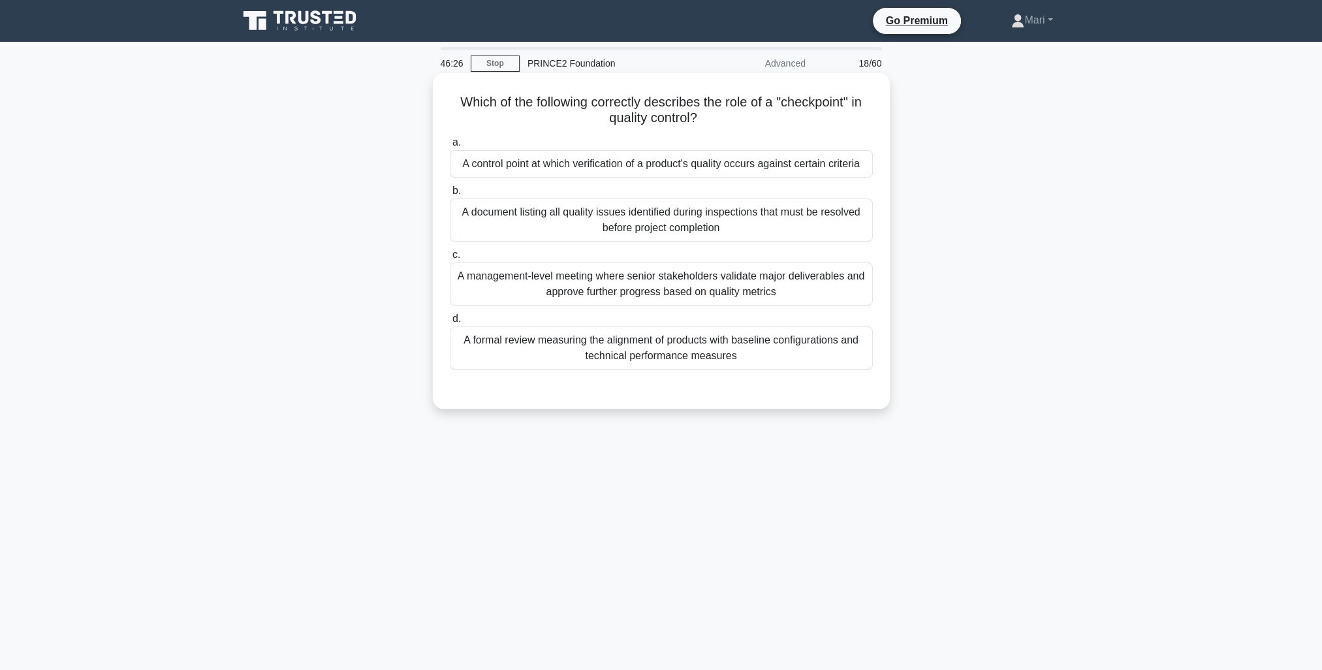
click at [763, 360] on div "A formal review measuring the alignment of products with baseline configuration…" at bounding box center [661, 347] width 423 height 43
click at [450, 323] on input "d. A formal review measuring the alignment of products with baseline configurat…" at bounding box center [450, 319] width 0 height 8
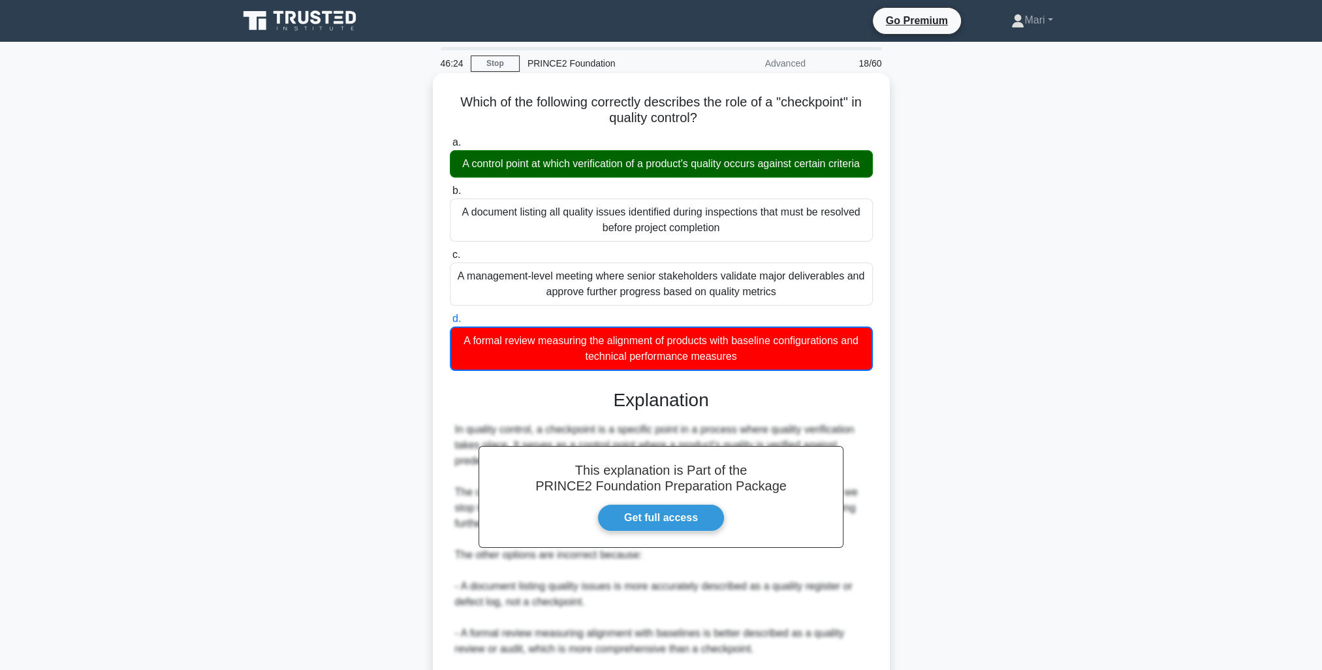
scroll to position [182, 0]
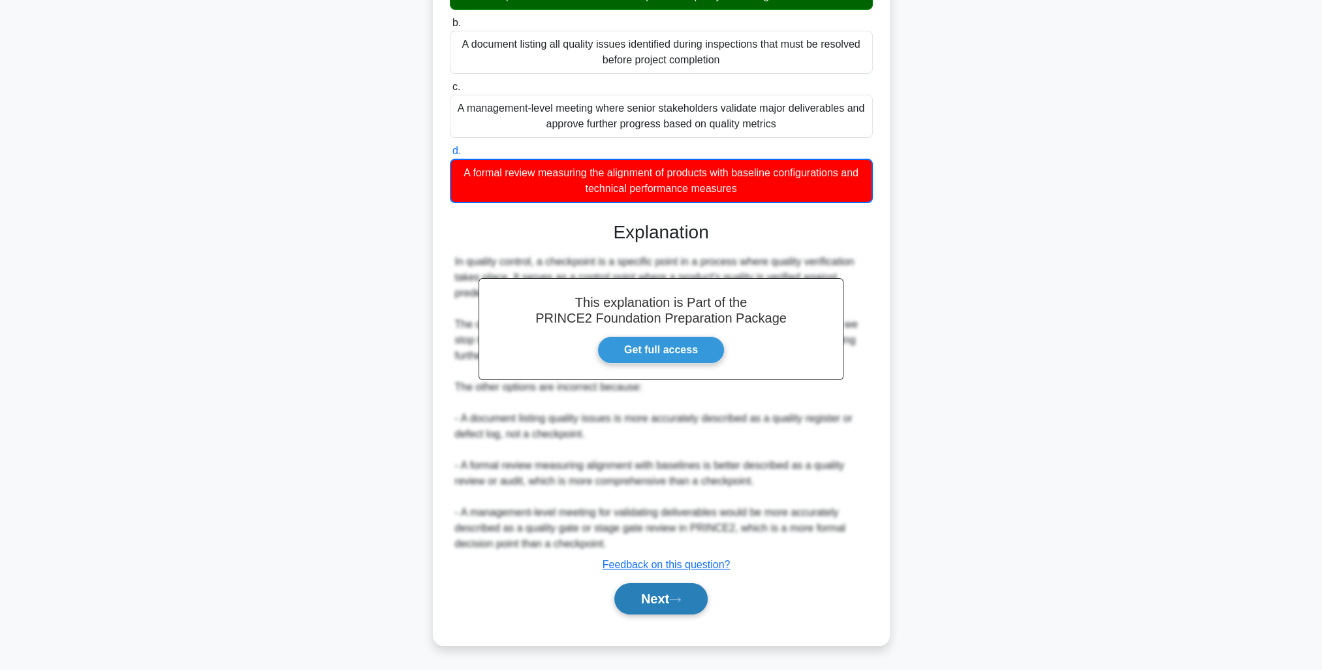
click at [679, 599] on icon at bounding box center [675, 599] width 10 height 4
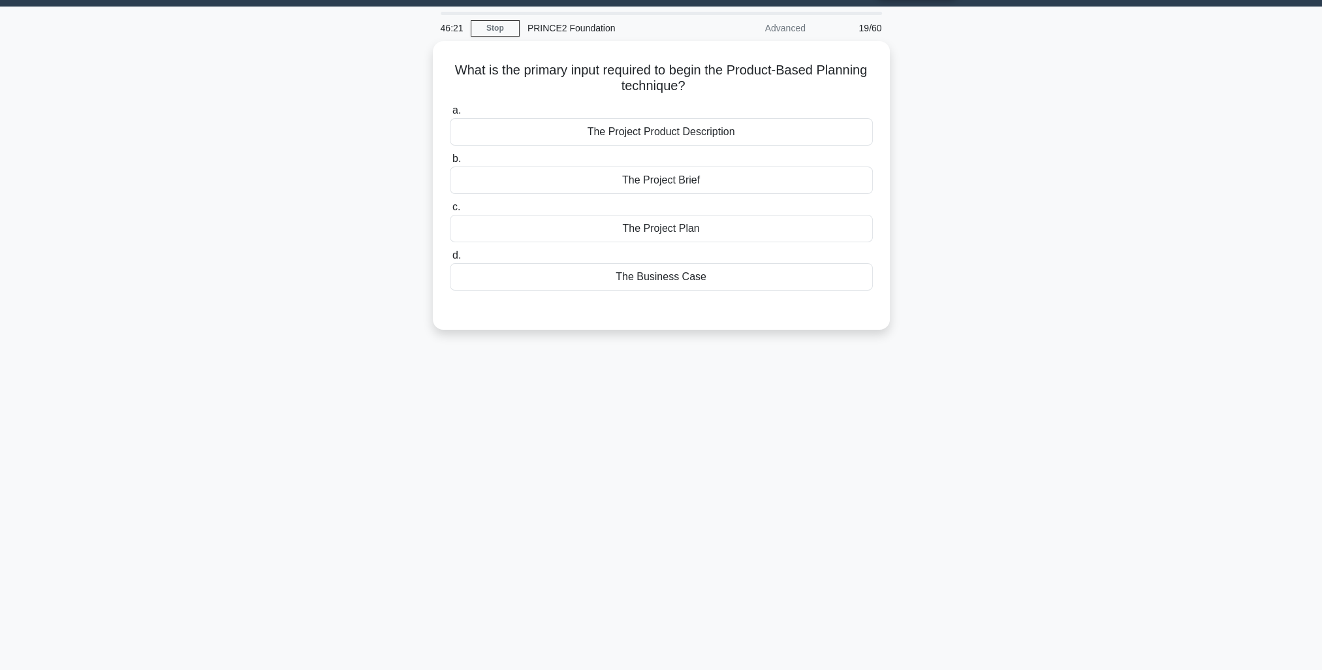
scroll to position [0, 0]
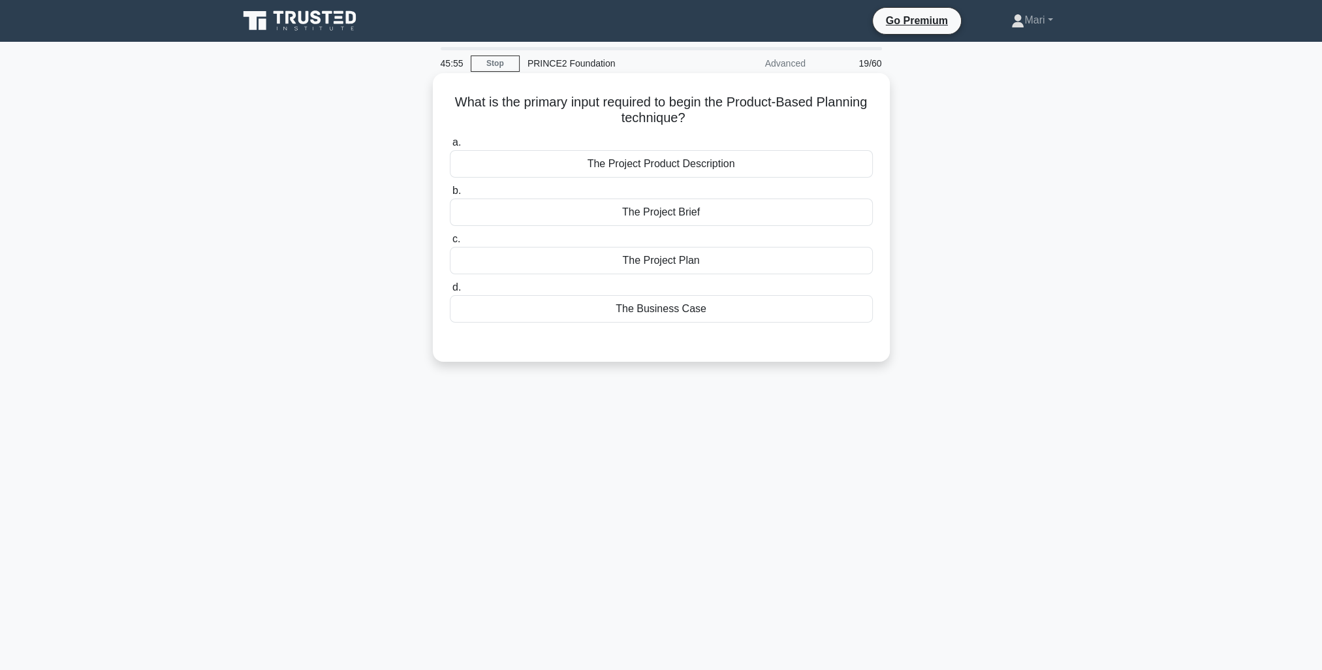
click at [765, 164] on div "The Project Product Description" at bounding box center [661, 163] width 423 height 27
click at [450, 147] on input "a. The Project Product Description" at bounding box center [450, 142] width 0 height 8
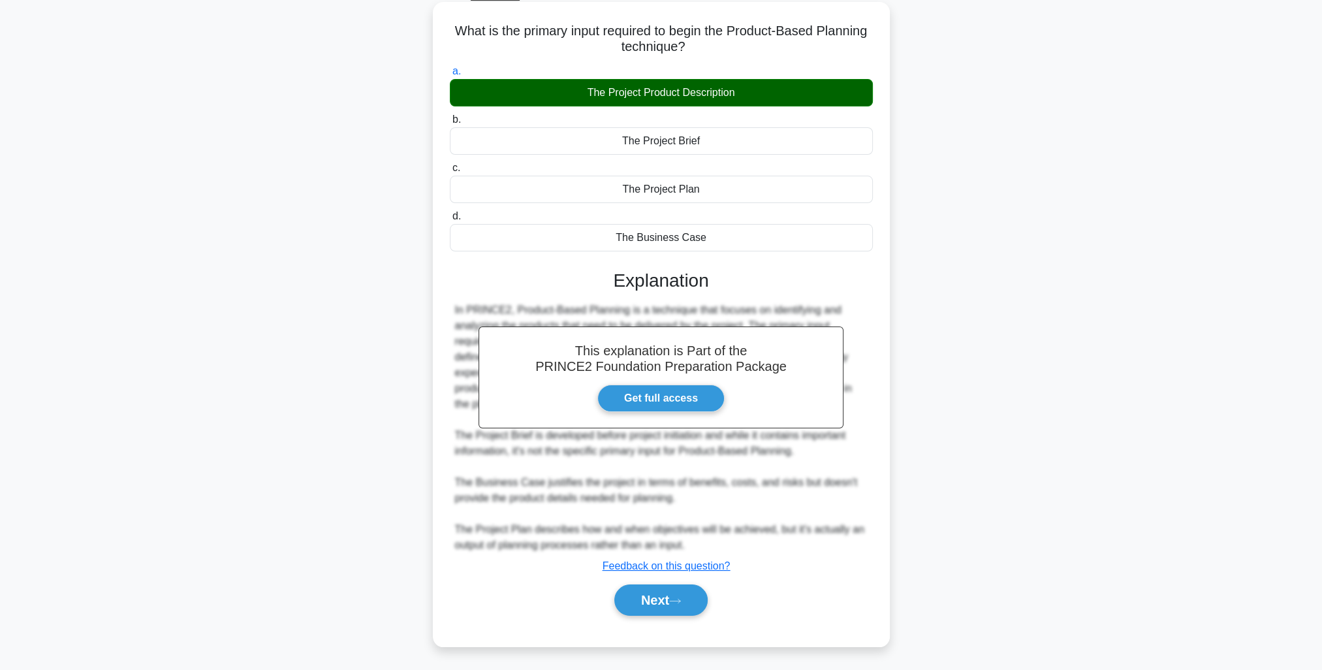
drag, startPoint x: 680, startPoint y: 593, endPoint x: 746, endPoint y: 610, distance: 67.5
click at [680, 594] on button "Next" at bounding box center [660, 599] width 93 height 31
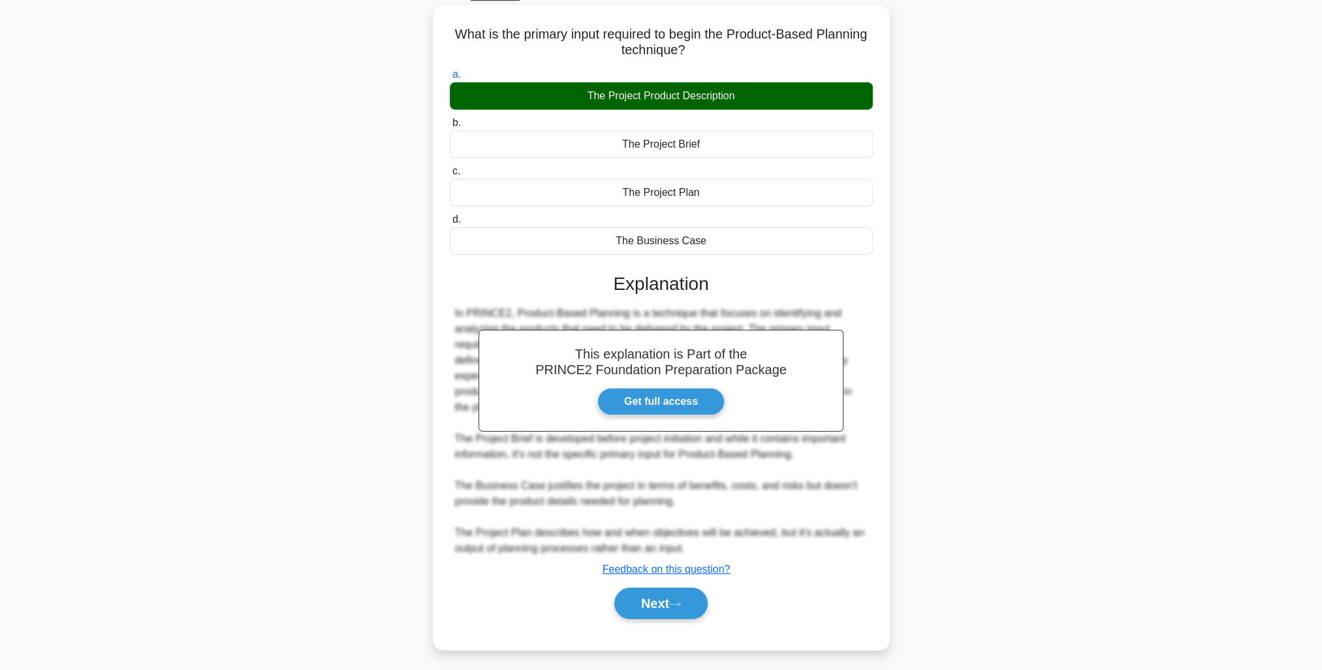
scroll to position [35, 0]
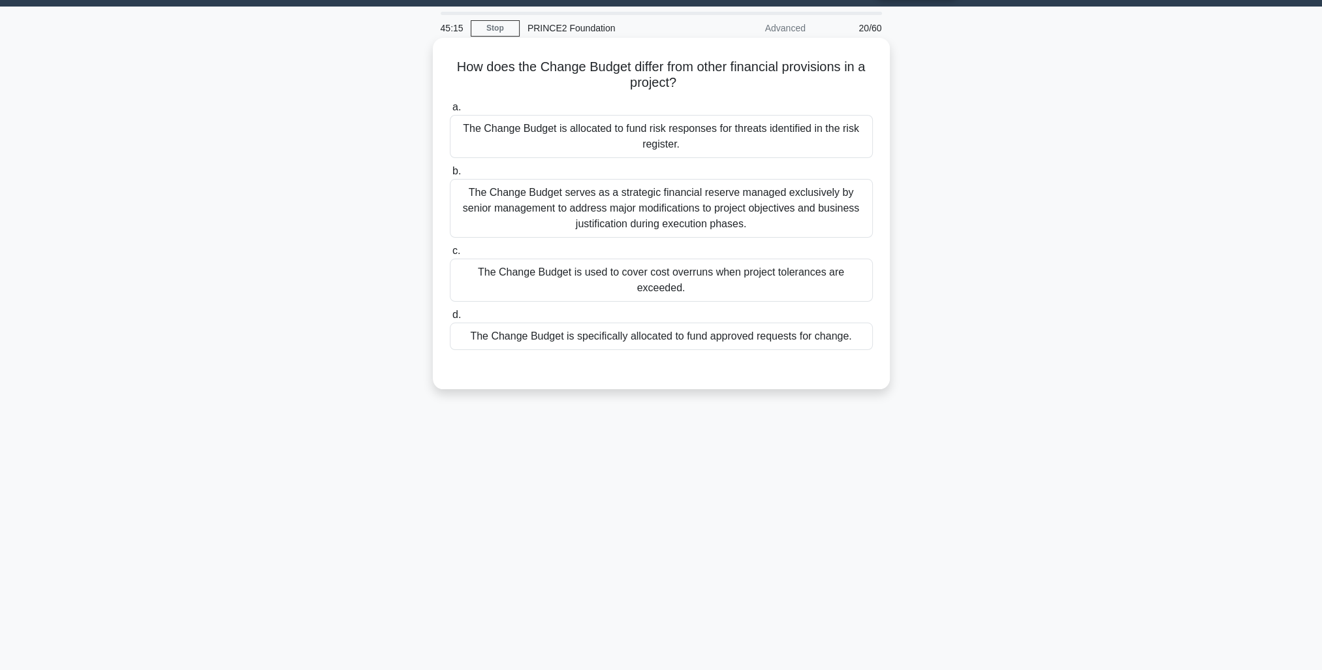
click at [827, 325] on div "The Change Budget is specifically allocated to fund approved requests for chang…" at bounding box center [661, 336] width 423 height 27
click at [450, 319] on input "d. The Change Budget is specifically allocated to fund approved requests for ch…" at bounding box center [450, 315] width 0 height 8
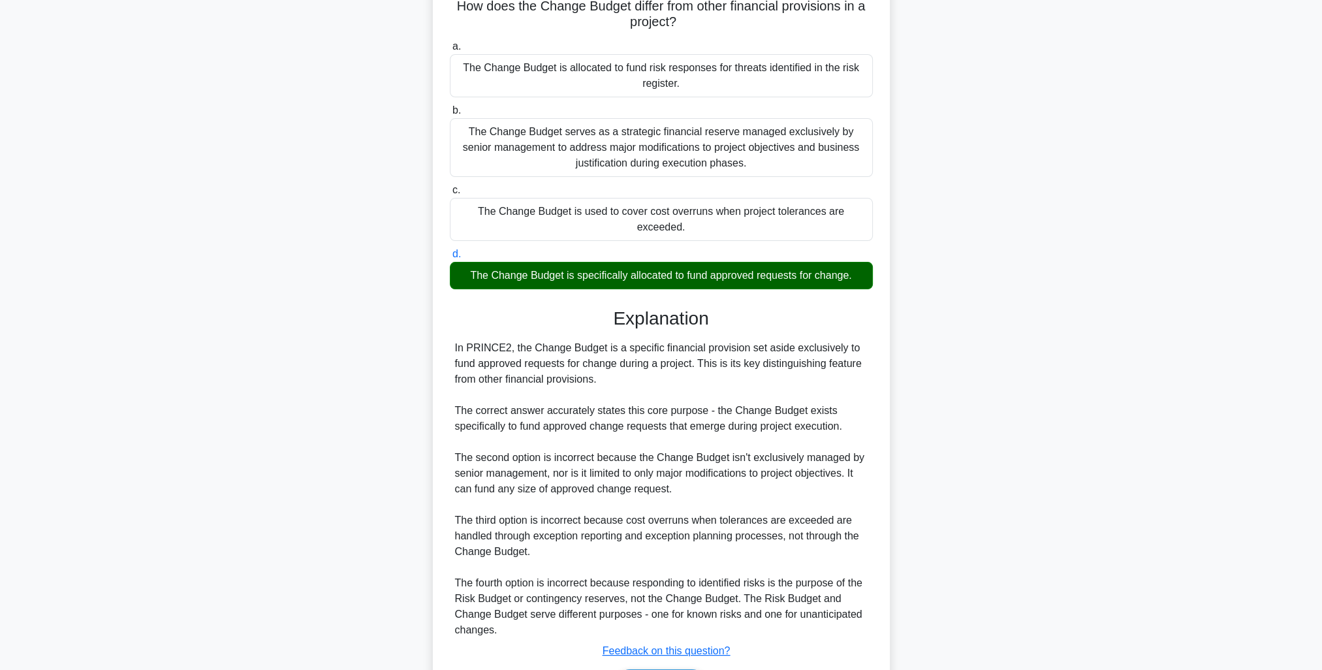
scroll to position [165, 0]
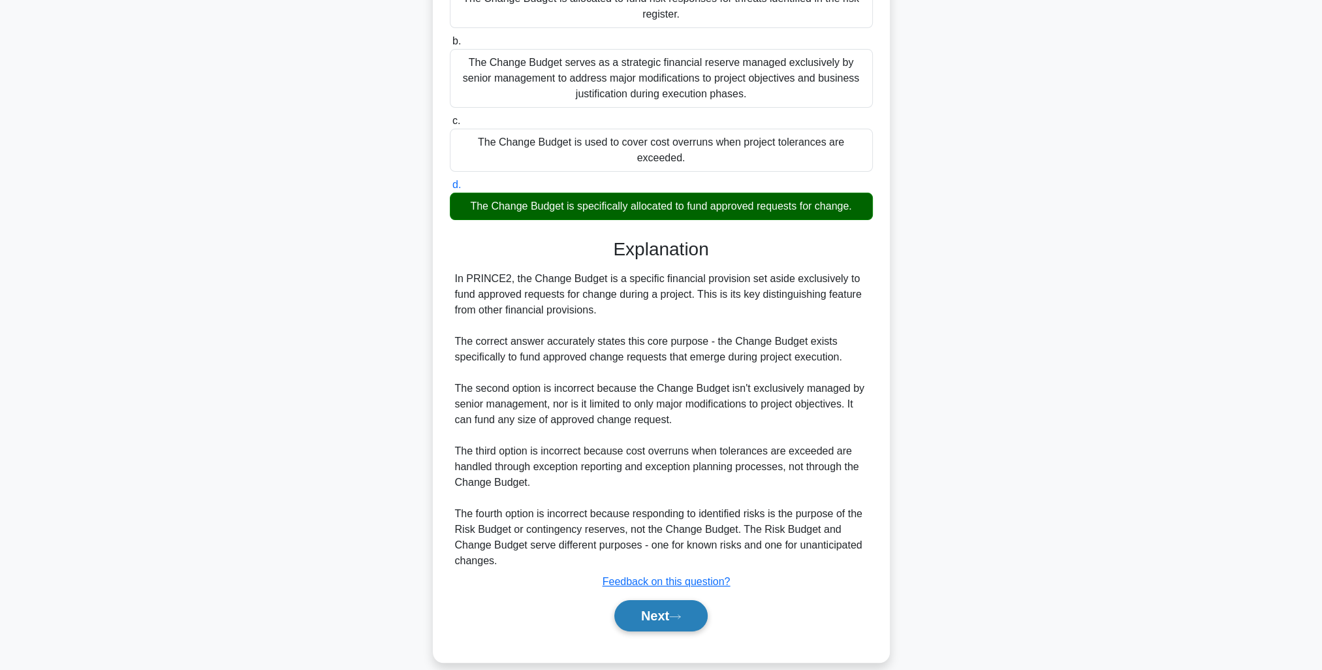
click at [671, 601] on button "Next" at bounding box center [660, 615] width 93 height 31
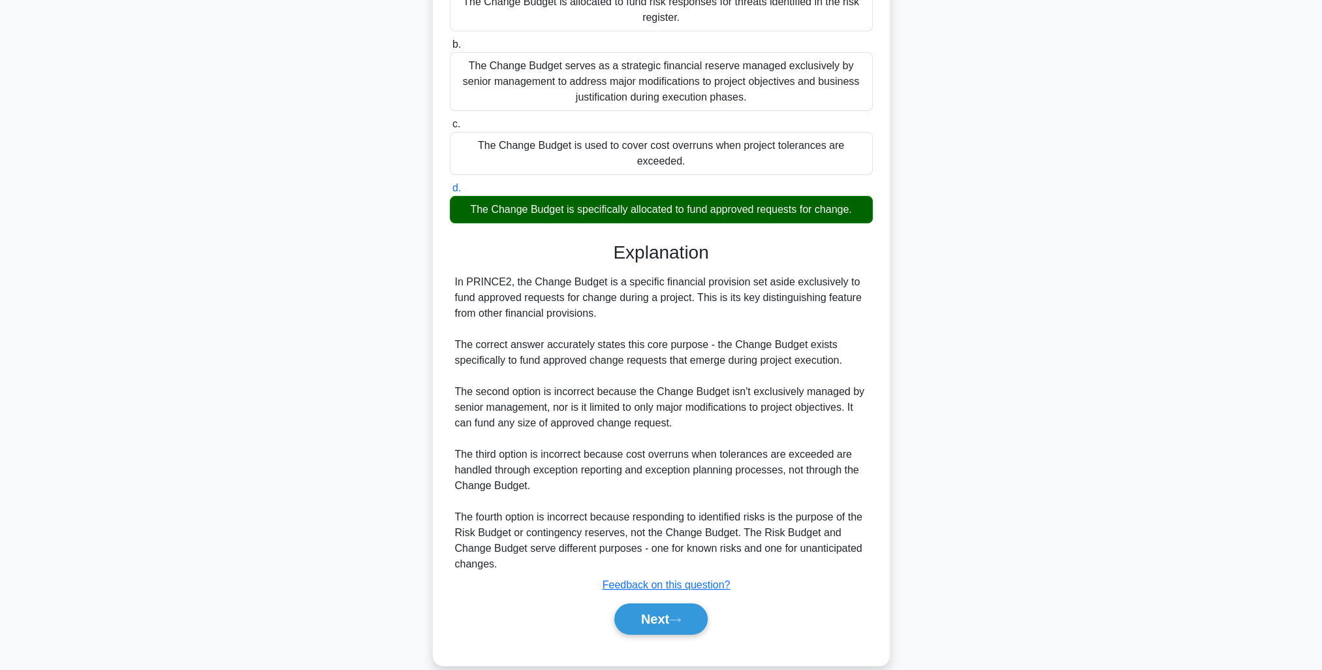
scroll to position [35, 0]
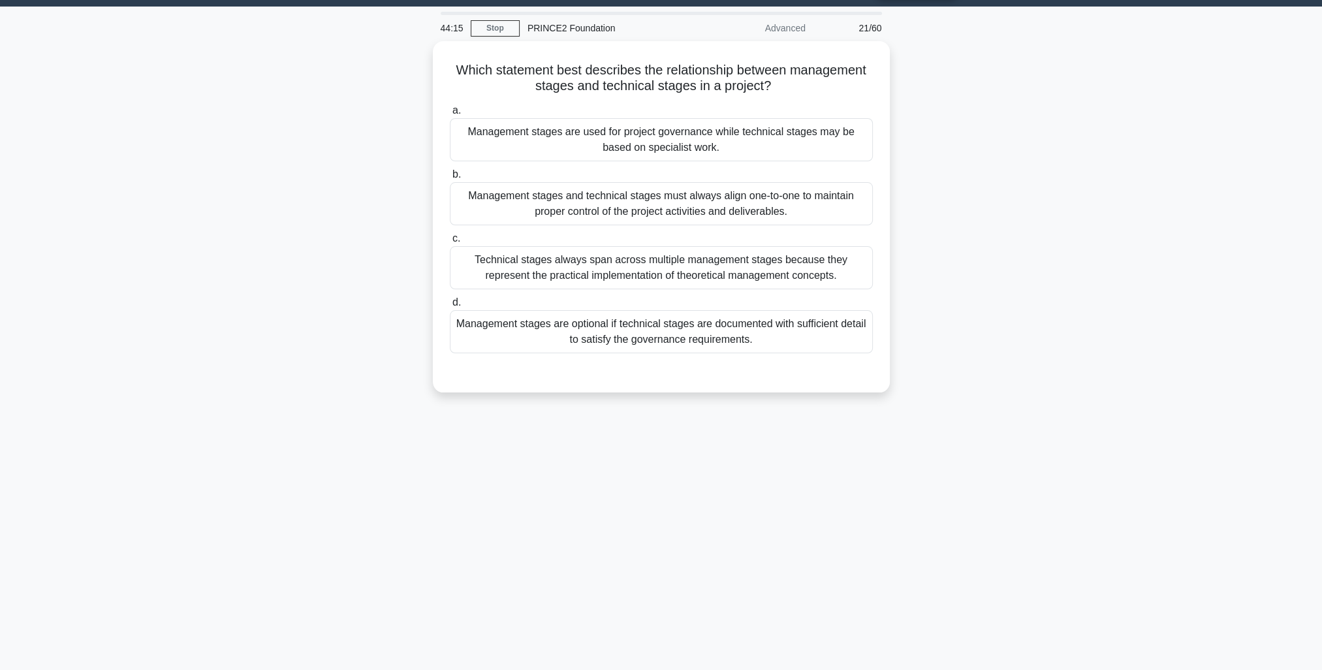
drag, startPoint x: 603, startPoint y: 350, endPoint x: 374, endPoint y: 453, distance: 251.3
click at [374, 453] on div "44:15 Stop PRINCE2 Foundation Advanced 21/60 Which statement best describes the…" at bounding box center [661, 338] width 862 height 653
click at [1064, 338] on div "Which statement best describes the relationship between management stages and t…" at bounding box center [661, 224] width 862 height 367
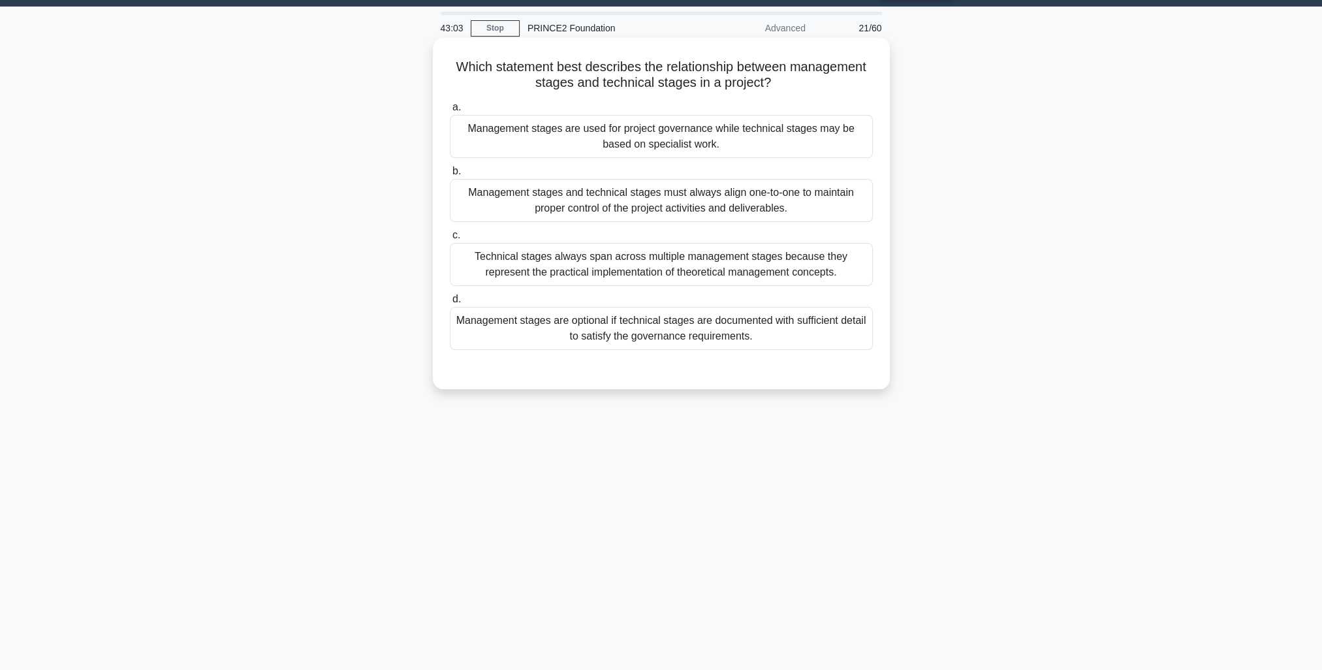
click at [787, 205] on div "Management stages and technical stages must always align one-to-one to maintain…" at bounding box center [661, 200] width 423 height 43
click at [450, 176] on input "b. Management stages and technical stages must always align one-to-one to maint…" at bounding box center [450, 171] width 0 height 8
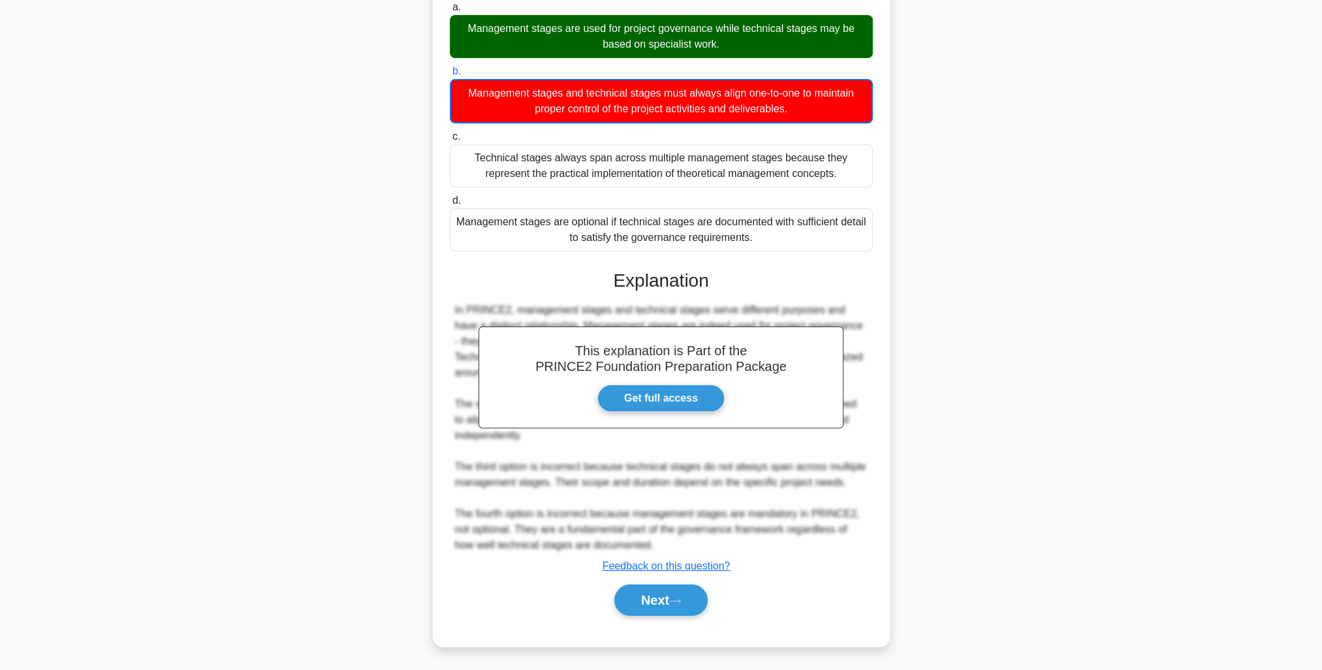
drag, startPoint x: 663, startPoint y: 602, endPoint x: 762, endPoint y: 614, distance: 99.3
click at [666, 602] on button "Next" at bounding box center [660, 599] width 93 height 31
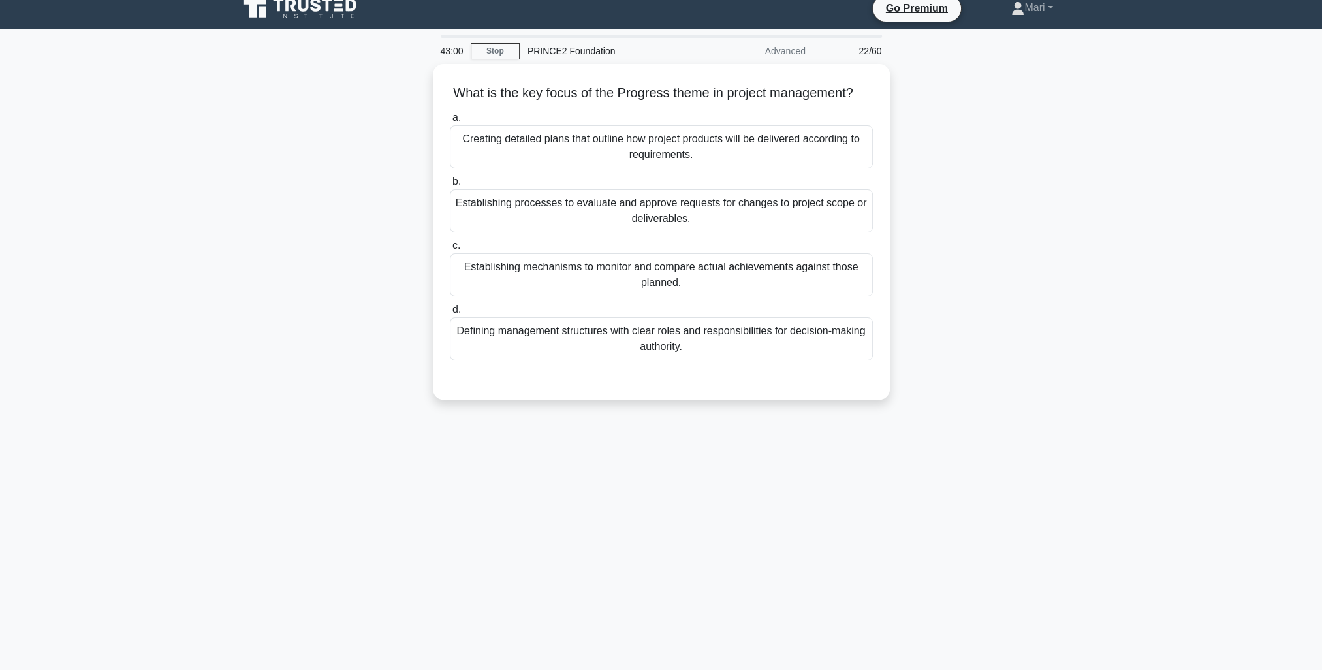
scroll to position [0, 0]
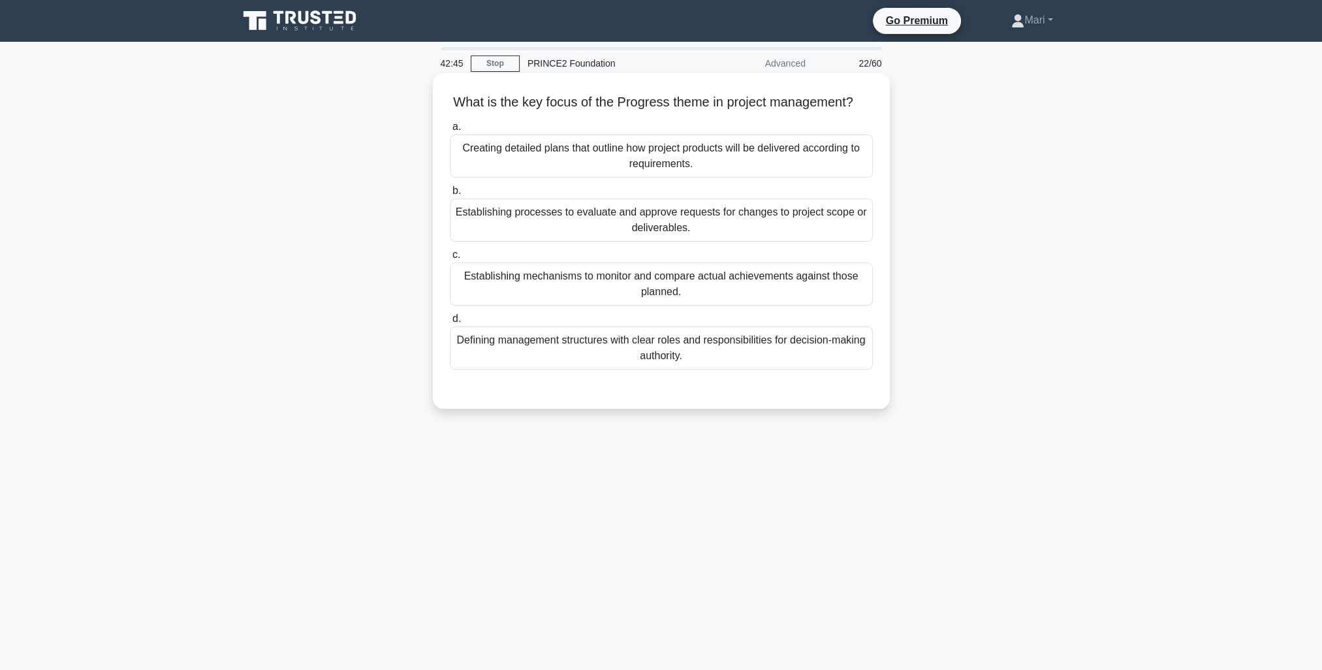
click at [798, 293] on div "Establishing mechanisms to monitor and compare actual achievements against thos…" at bounding box center [661, 283] width 423 height 43
click at [450, 259] on input "c. Establishing mechanisms to monitor and compare actual achievements against t…" at bounding box center [450, 255] width 0 height 8
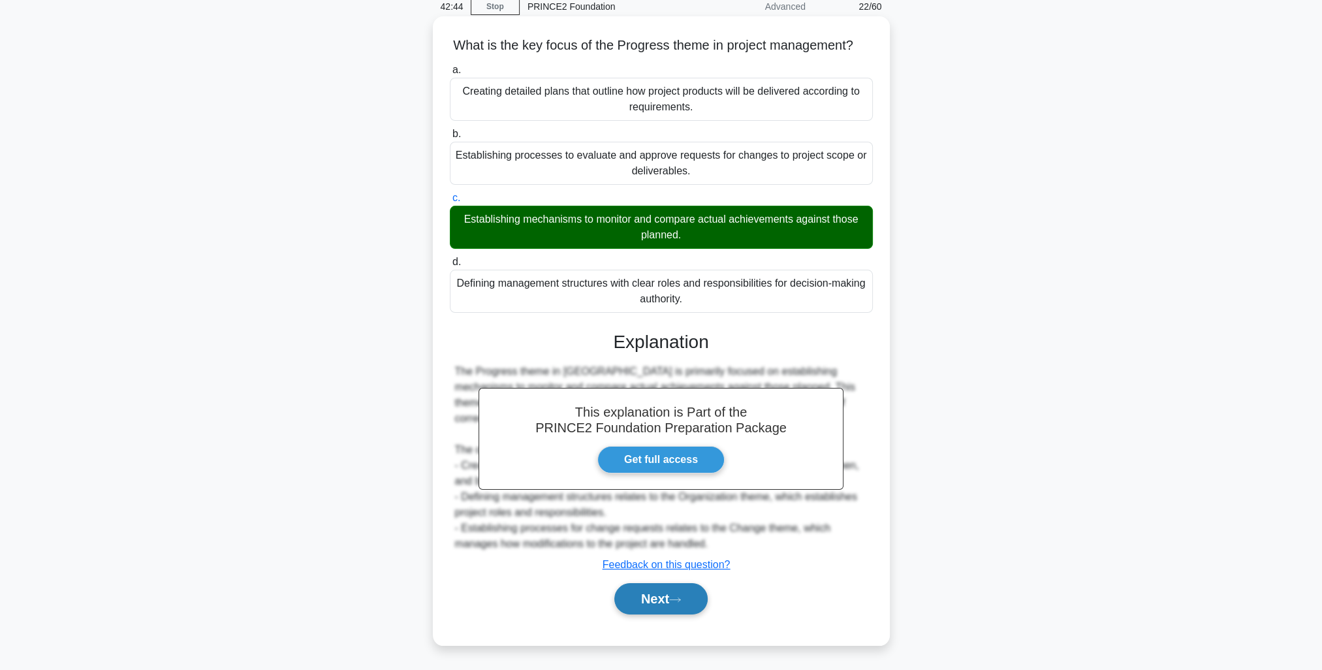
click at [652, 597] on button "Next" at bounding box center [660, 598] width 93 height 31
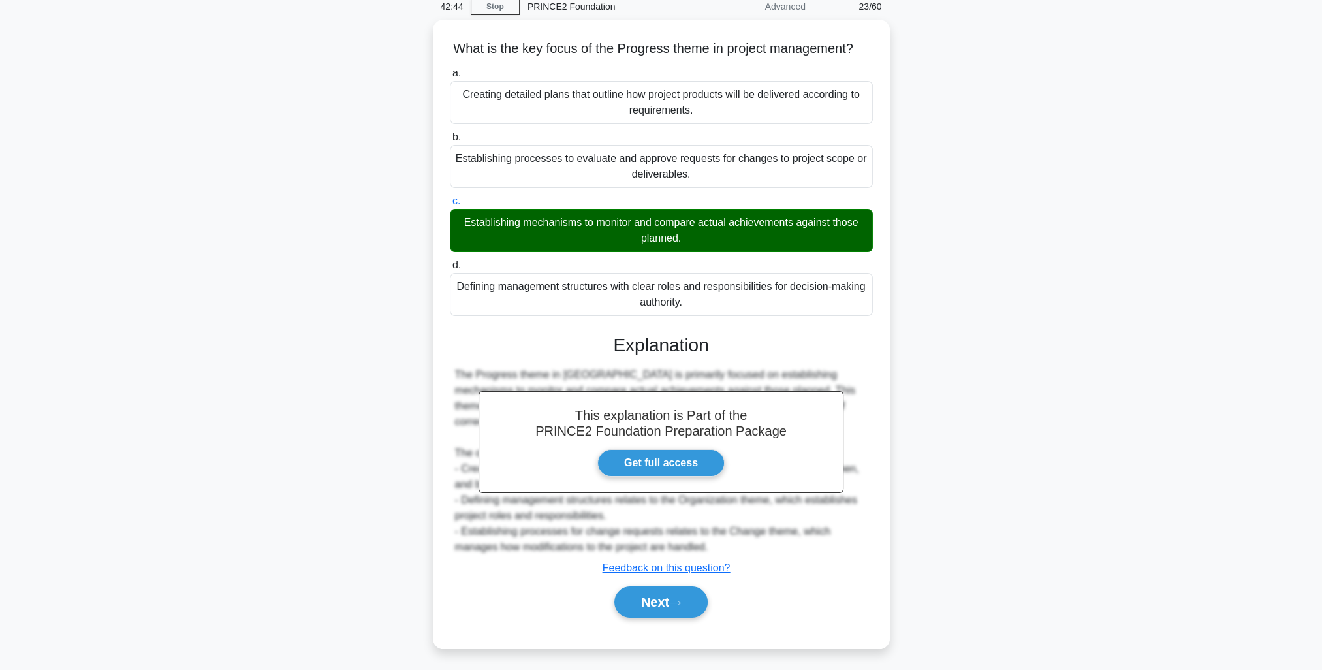
scroll to position [35, 0]
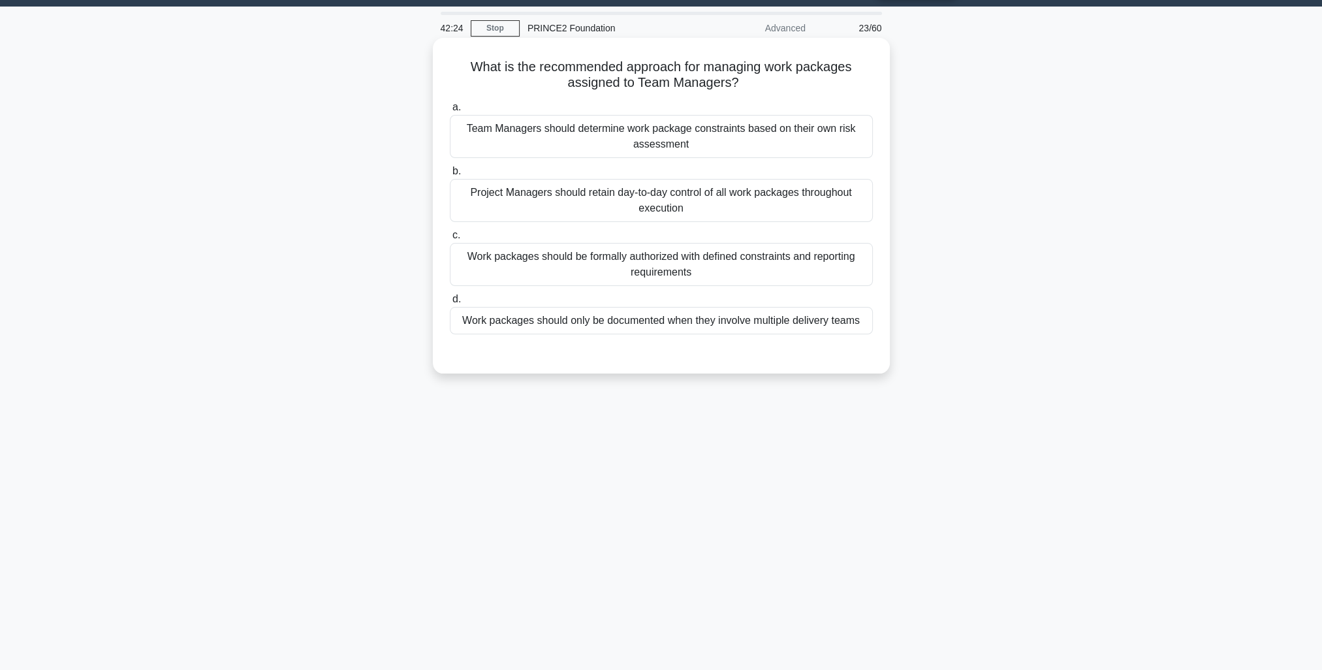
click at [802, 253] on div "Work packages should be formally authorized with defined constraints and report…" at bounding box center [661, 264] width 423 height 43
click at [450, 240] on input "c. Work packages should be formally authorized with defined constraints and rep…" at bounding box center [450, 235] width 0 height 8
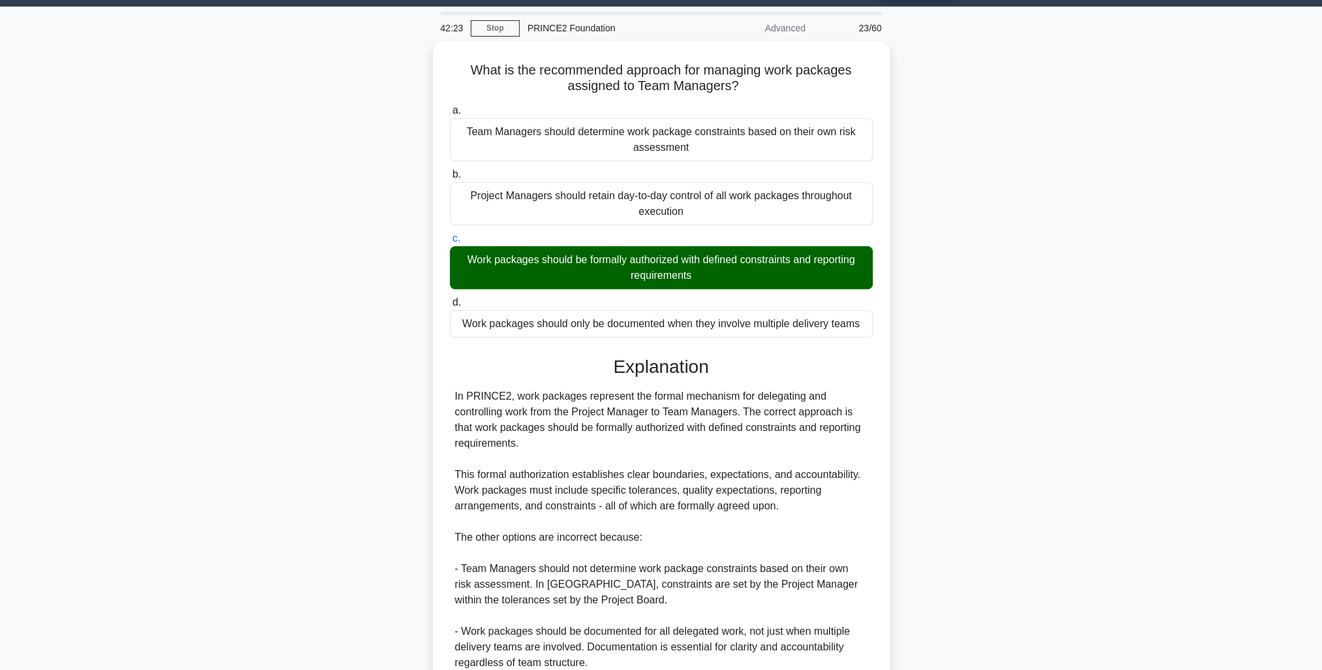
scroll to position [228, 0]
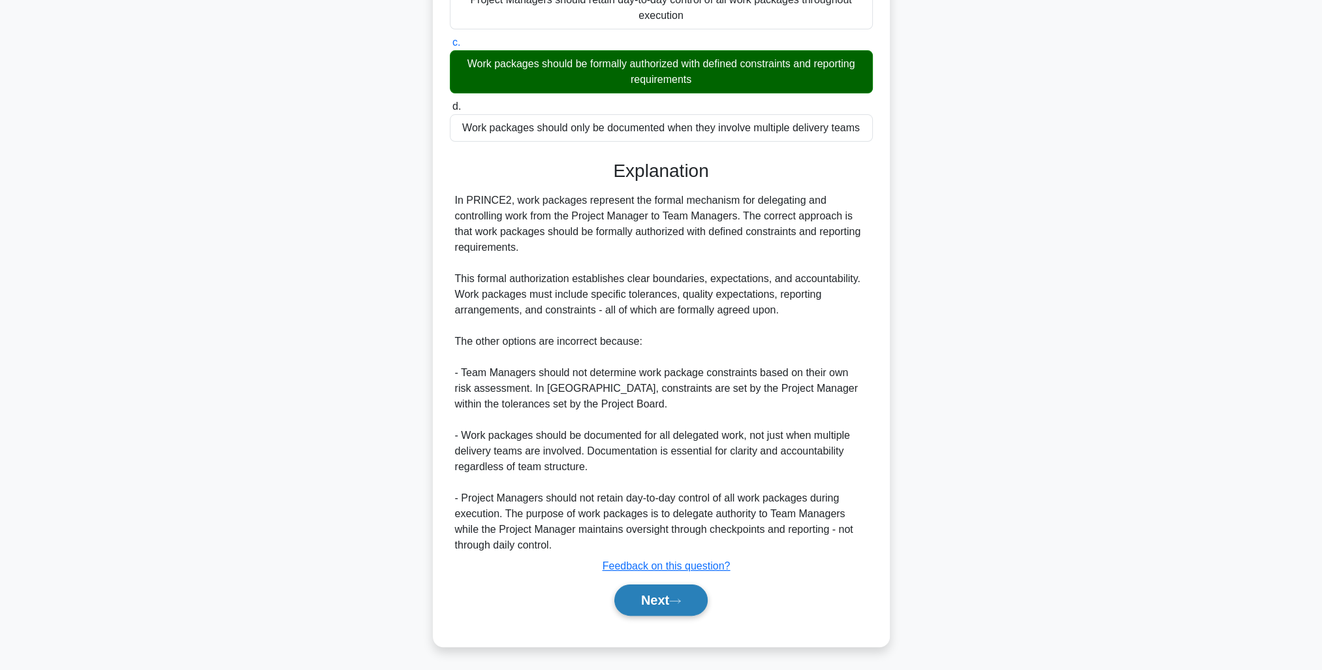
click at [652, 592] on button "Next" at bounding box center [660, 599] width 93 height 31
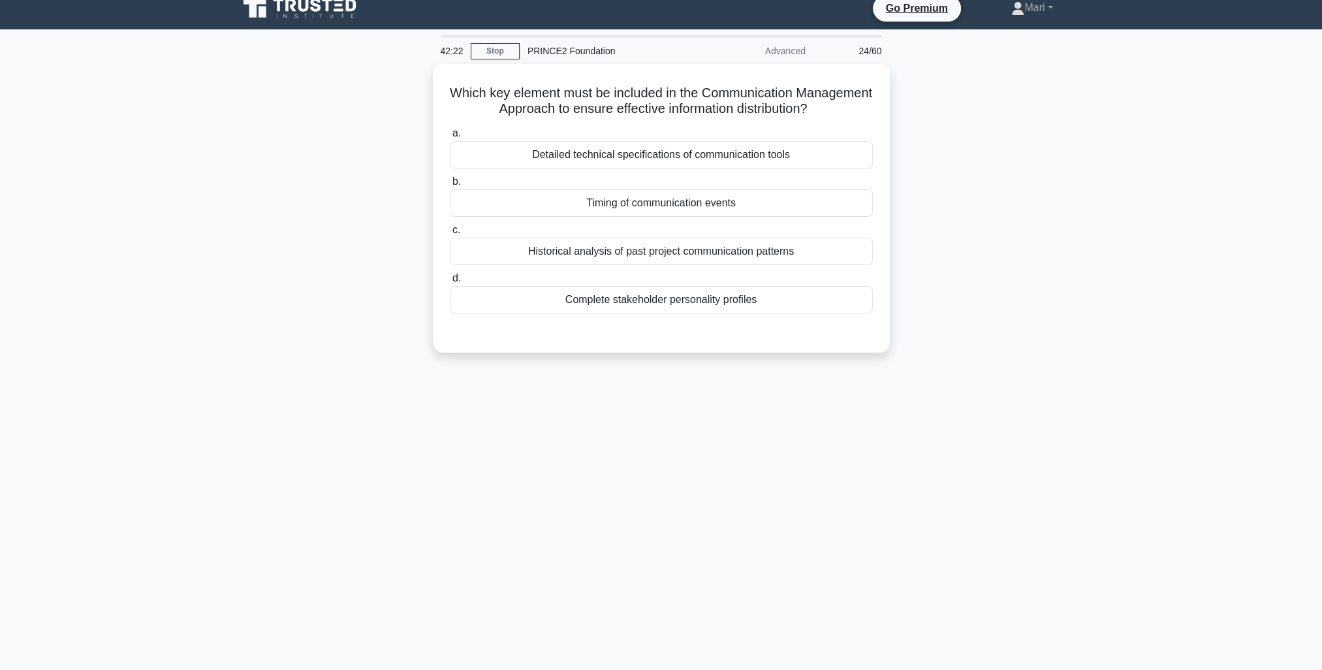
scroll to position [0, 0]
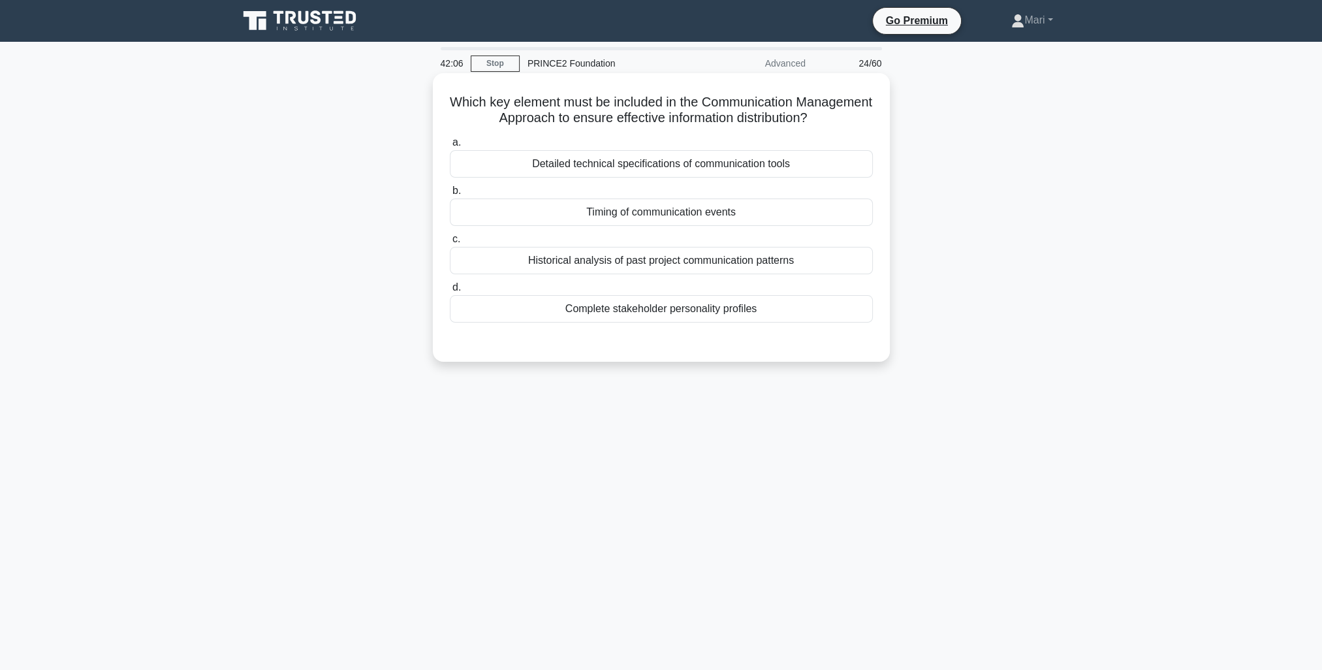
click at [740, 212] on div "Timing of communication events" at bounding box center [661, 211] width 423 height 27
click at [450, 195] on input "b. Timing of communication events" at bounding box center [450, 191] width 0 height 8
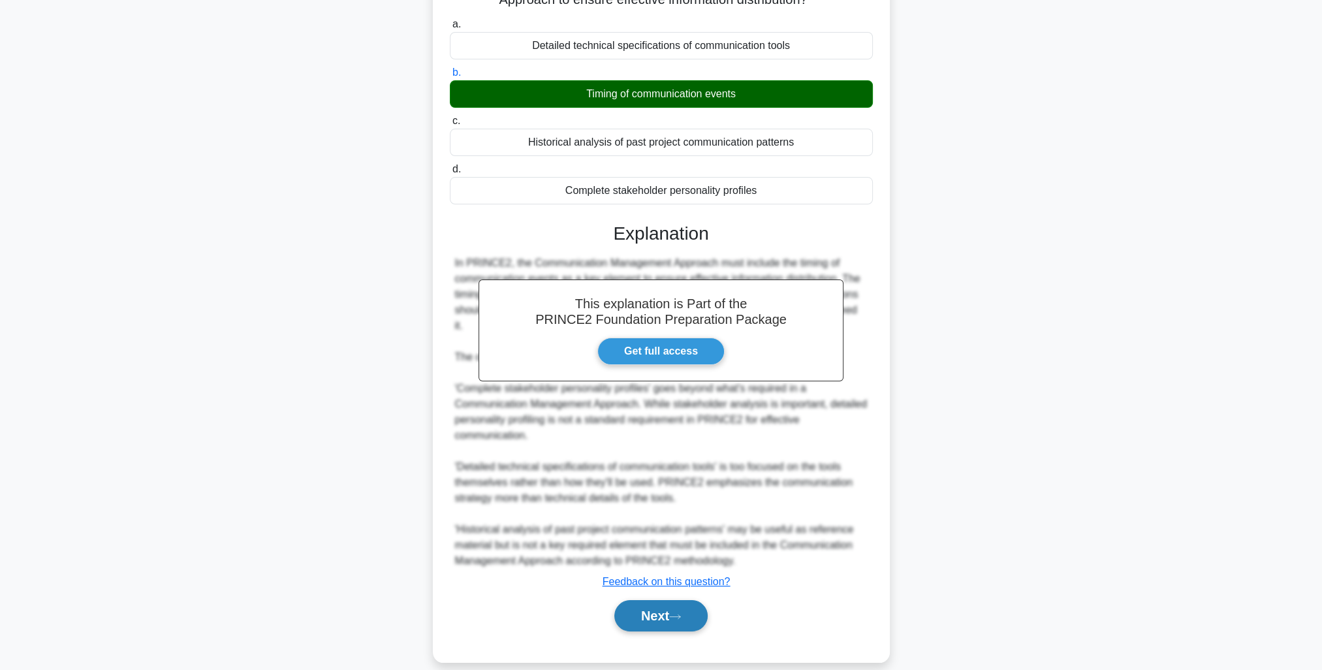
click at [686, 600] on button "Next" at bounding box center [660, 615] width 93 height 31
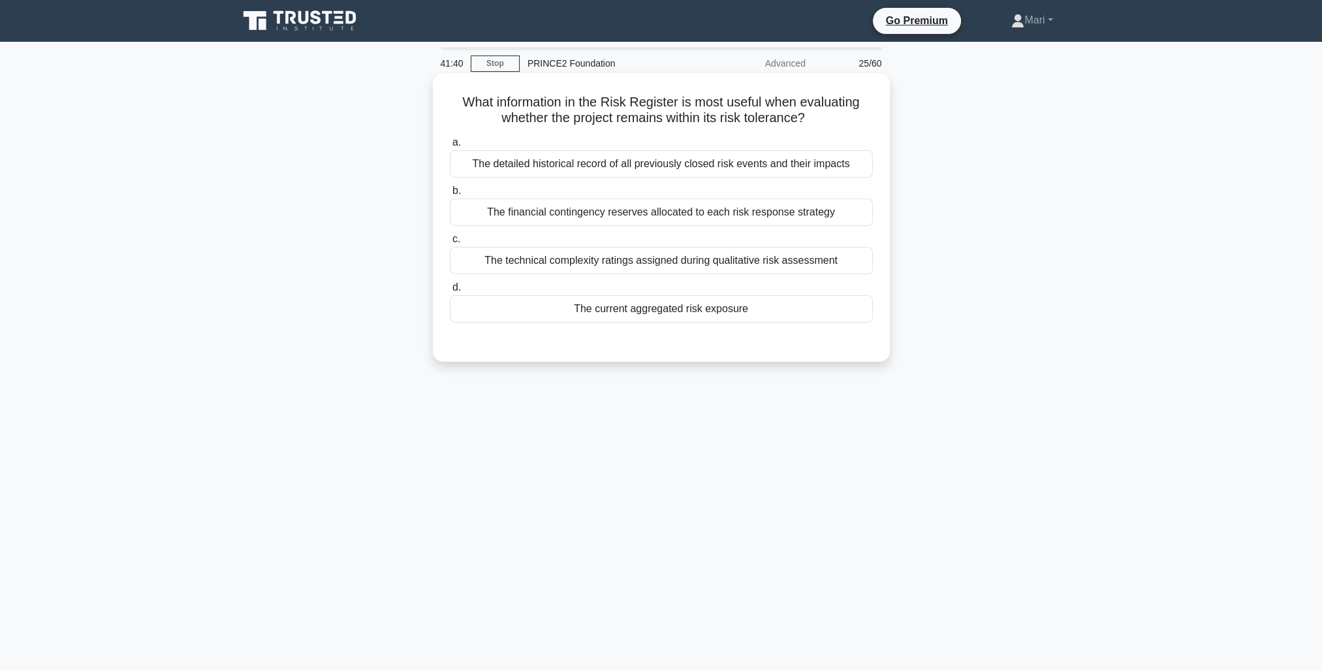
click at [739, 308] on div "The current aggregated risk exposure" at bounding box center [661, 308] width 423 height 27
click at [450, 292] on input "d. The current aggregated risk exposure" at bounding box center [450, 287] width 0 height 8
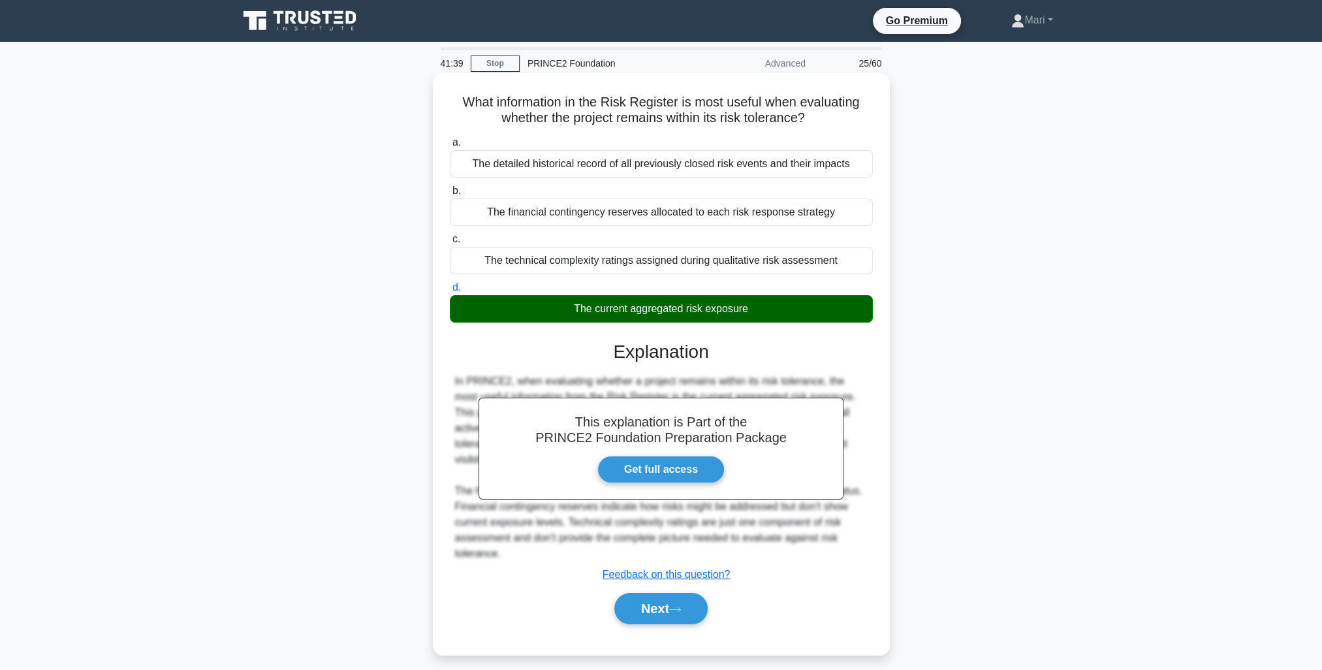
scroll to position [35, 0]
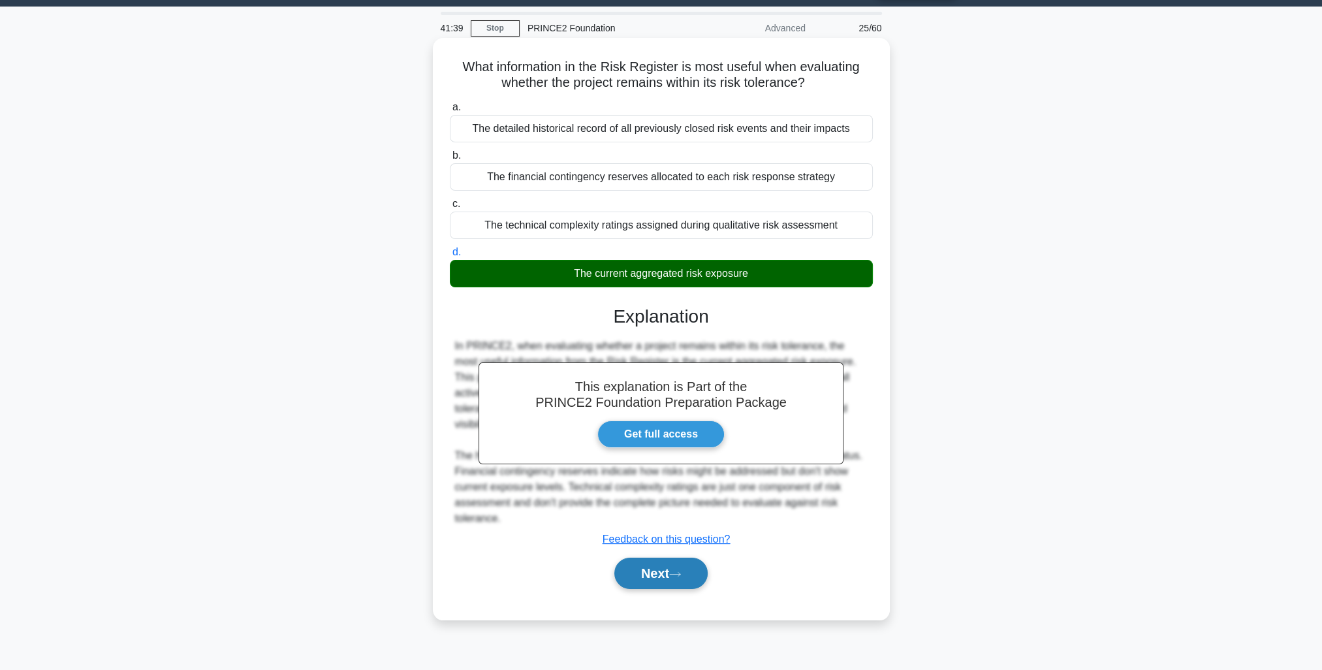
click at [688, 572] on button "Next" at bounding box center [660, 573] width 93 height 31
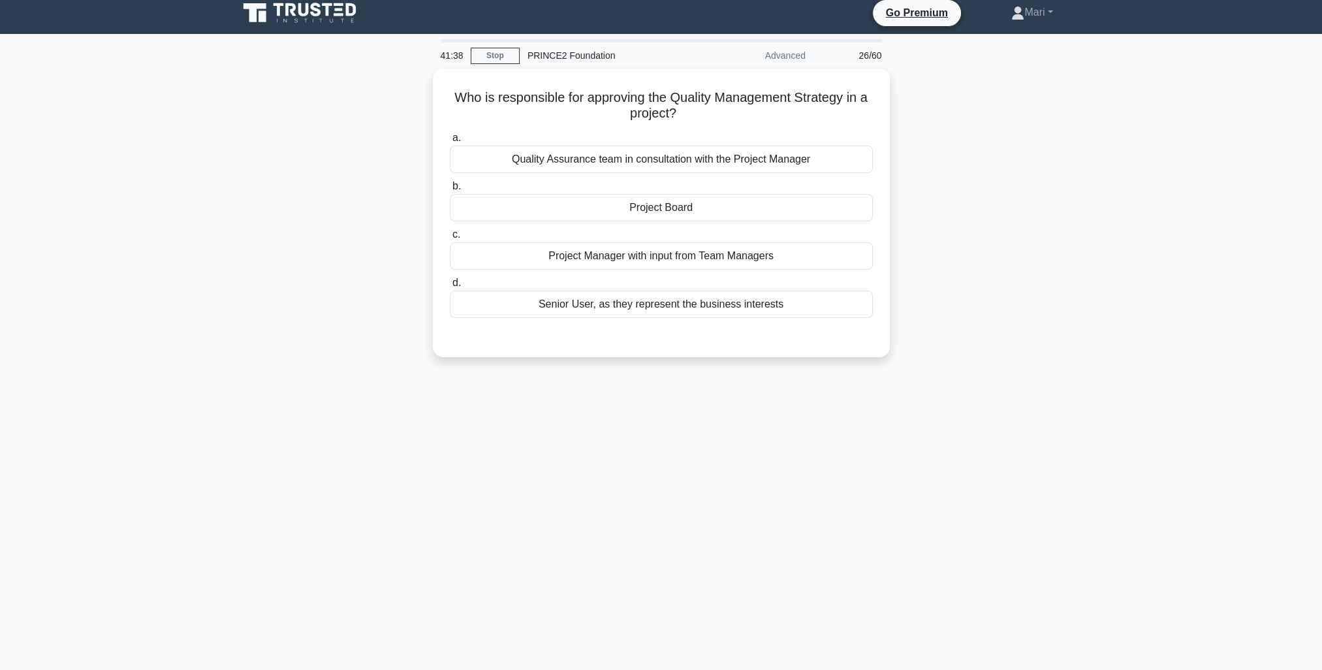
scroll to position [0, 0]
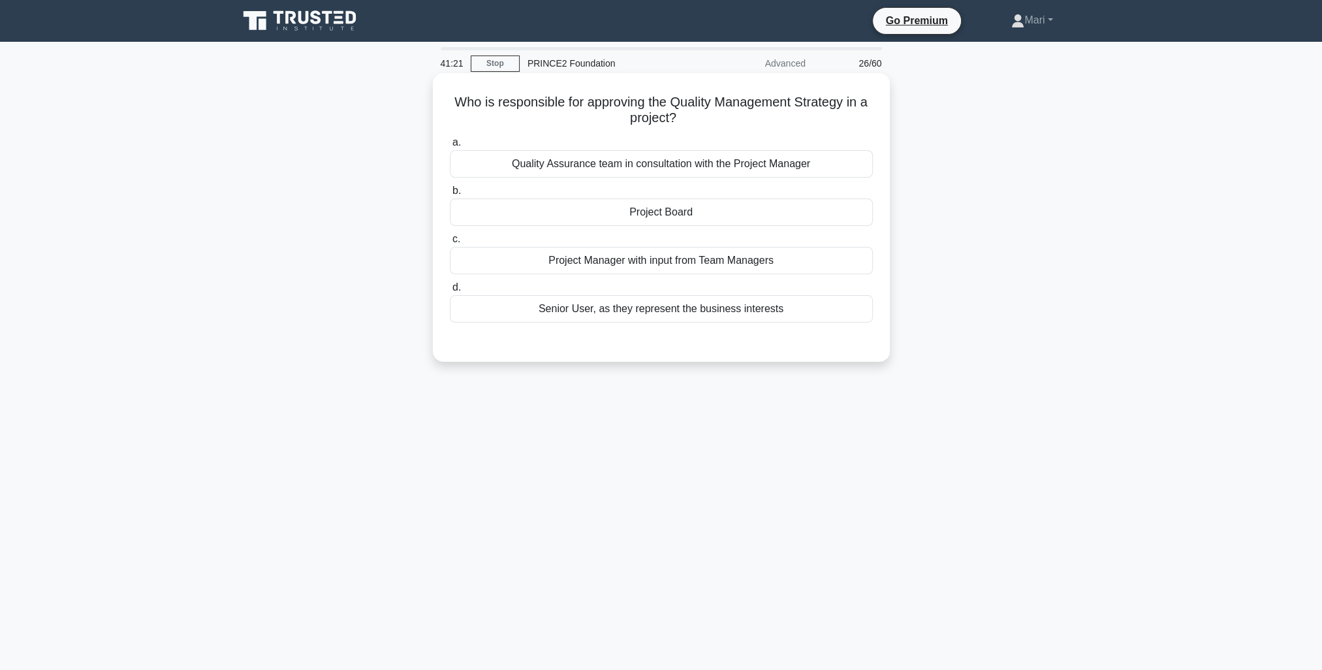
click at [763, 210] on div "Project Board" at bounding box center [661, 211] width 423 height 27
click at [450, 195] on input "b. Project Board" at bounding box center [450, 191] width 0 height 8
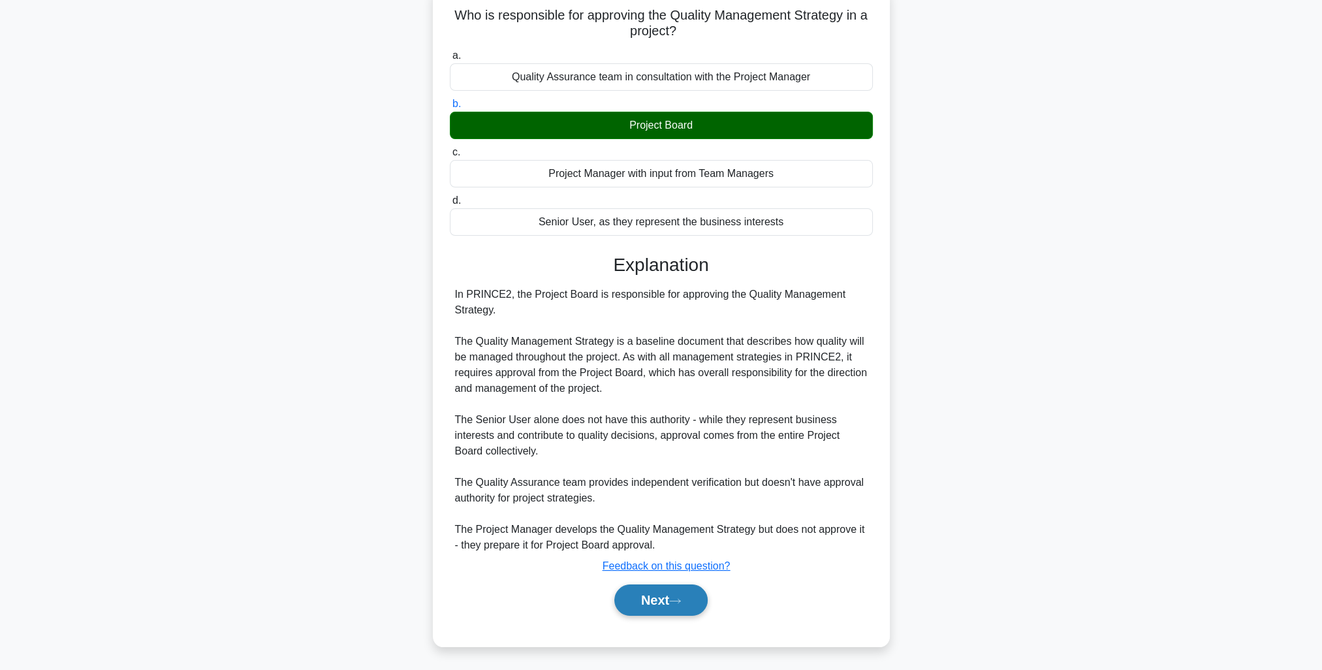
click at [681, 597] on icon at bounding box center [675, 600] width 12 height 7
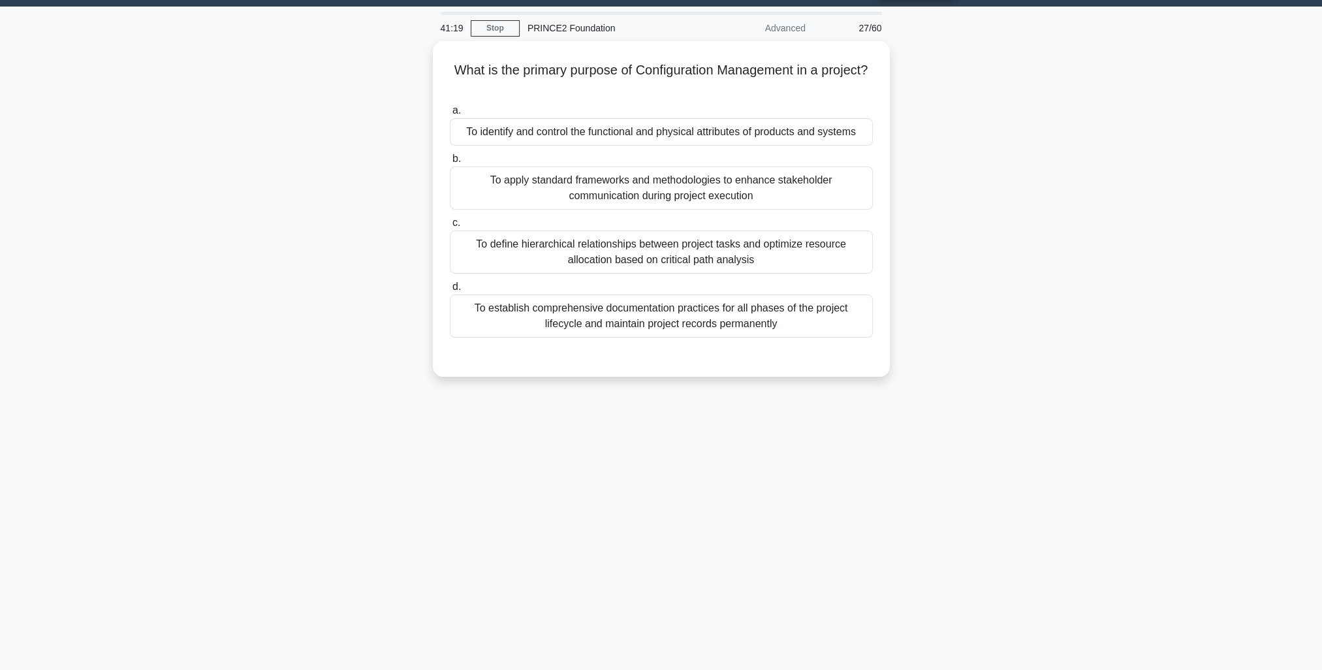
scroll to position [35, 0]
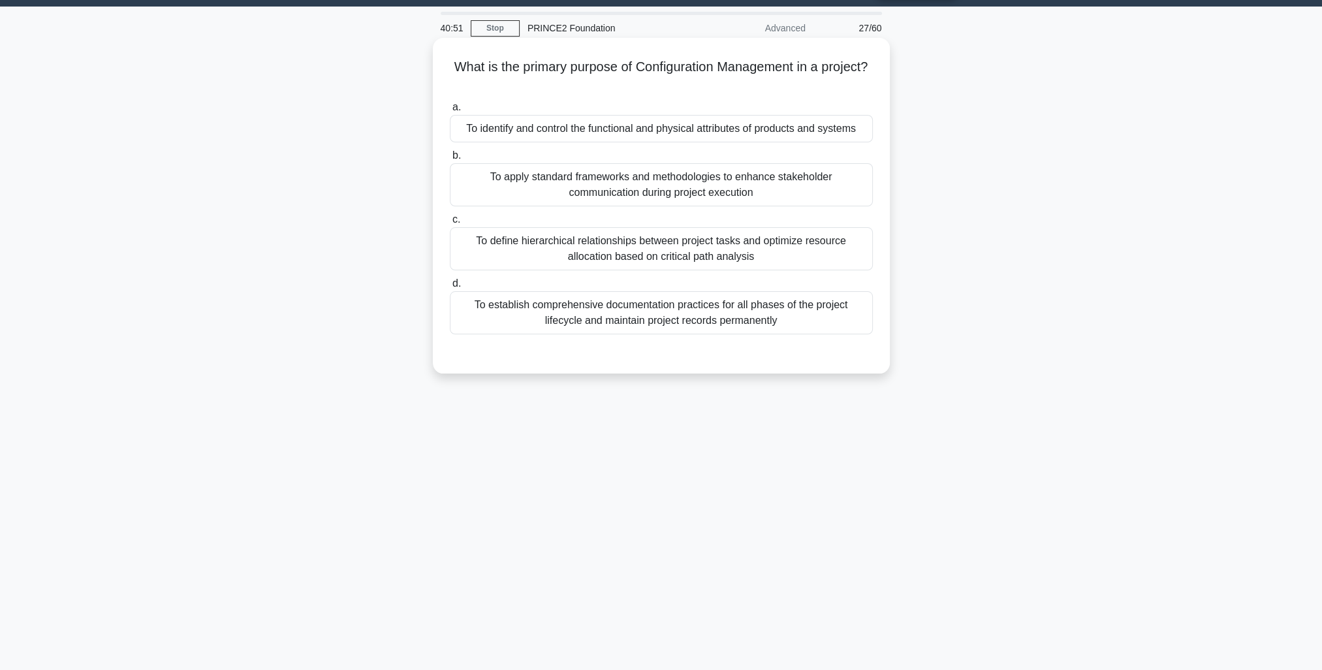
click at [816, 127] on div "To identify and control the functional and physical attributes of products and …" at bounding box center [661, 128] width 423 height 27
click at [450, 112] on input "a. To identify and control the functional and physical attributes of products a…" at bounding box center [450, 107] width 0 height 8
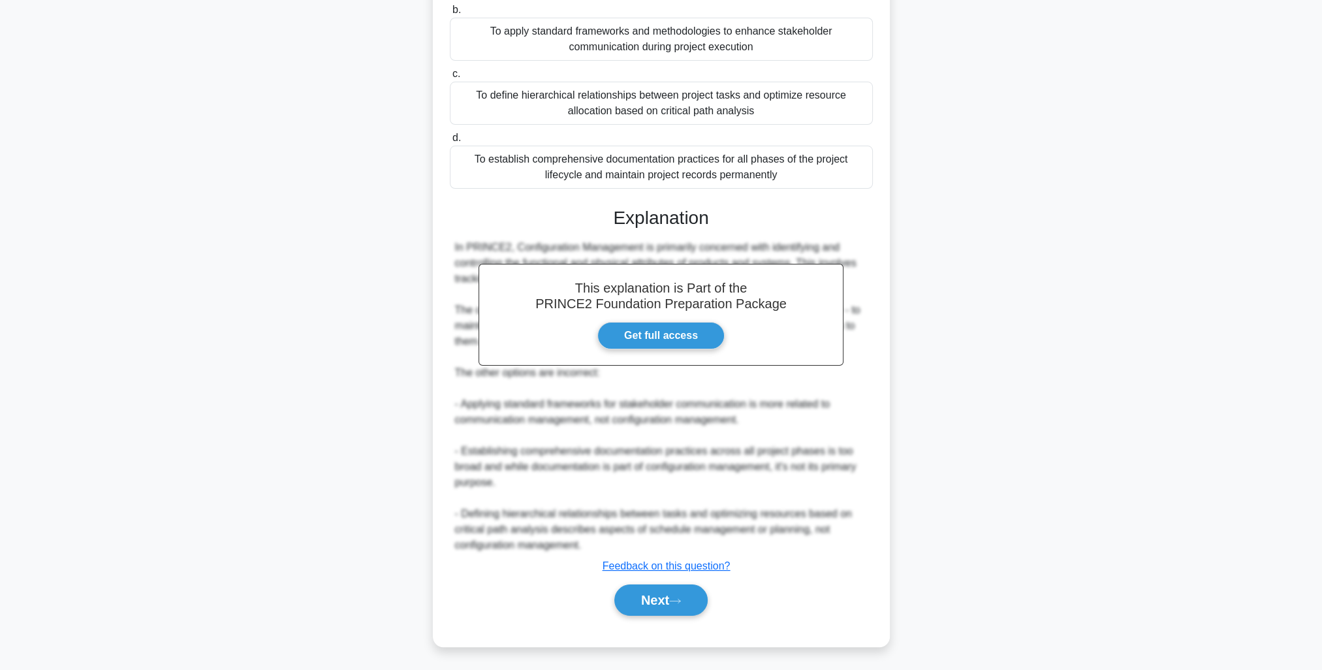
drag, startPoint x: 675, startPoint y: 597, endPoint x: 716, endPoint y: 604, distance: 41.0
click at [675, 598] on icon at bounding box center [675, 600] width 12 height 7
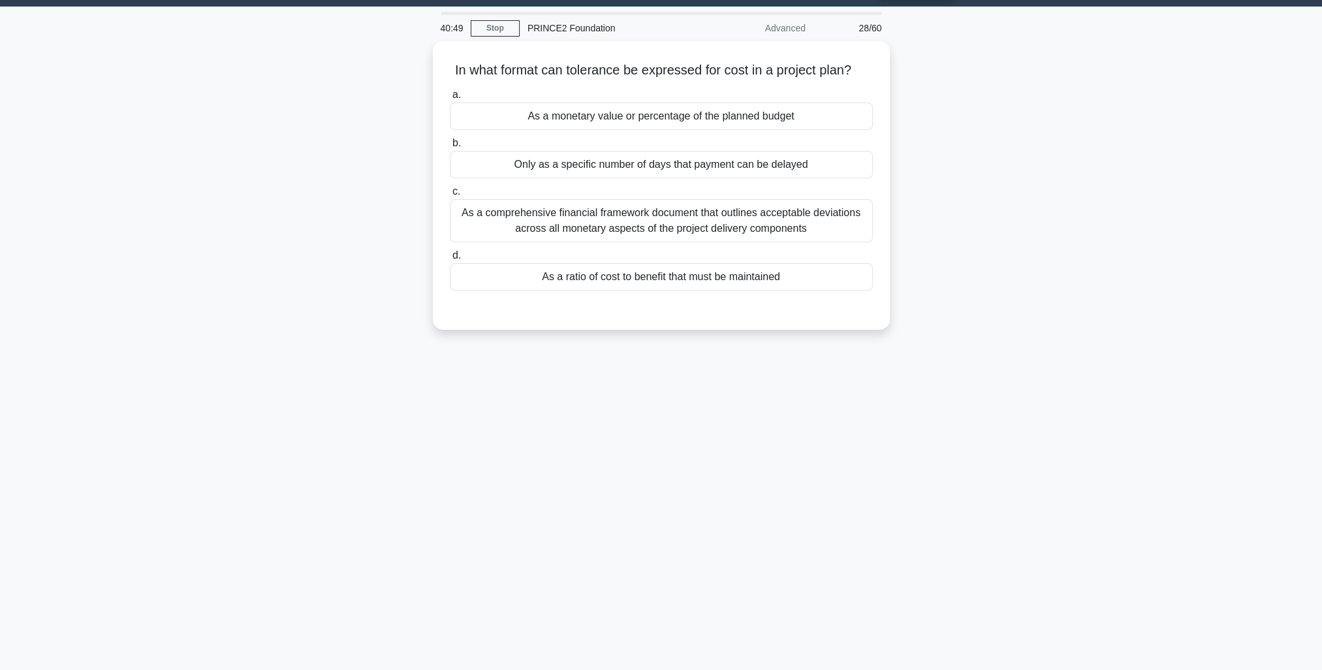
scroll to position [0, 0]
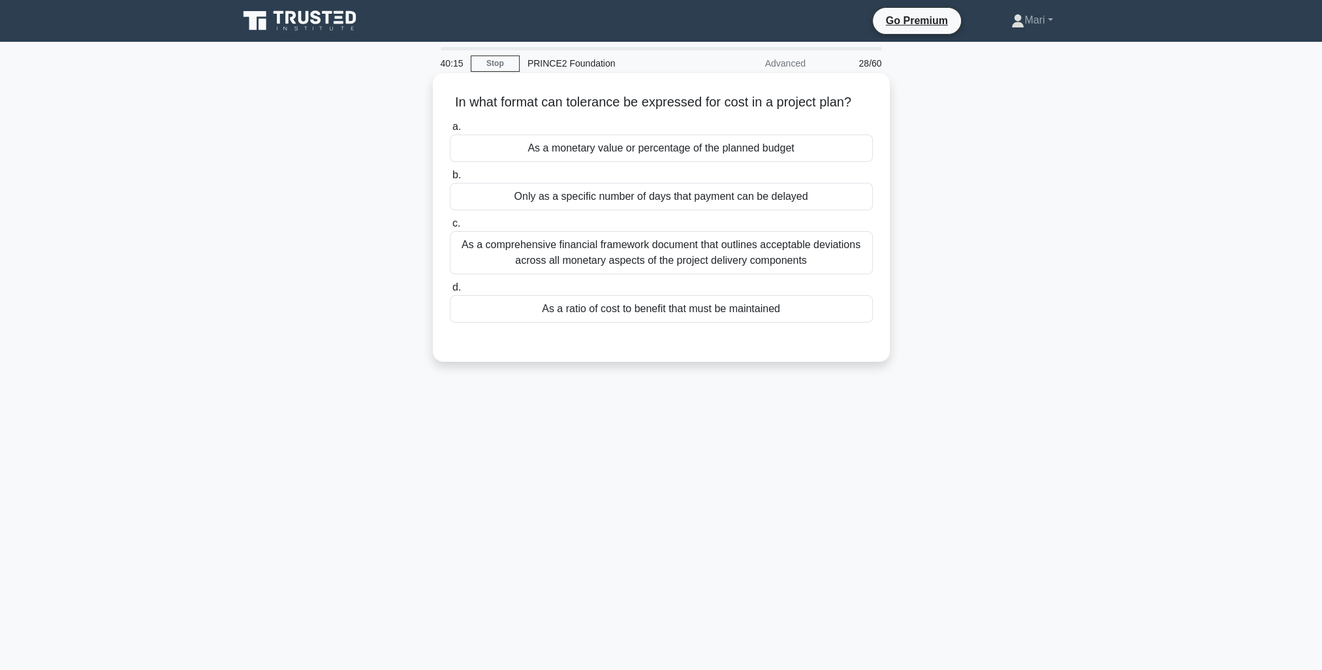
click at [798, 142] on div "As a monetary value or percentage of the planned budget" at bounding box center [661, 147] width 423 height 27
click at [450, 131] on input "a. As a monetary value or percentage of the planned budget" at bounding box center [450, 127] width 0 height 8
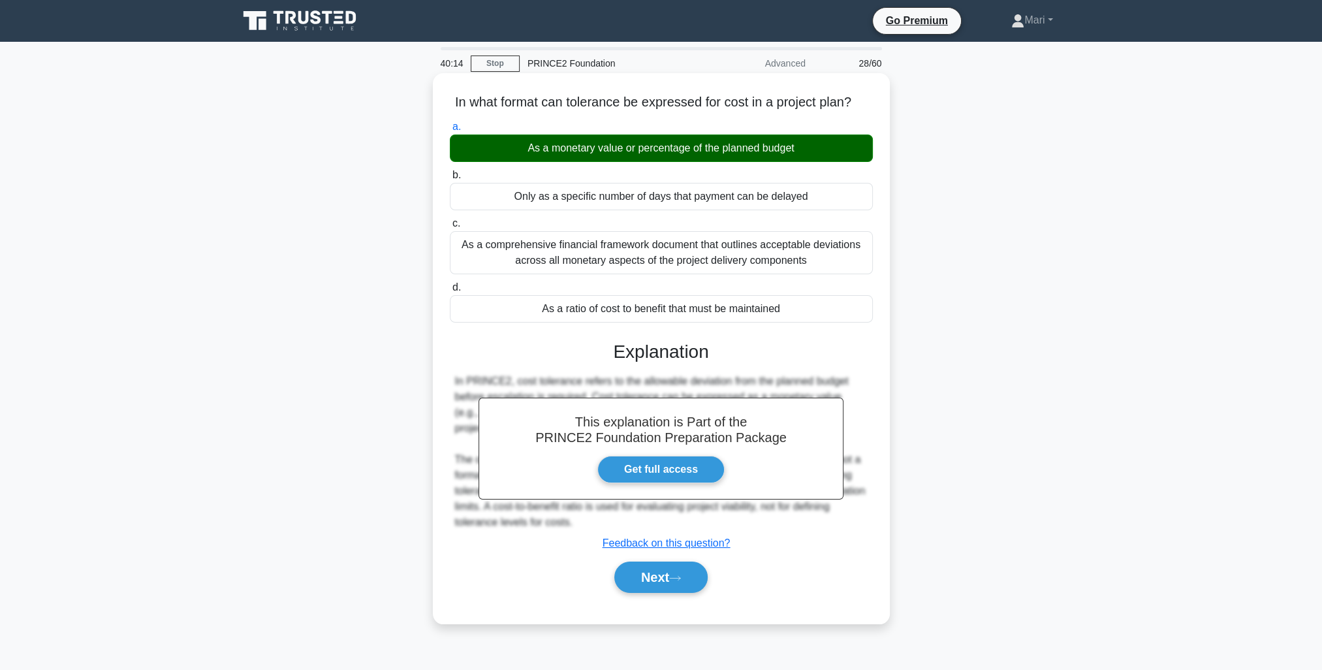
scroll to position [35, 0]
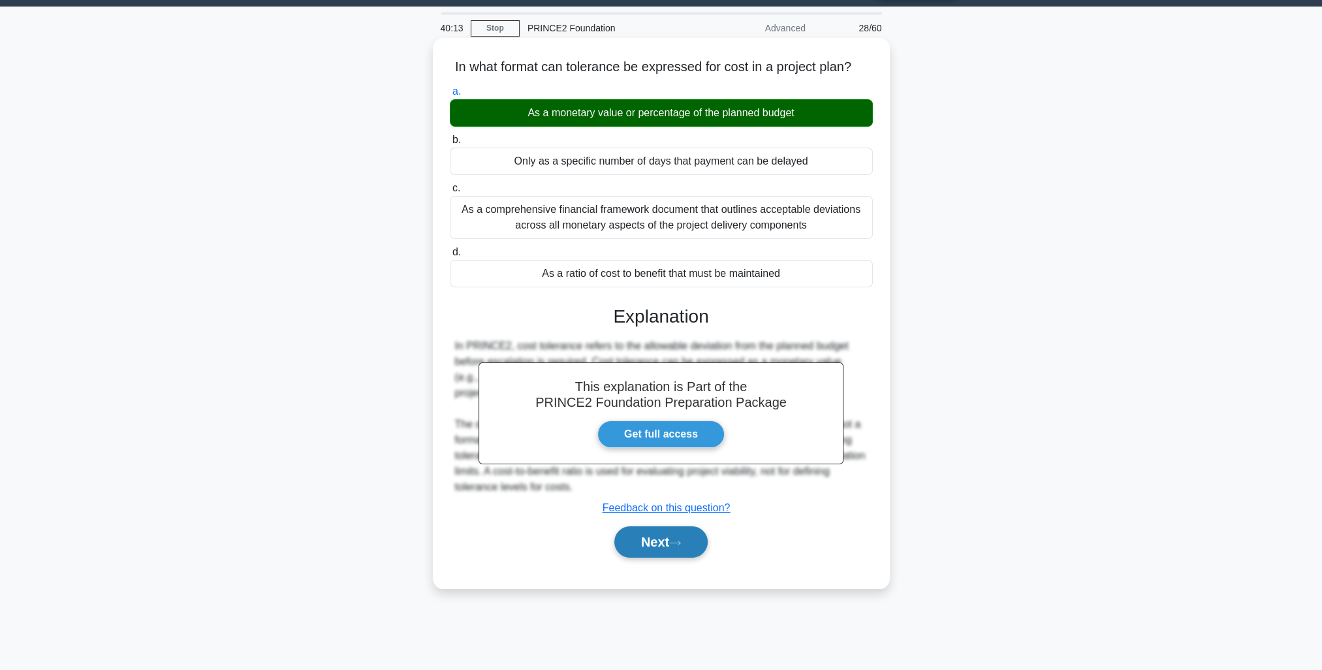
click at [678, 540] on icon at bounding box center [675, 542] width 12 height 7
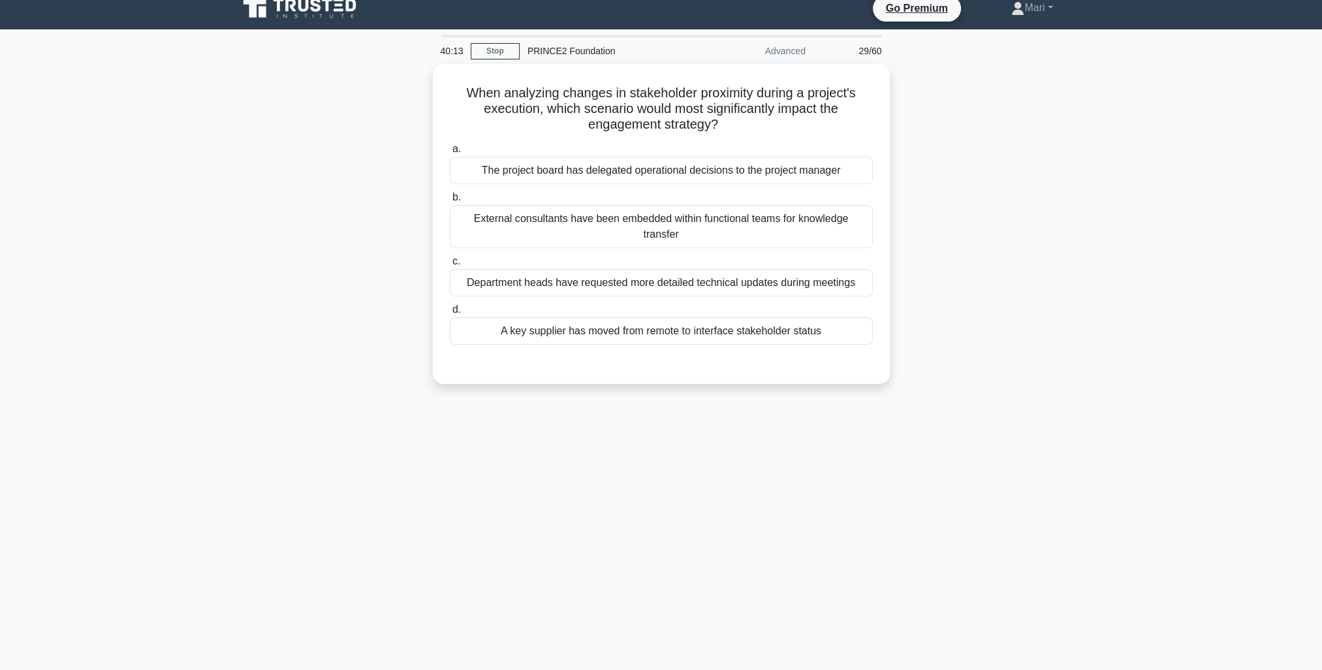
scroll to position [0, 0]
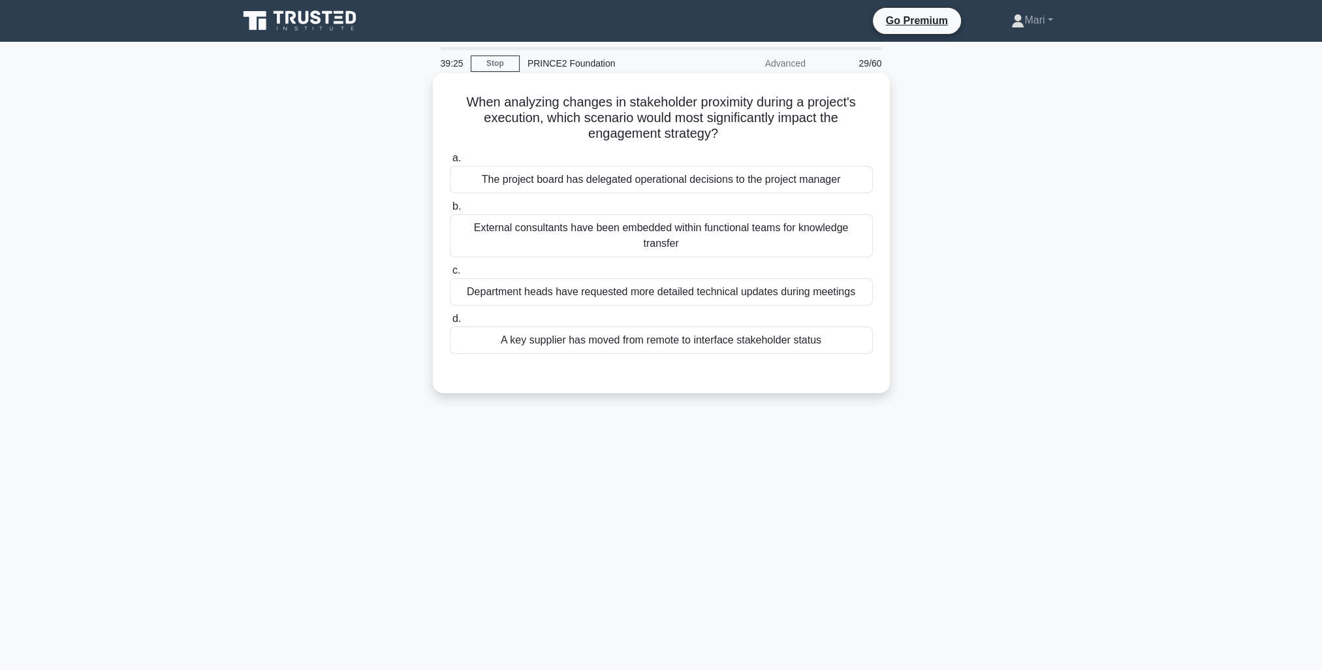
click at [802, 234] on div "External consultants have been embedded within functional teams for knowledge t…" at bounding box center [661, 235] width 423 height 43
click at [450, 211] on input "b. External consultants have been embedded within functional teams for knowledg…" at bounding box center [450, 206] width 0 height 8
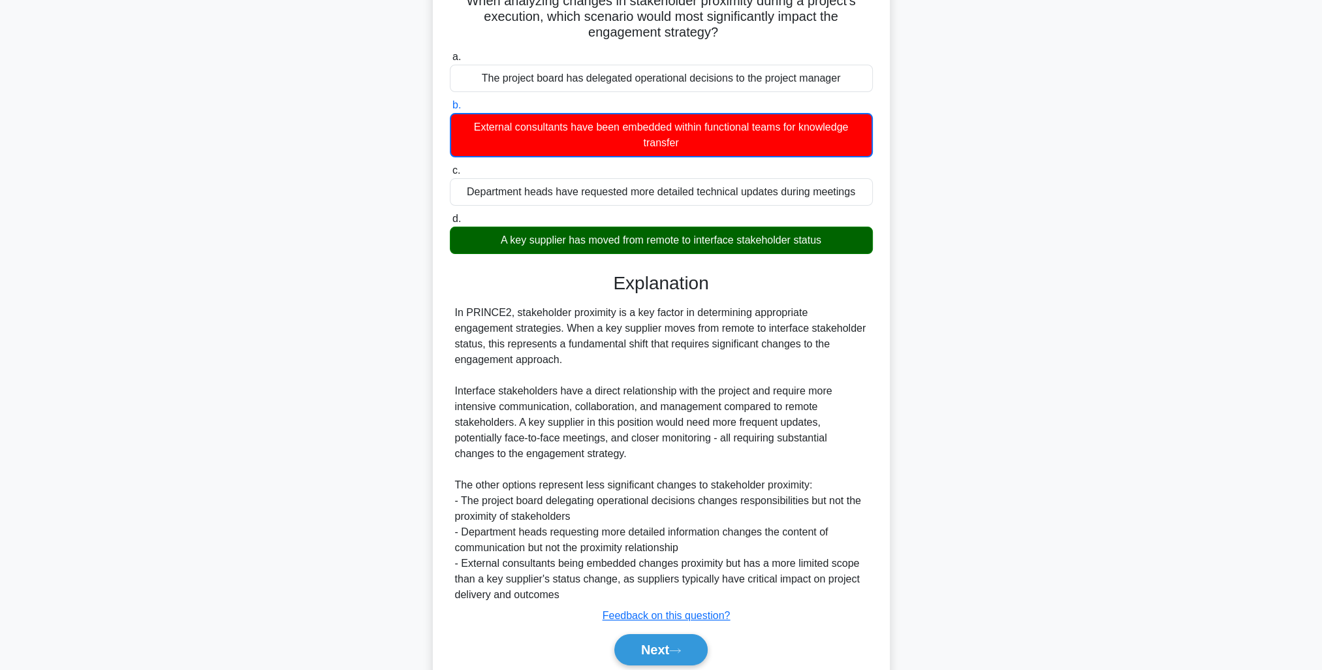
scroll to position [151, 0]
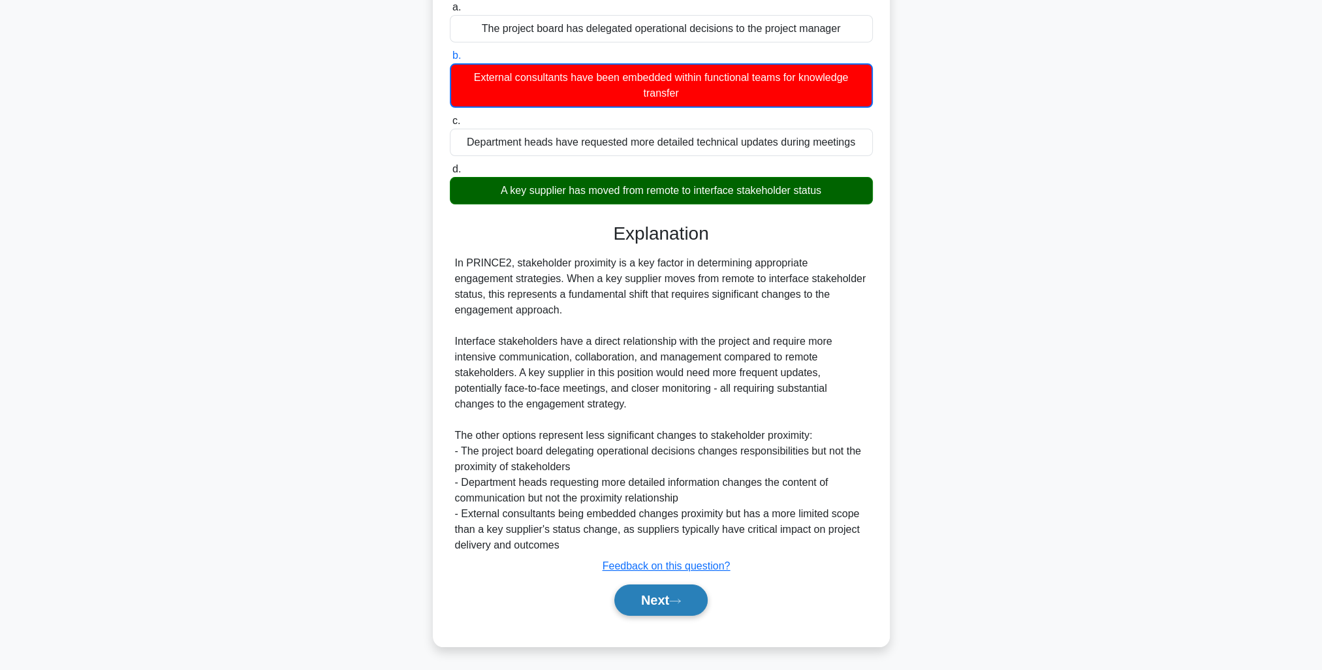
drag, startPoint x: 663, startPoint y: 589, endPoint x: 697, endPoint y: 594, distance: 35.0
click at [663, 589] on button "Next" at bounding box center [660, 599] width 93 height 31
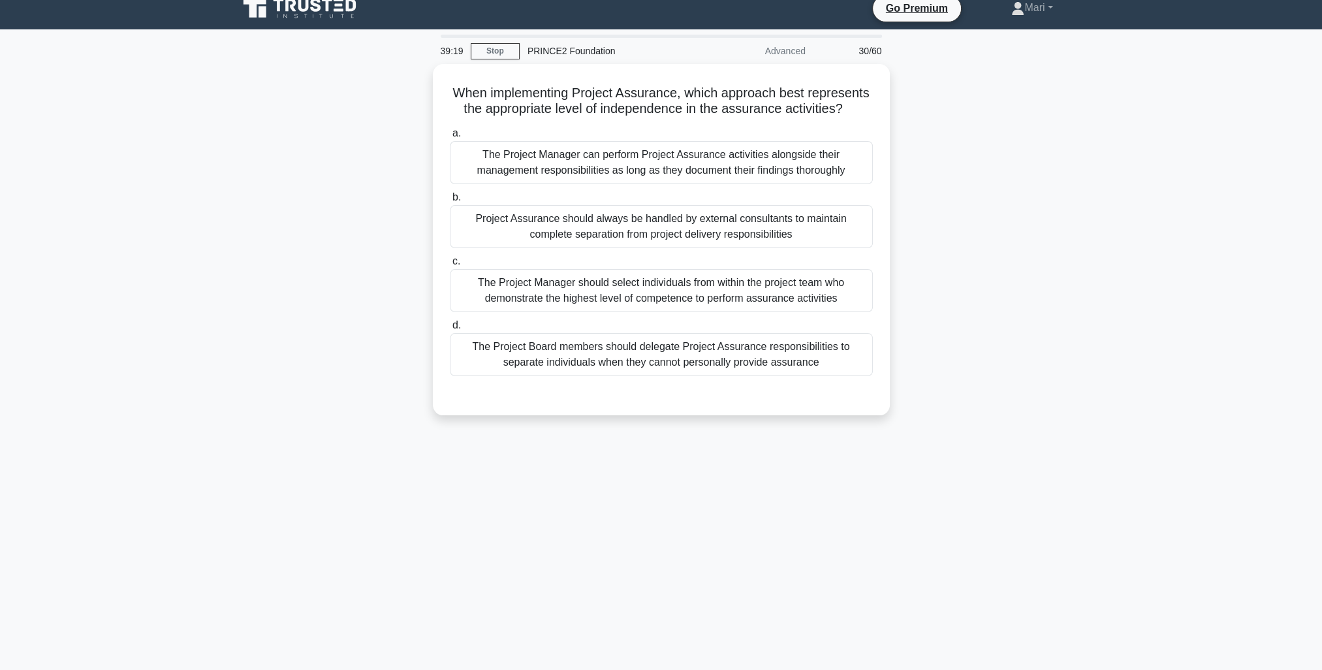
scroll to position [0, 0]
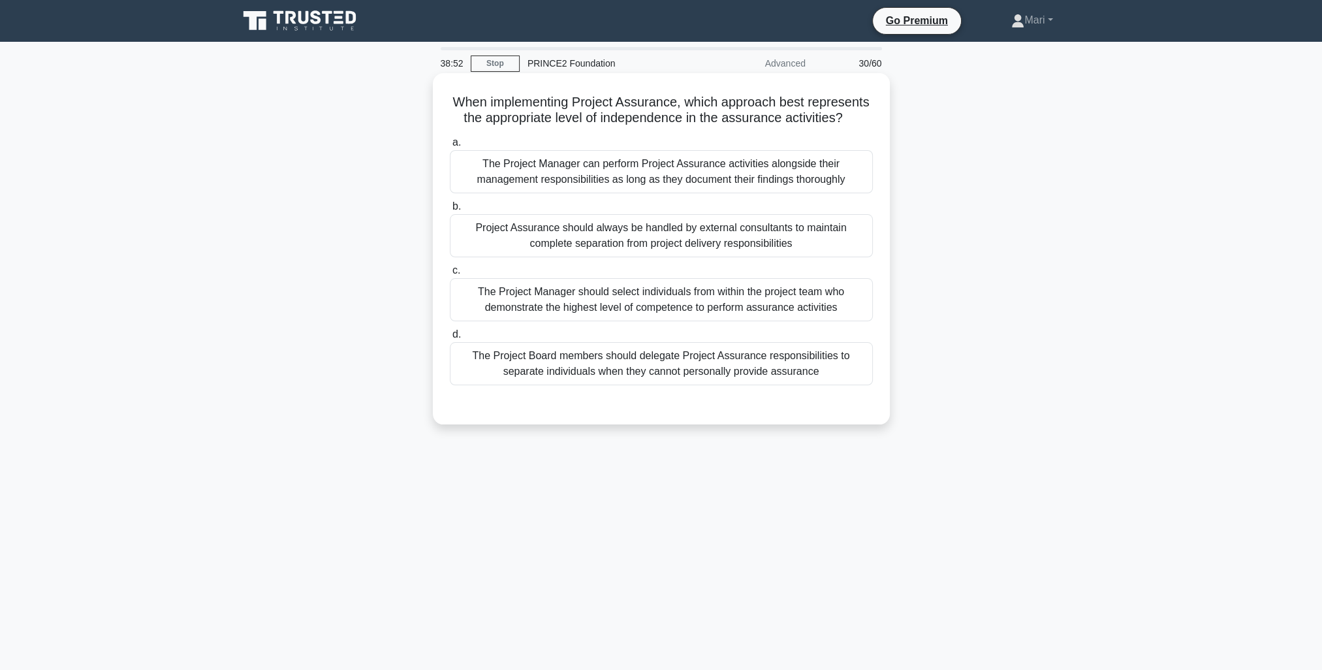
click at [815, 240] on div "Project Assurance should always be handled by external consultants to maintain …" at bounding box center [661, 235] width 423 height 43
click at [450, 211] on input "b. Project Assurance should always be handled by external consultants to mainta…" at bounding box center [450, 206] width 0 height 8
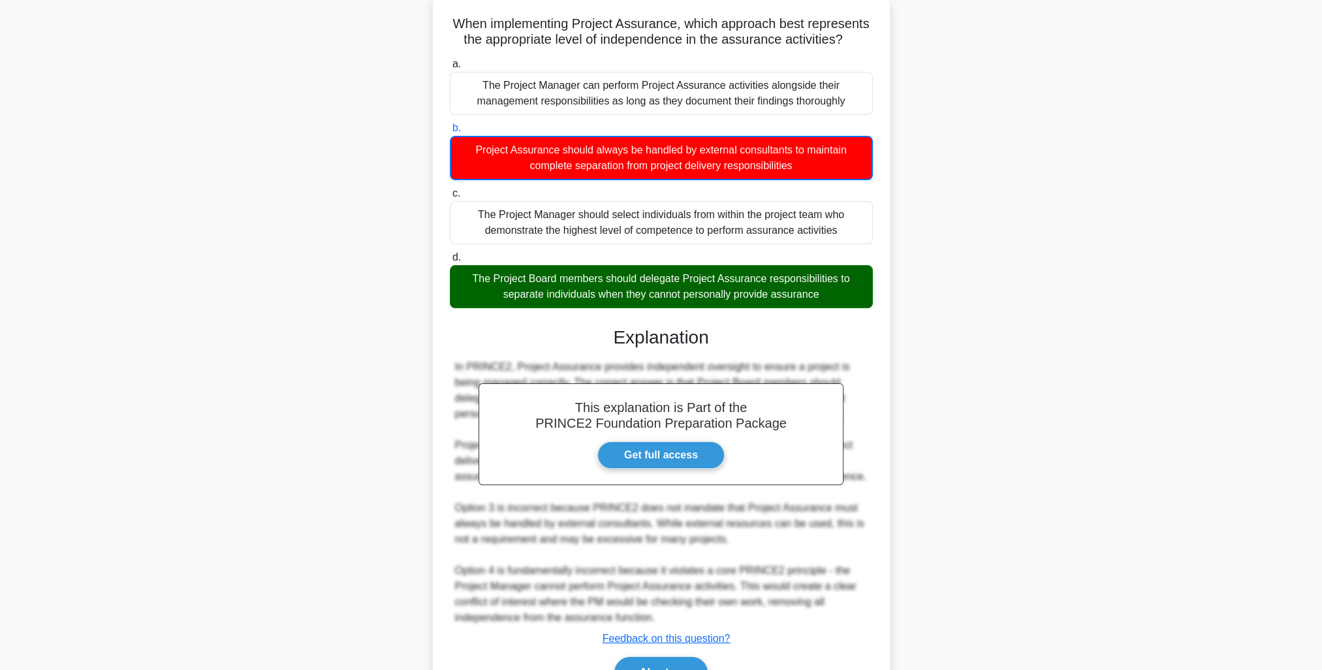
scroll to position [151, 0]
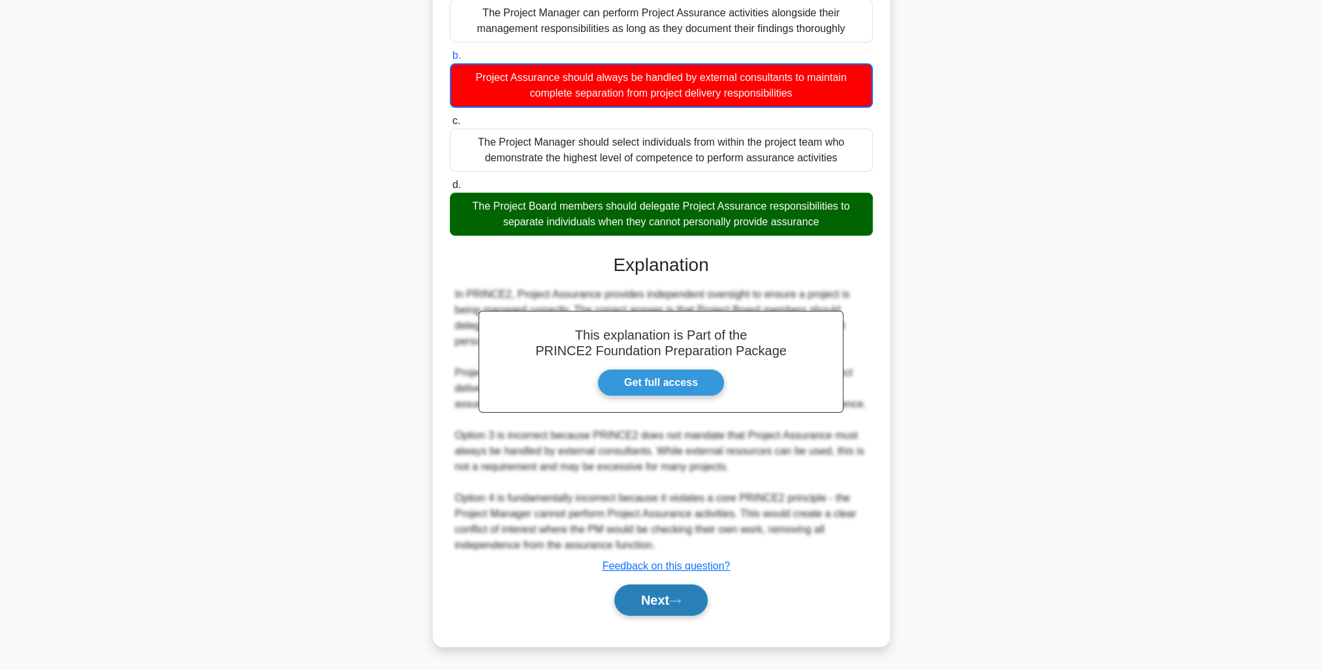
click at [689, 596] on button "Next" at bounding box center [660, 599] width 93 height 31
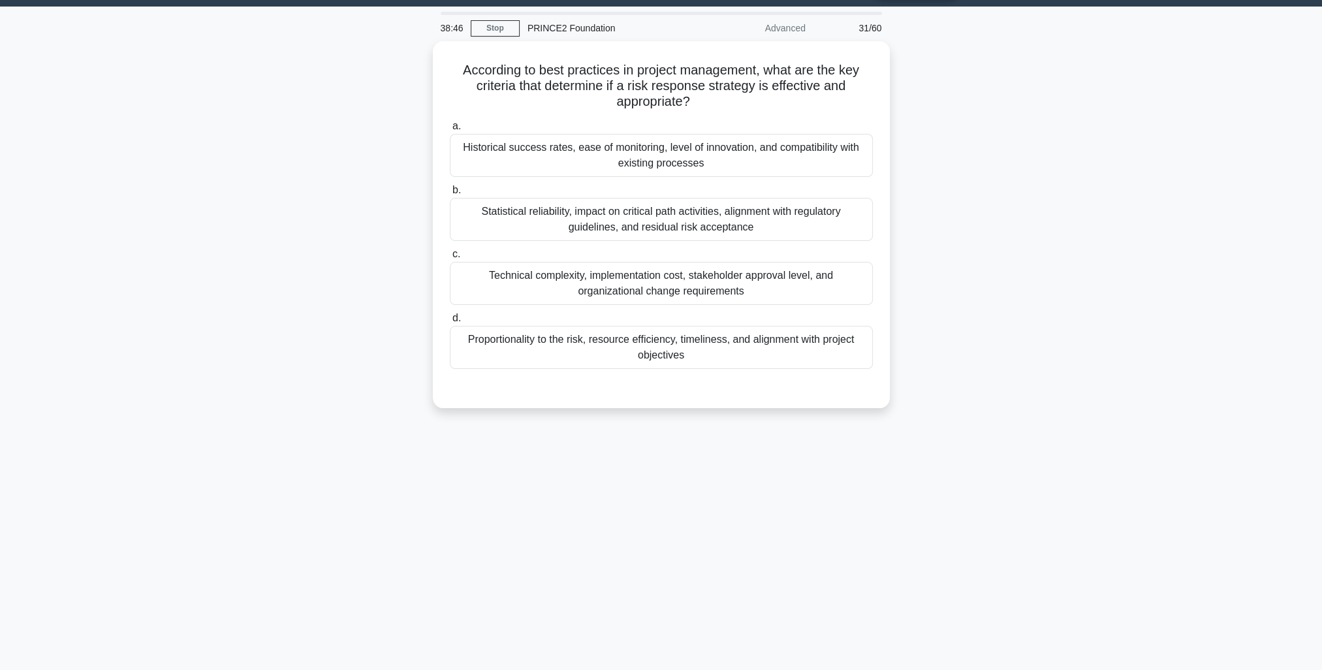
scroll to position [0, 0]
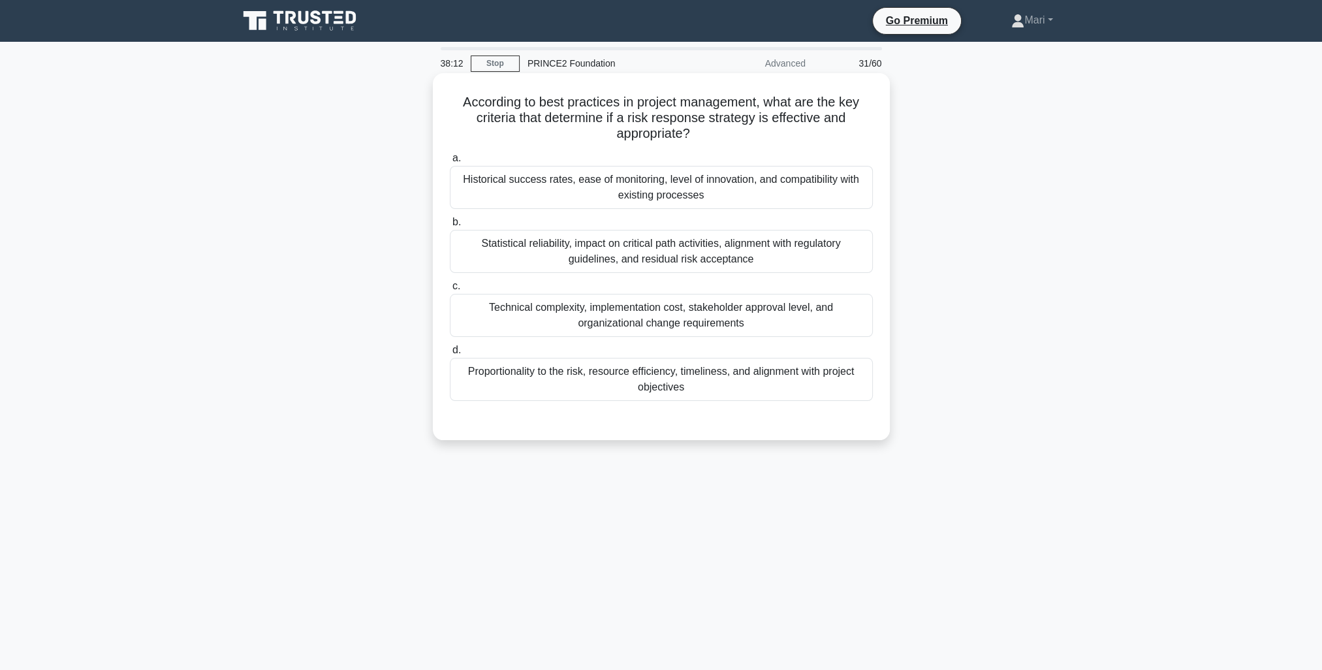
click at [836, 384] on div "Proportionality to the risk, resource efficiency, timeliness, and alignment wit…" at bounding box center [661, 379] width 423 height 43
click at [450, 355] on input "d. Proportionality to the risk, resource efficiency, timeliness, and alignment …" at bounding box center [450, 350] width 0 height 8
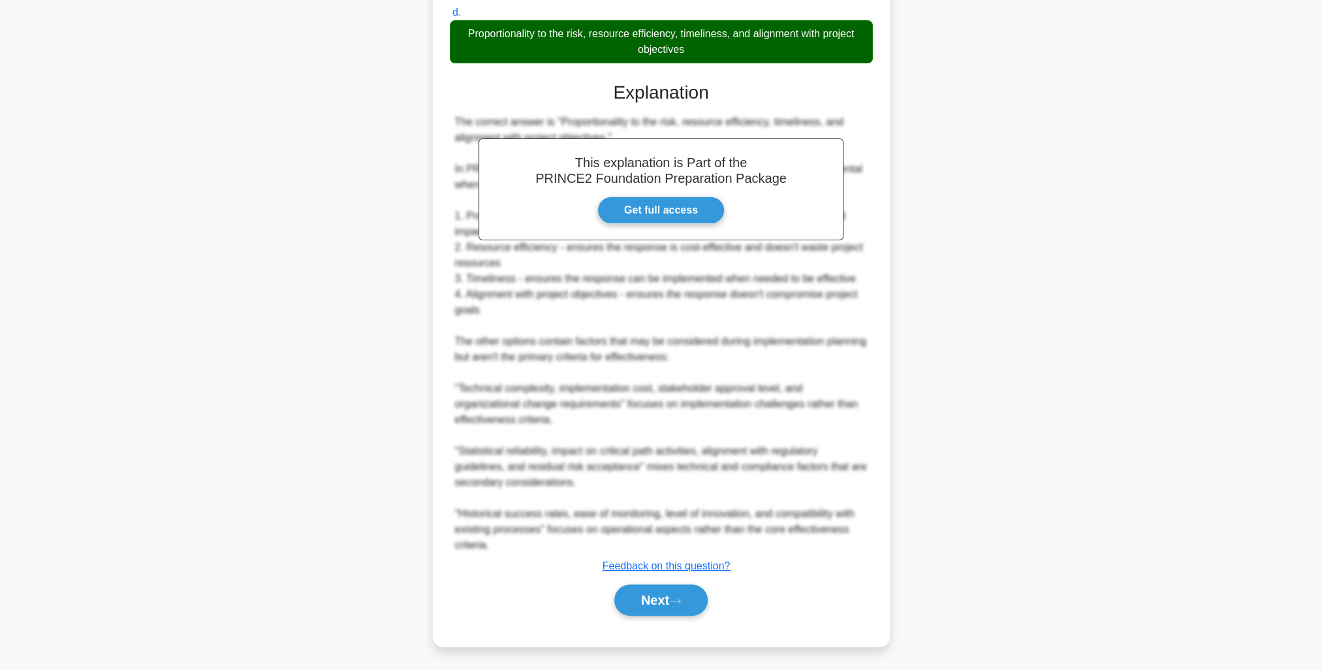
drag, startPoint x: 651, startPoint y: 597, endPoint x: 823, endPoint y: 605, distance: 171.9
click at [651, 598] on button "Next" at bounding box center [660, 599] width 93 height 31
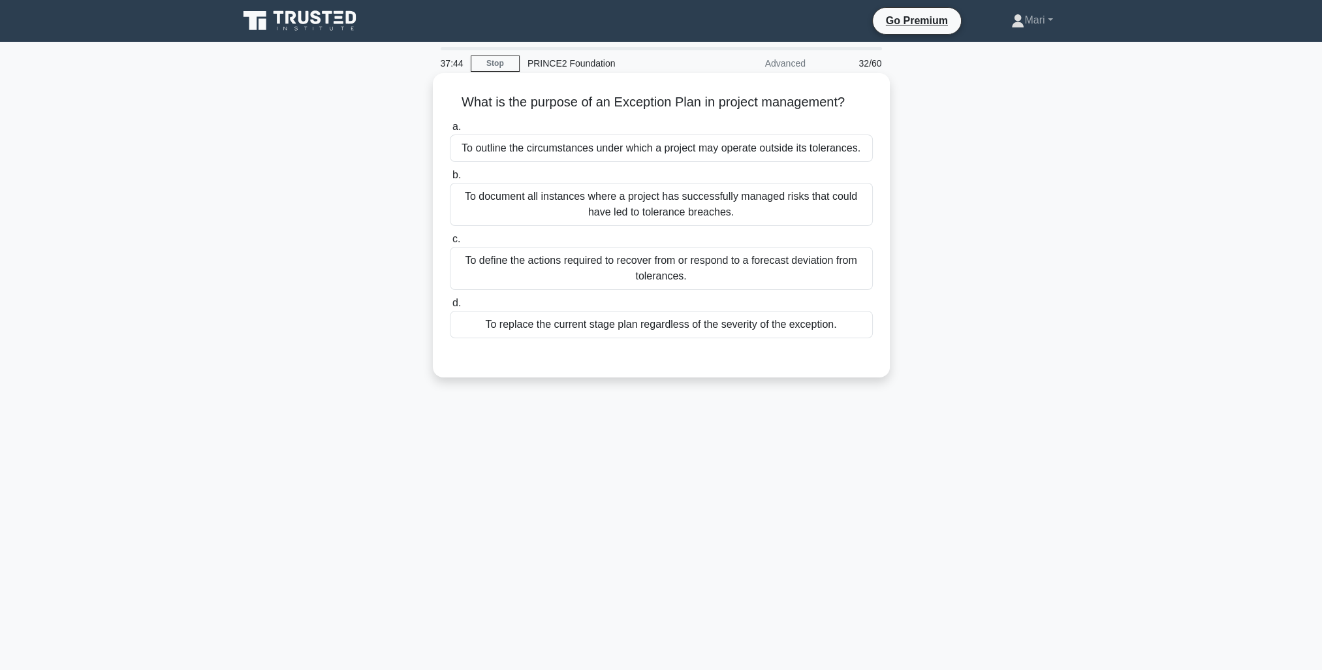
click at [784, 317] on div "To replace the current stage plan regardless of the severity of the exception." at bounding box center [661, 324] width 423 height 27
click at [450, 308] on input "d. To replace the current stage plan regardless of the severity of the exceptio…" at bounding box center [450, 303] width 0 height 8
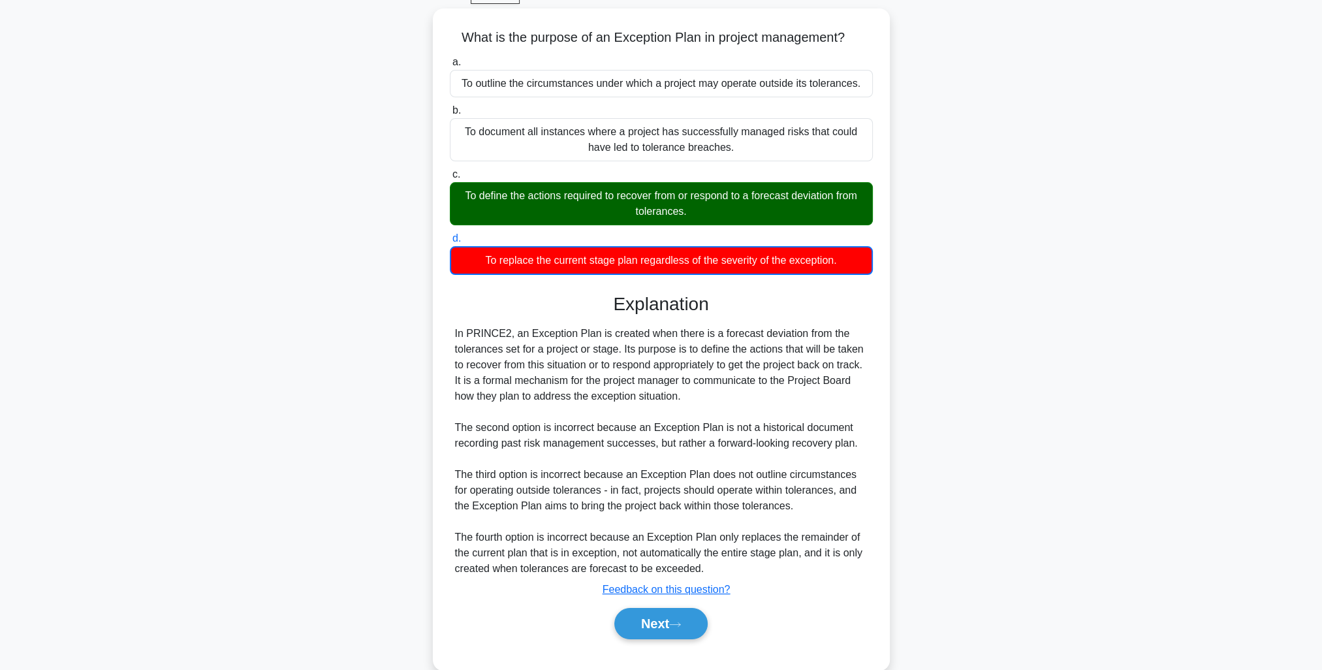
scroll to position [88, 0]
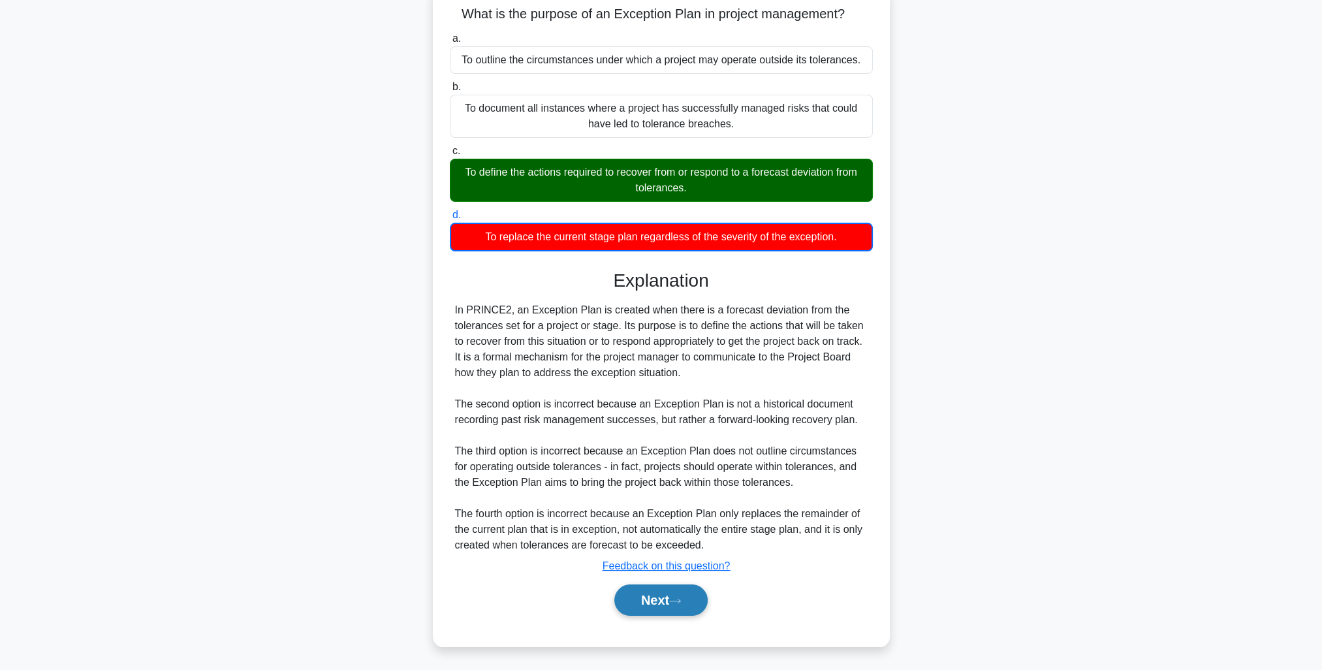
click at [681, 602] on icon at bounding box center [675, 600] width 12 height 7
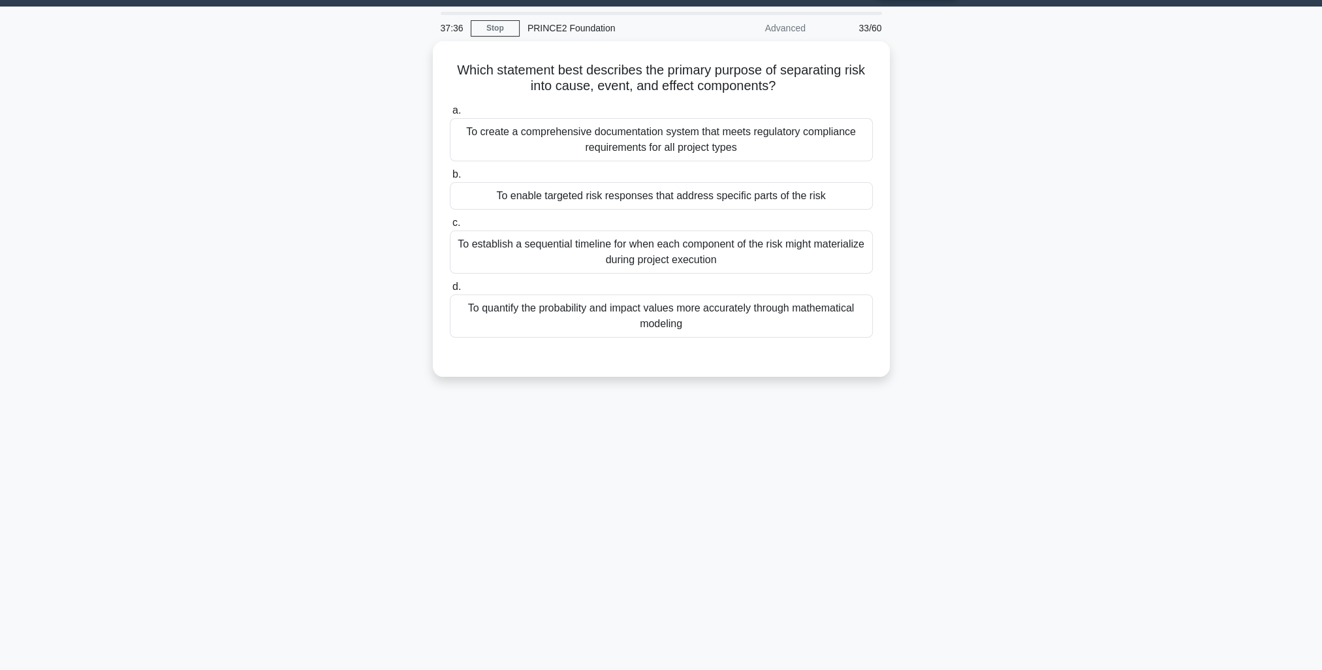
scroll to position [0, 0]
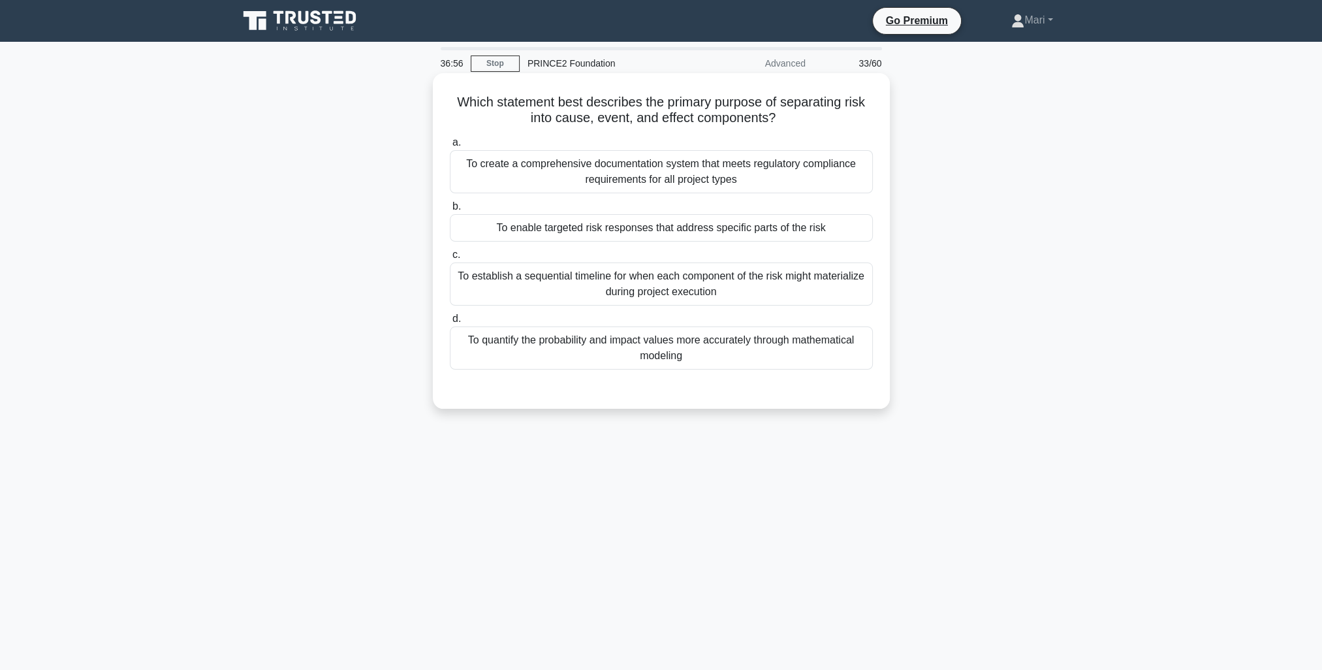
click at [763, 226] on div "To enable targeted risk responses that address specific parts of the risk" at bounding box center [661, 227] width 423 height 27
click at [450, 211] on input "b. To enable targeted risk responses that address specific parts of the risk" at bounding box center [450, 206] width 0 height 8
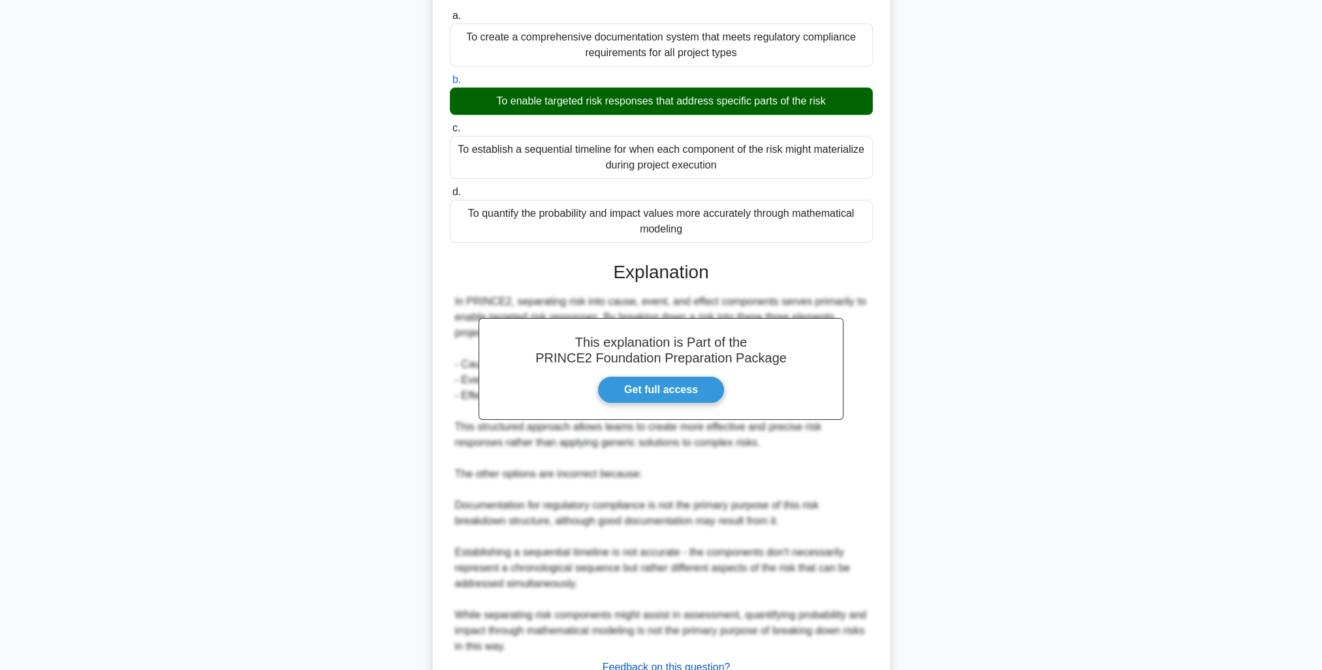
scroll to position [228, 0]
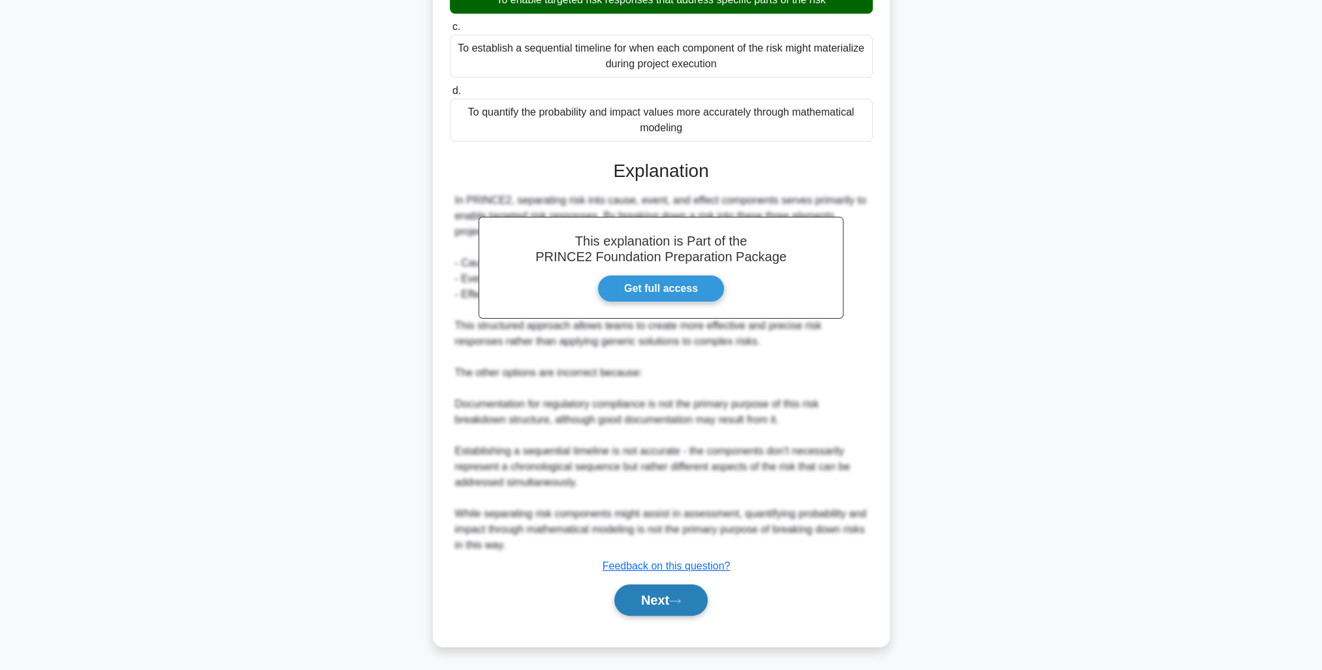
drag, startPoint x: 676, startPoint y: 596, endPoint x: 684, endPoint y: 597, distance: 7.2
click at [674, 597] on icon at bounding box center [675, 600] width 12 height 7
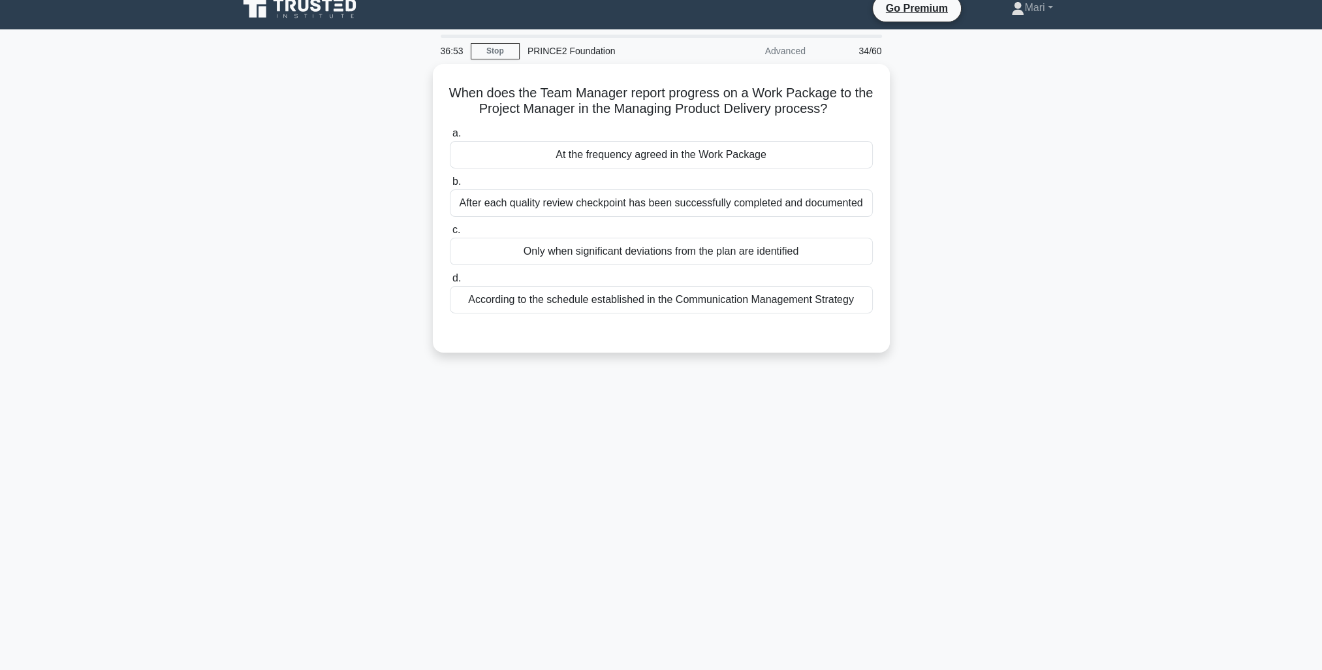
scroll to position [0, 0]
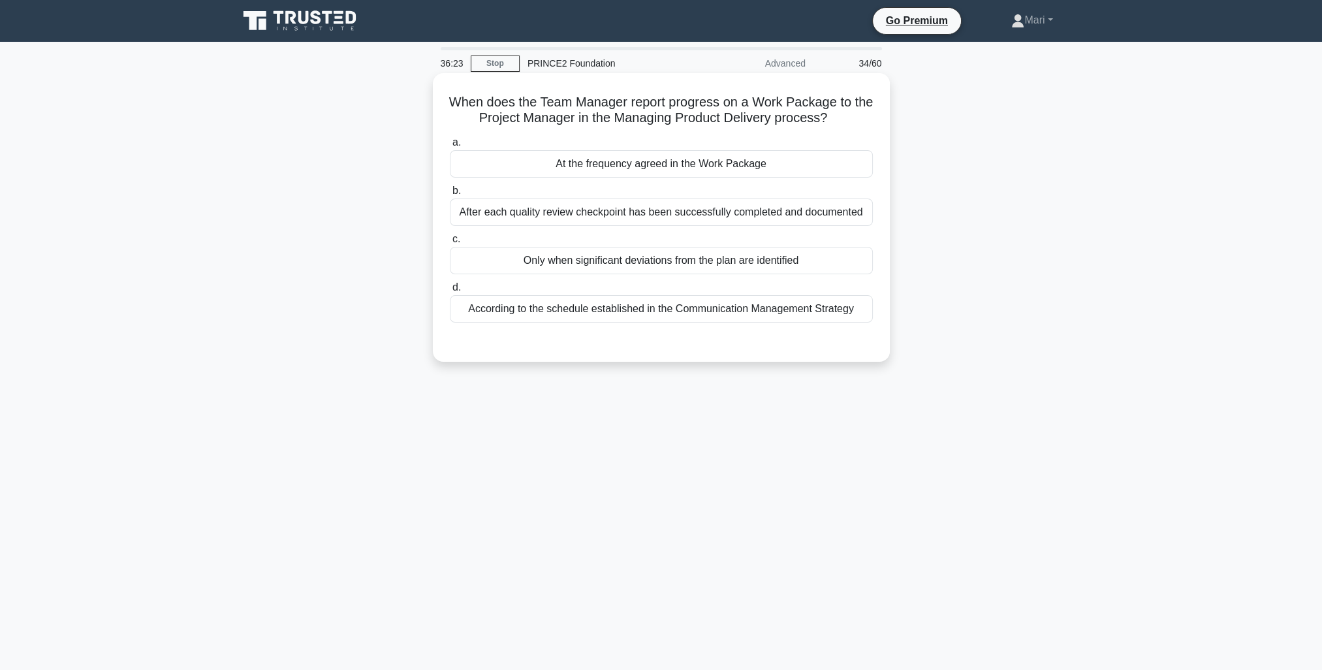
click at [789, 267] on div "Only when significant deviations from the plan are identified" at bounding box center [661, 260] width 423 height 27
click at [450, 244] on input "c. Only when significant deviations from the plan are identified" at bounding box center [450, 239] width 0 height 8
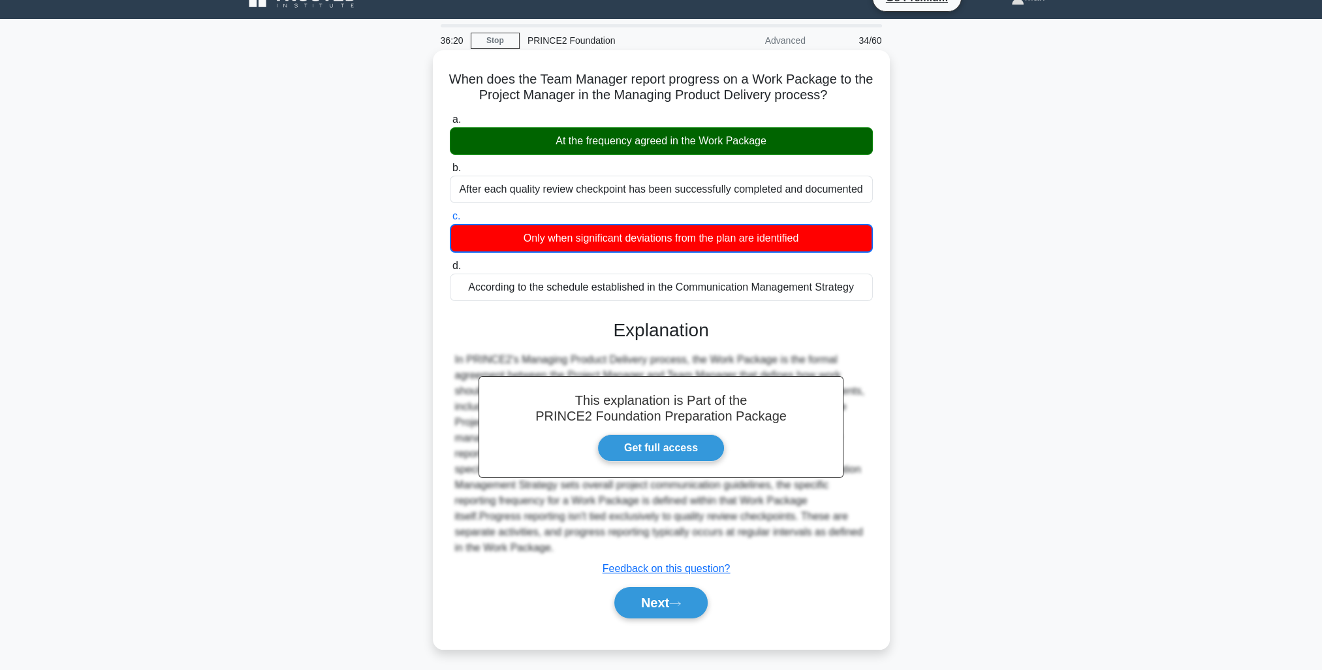
scroll to position [35, 0]
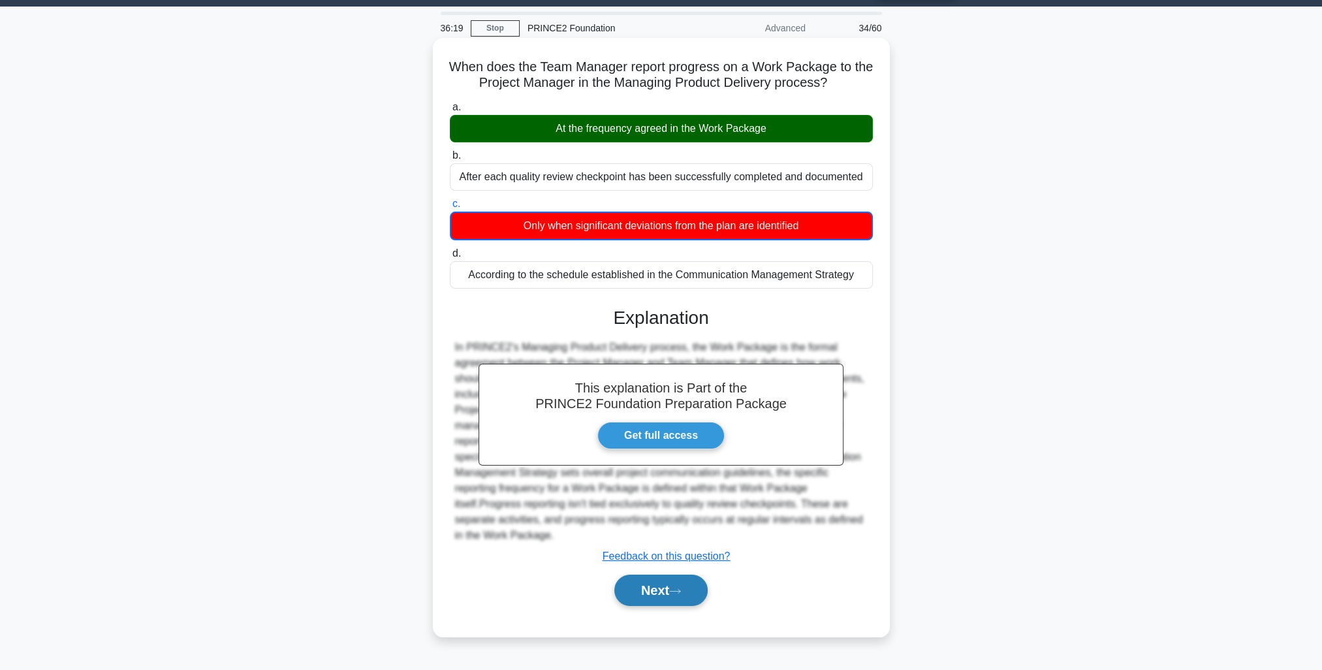
click at [676, 583] on button "Next" at bounding box center [660, 590] width 93 height 31
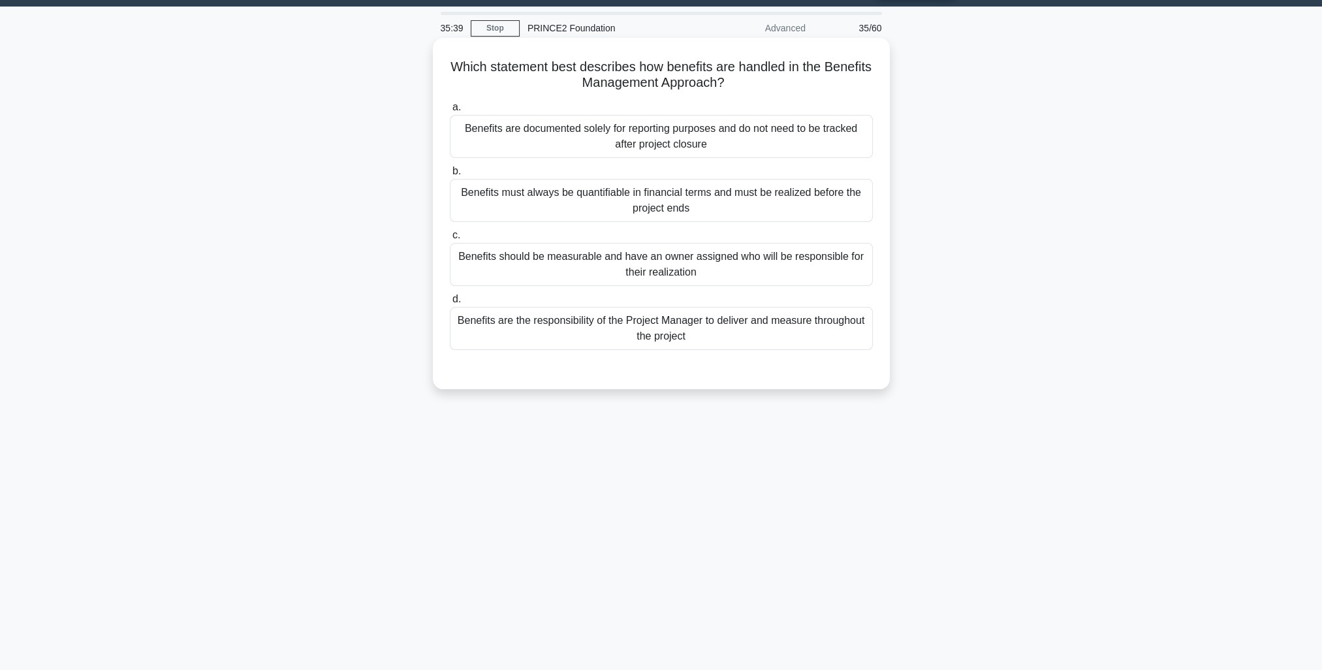
click at [770, 206] on div "Benefits must always be quantifiable in financial terms and must be realized be…" at bounding box center [661, 200] width 423 height 43
click at [450, 176] on input "b. Benefits must always be quantifiable in financial terms and must be realized…" at bounding box center [450, 171] width 0 height 8
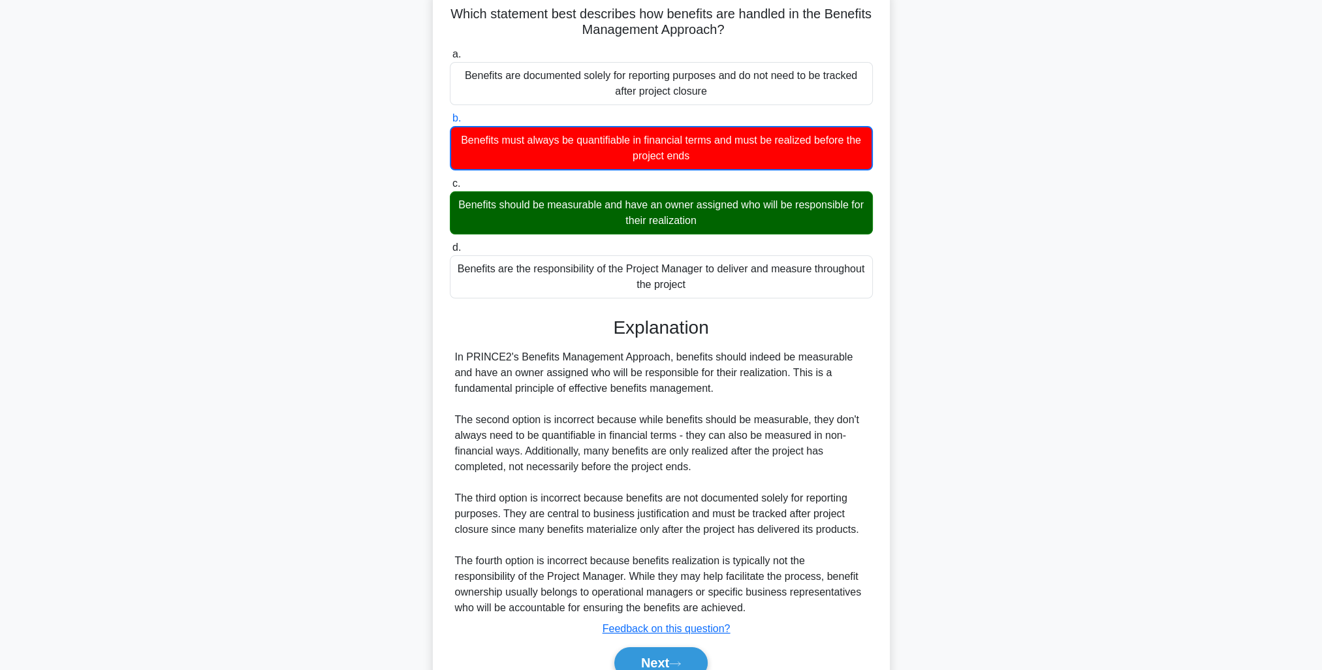
scroll to position [151, 0]
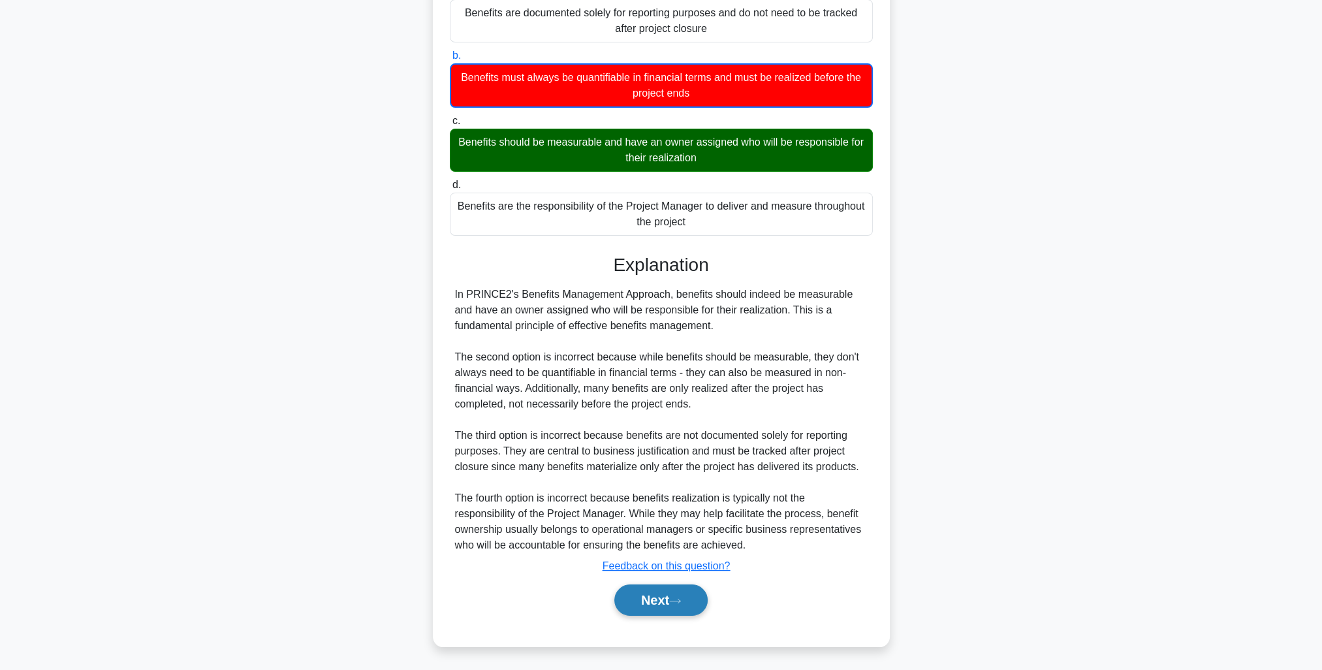
click at [657, 602] on button "Next" at bounding box center [660, 599] width 93 height 31
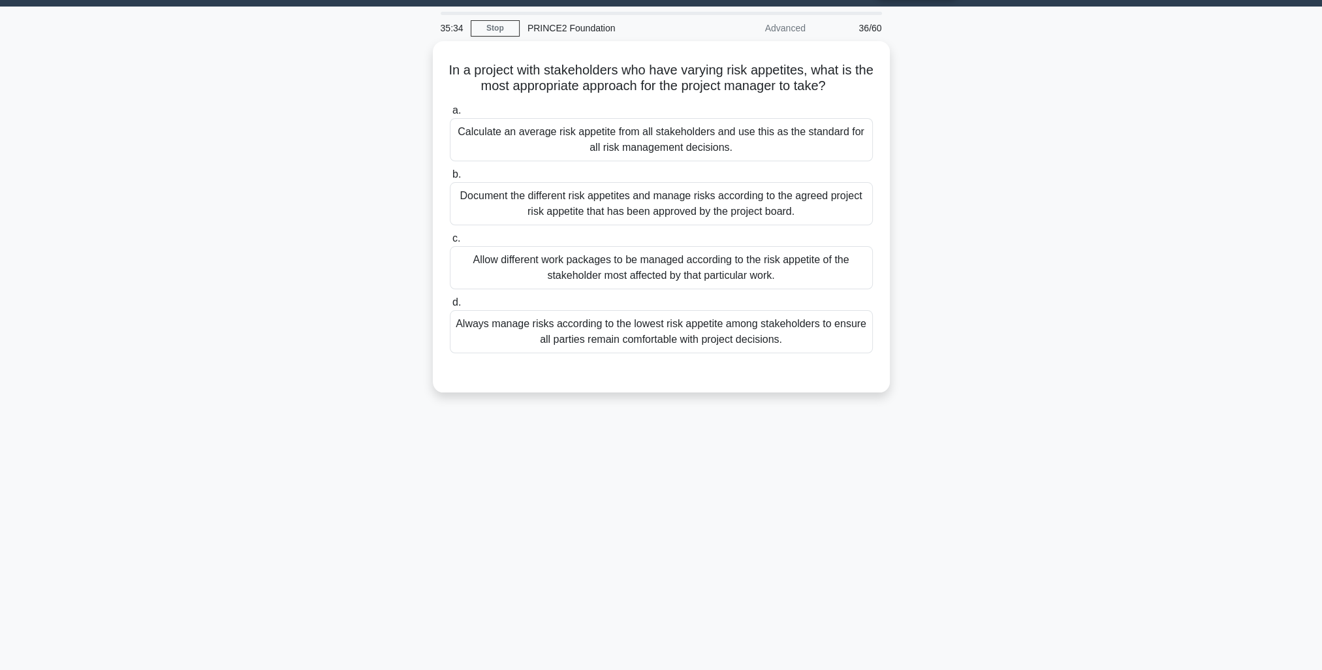
scroll to position [35, 0]
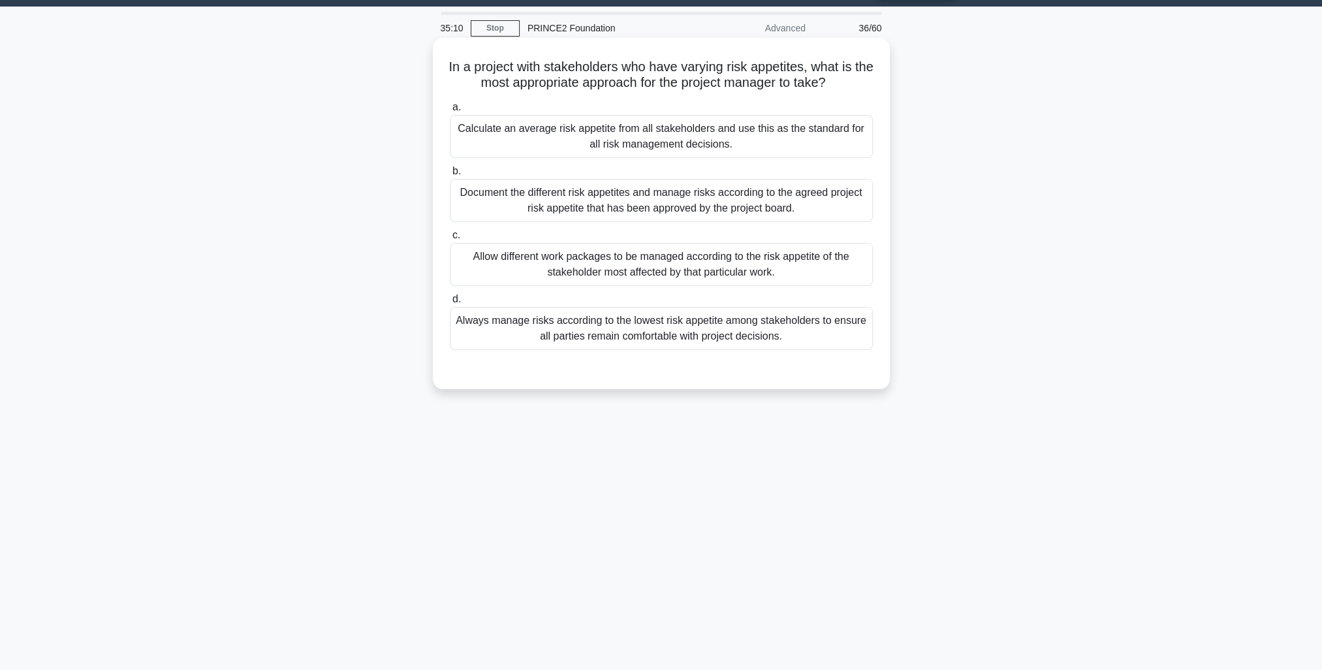
click at [815, 343] on div "Always manage risks according to the lowest risk appetite among stakeholders to…" at bounding box center [661, 328] width 423 height 43
click at [450, 304] on input "d. Always manage risks according to the lowest risk appetite among stakeholders…" at bounding box center [450, 299] width 0 height 8
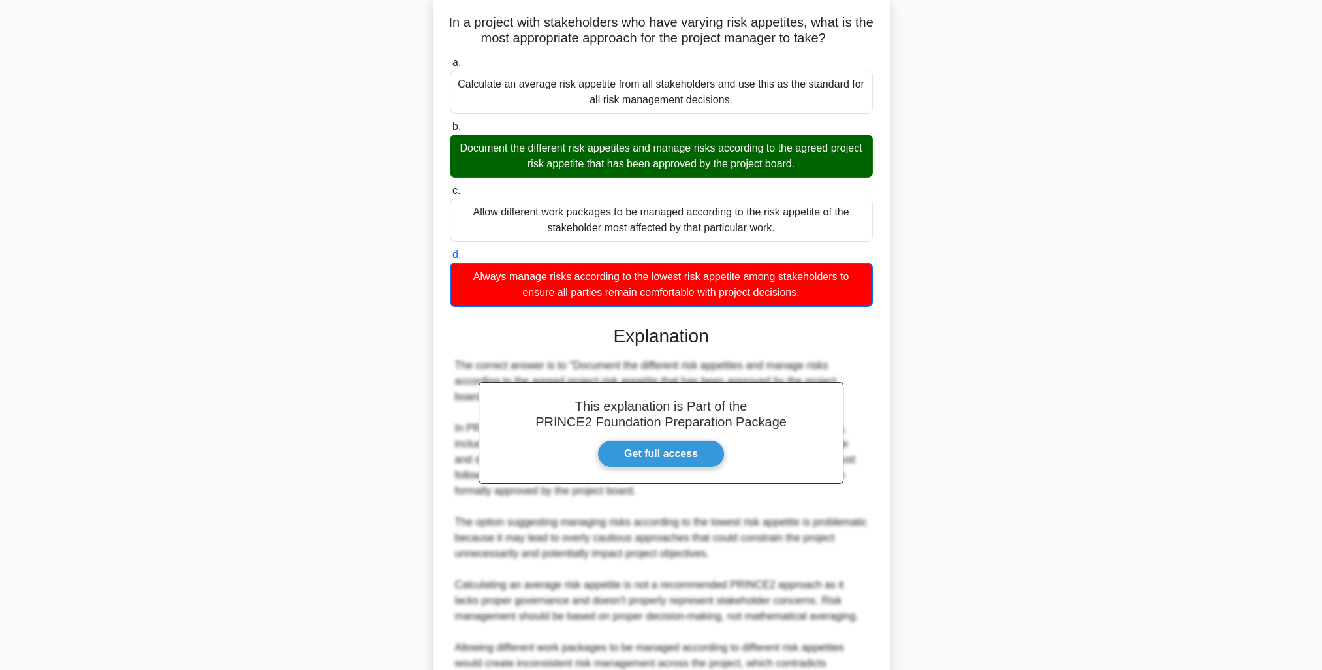
scroll to position [213, 0]
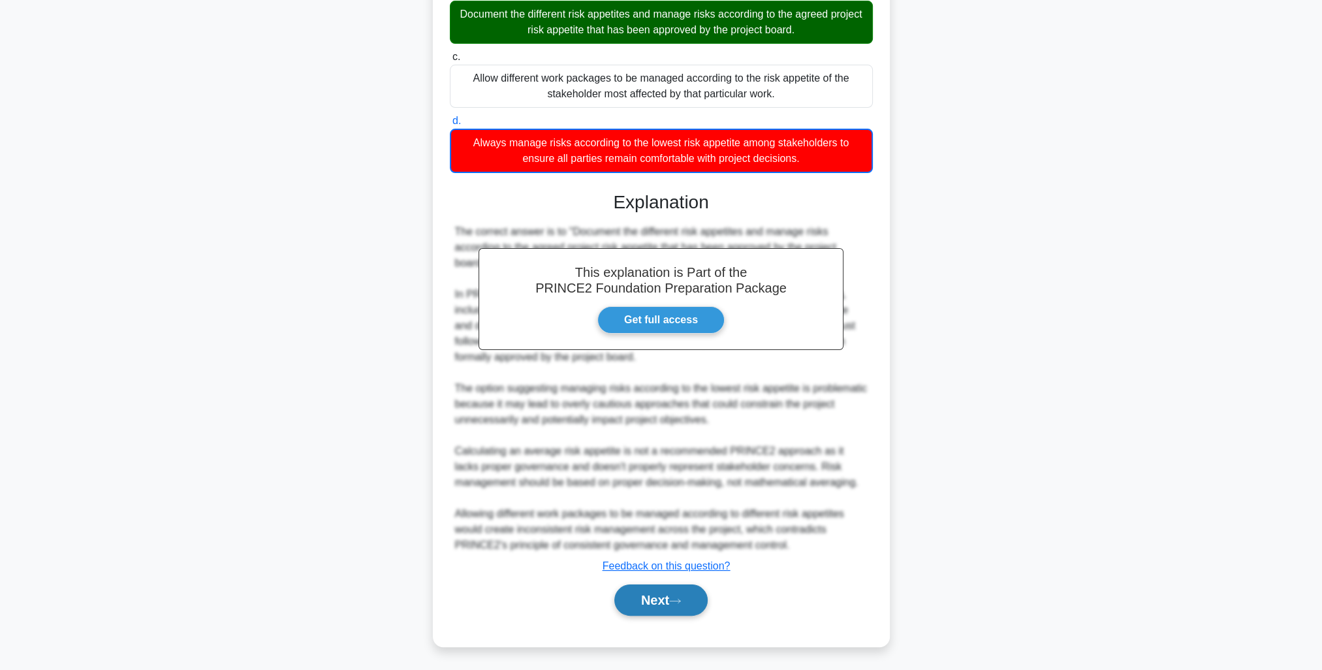
click at [667, 594] on button "Next" at bounding box center [660, 599] width 93 height 31
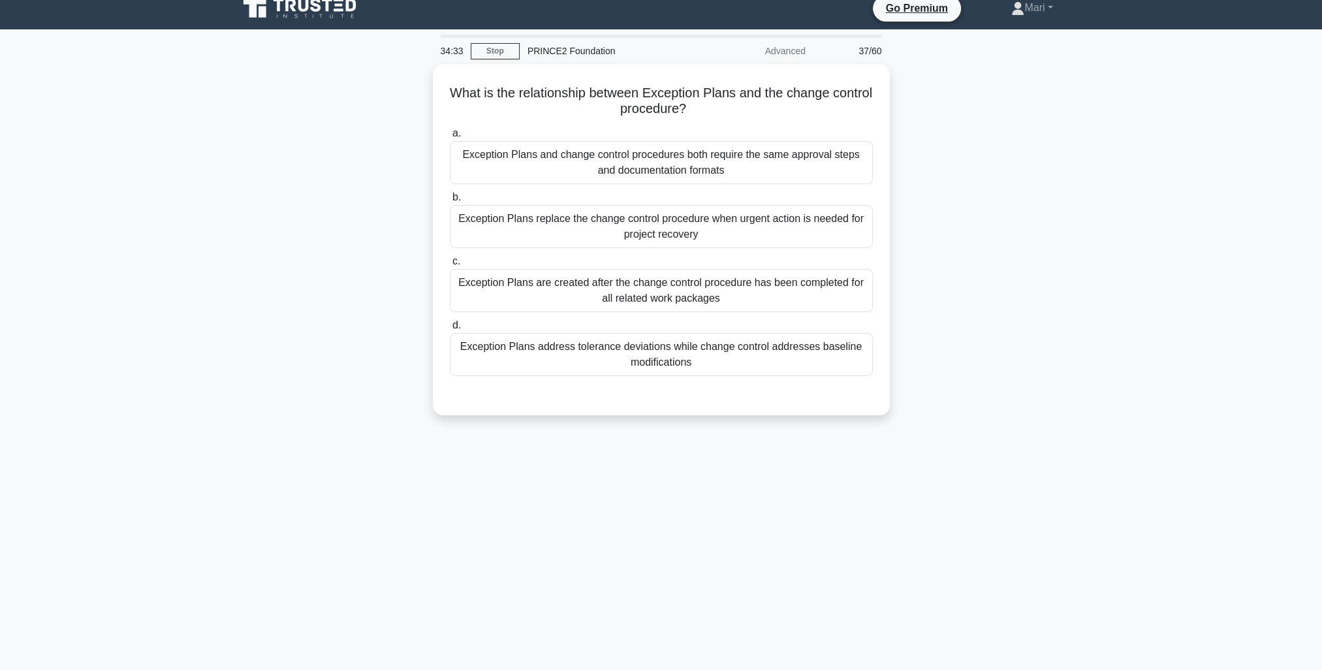
scroll to position [0, 0]
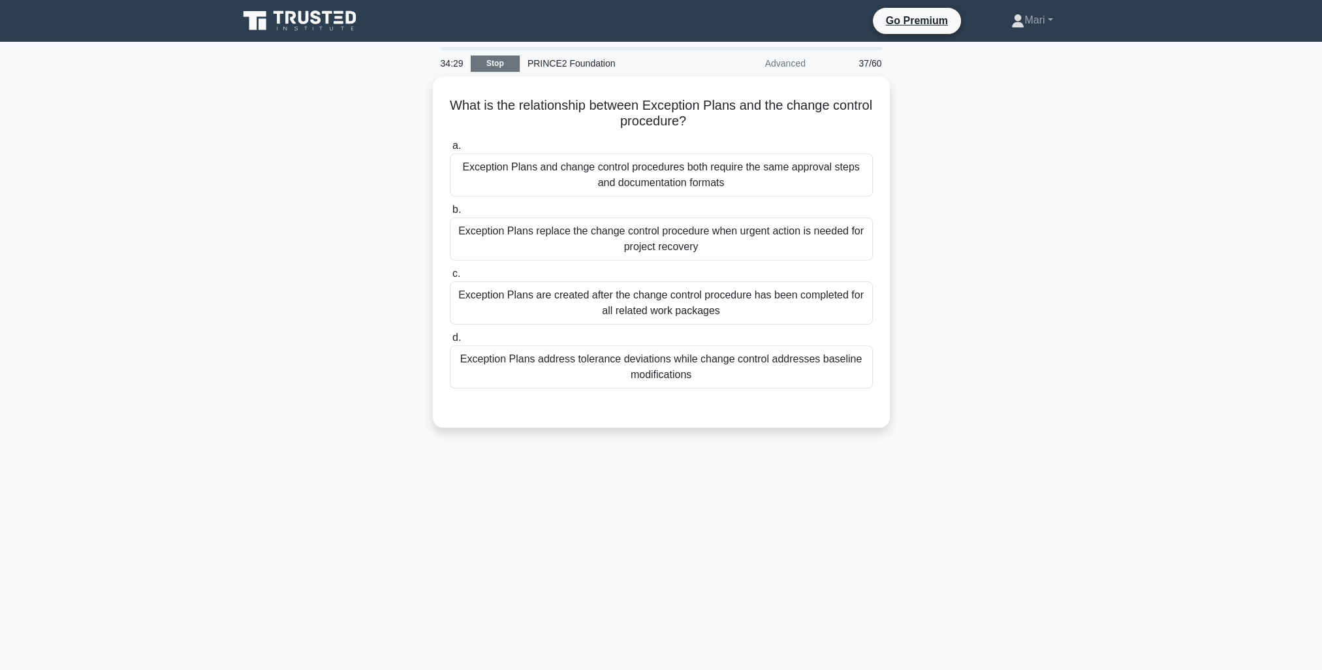
click at [502, 67] on link "Stop" at bounding box center [495, 63] width 49 height 16
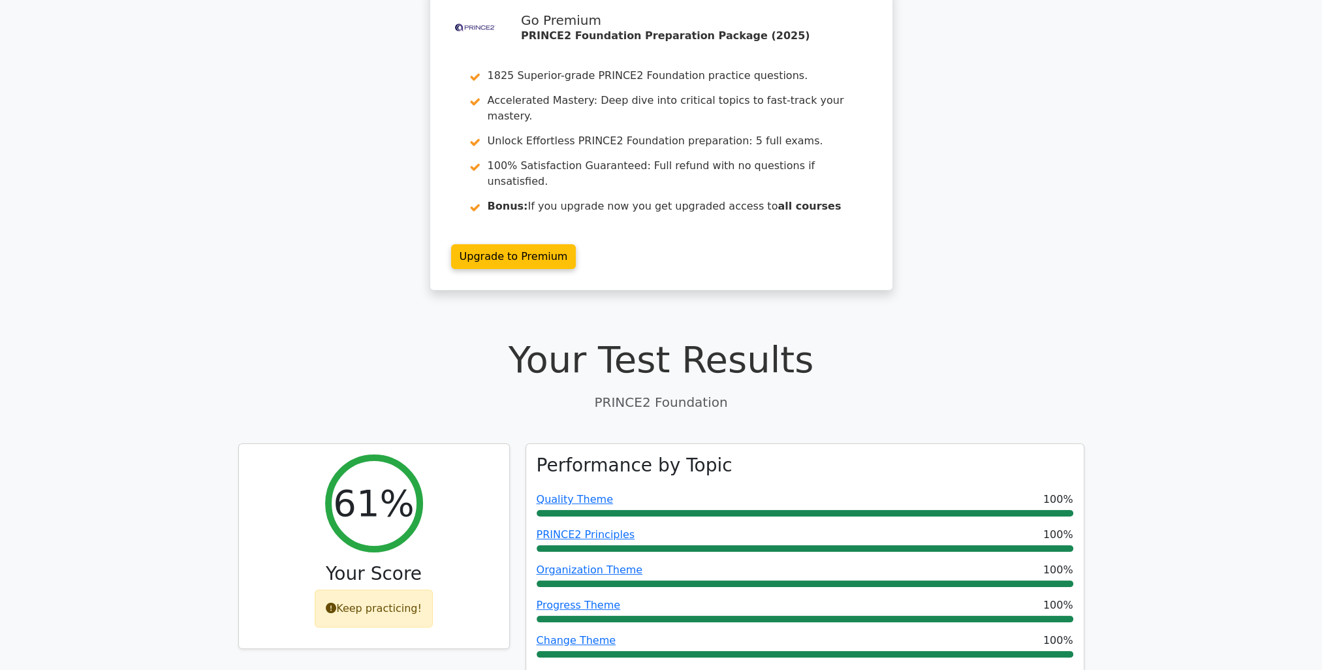
scroll to position [261, 0]
